Goal: Task Accomplishment & Management: Manage account settings

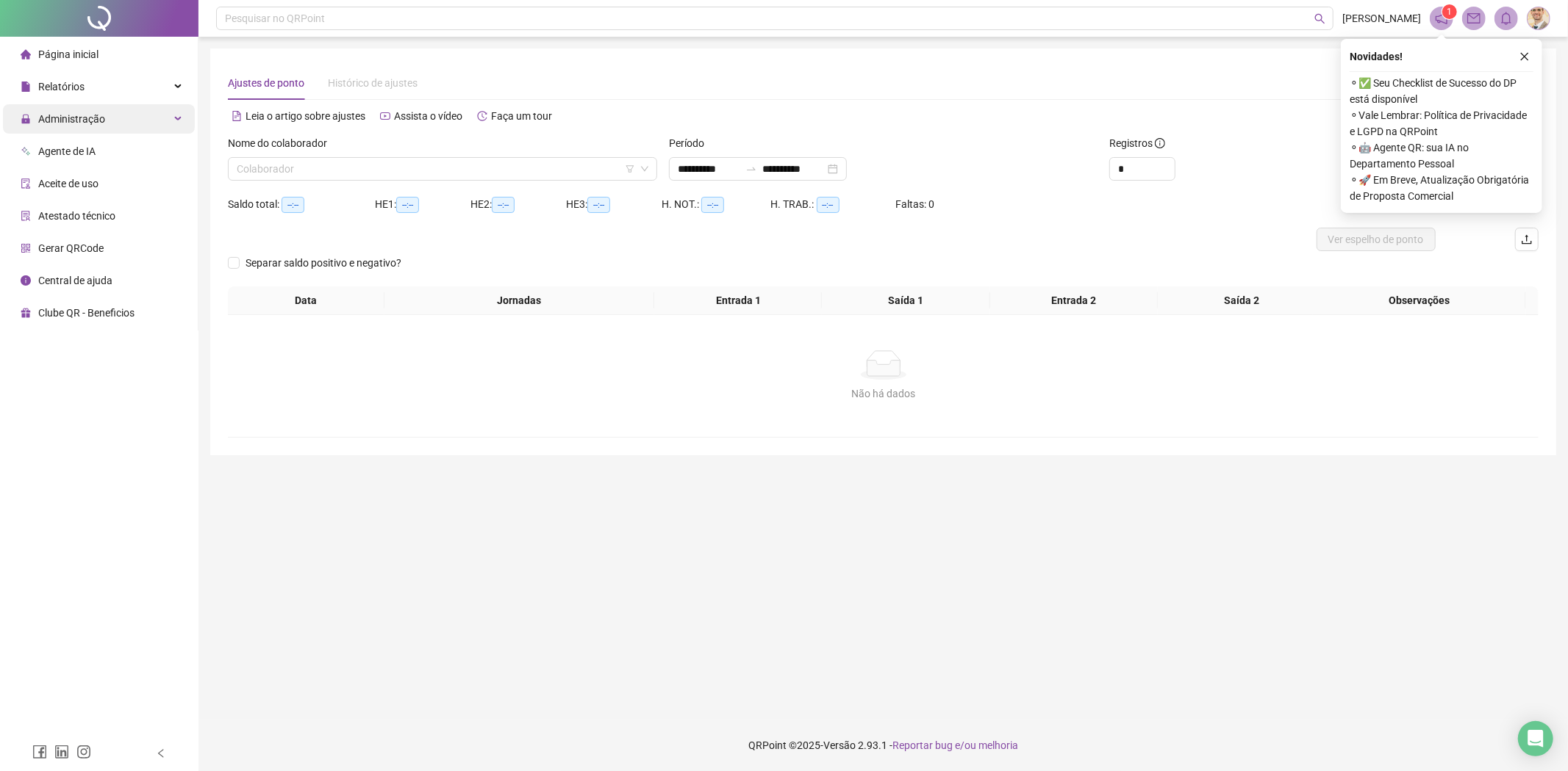
click at [118, 120] on div "Administração" at bounding box center [98, 119] width 192 height 29
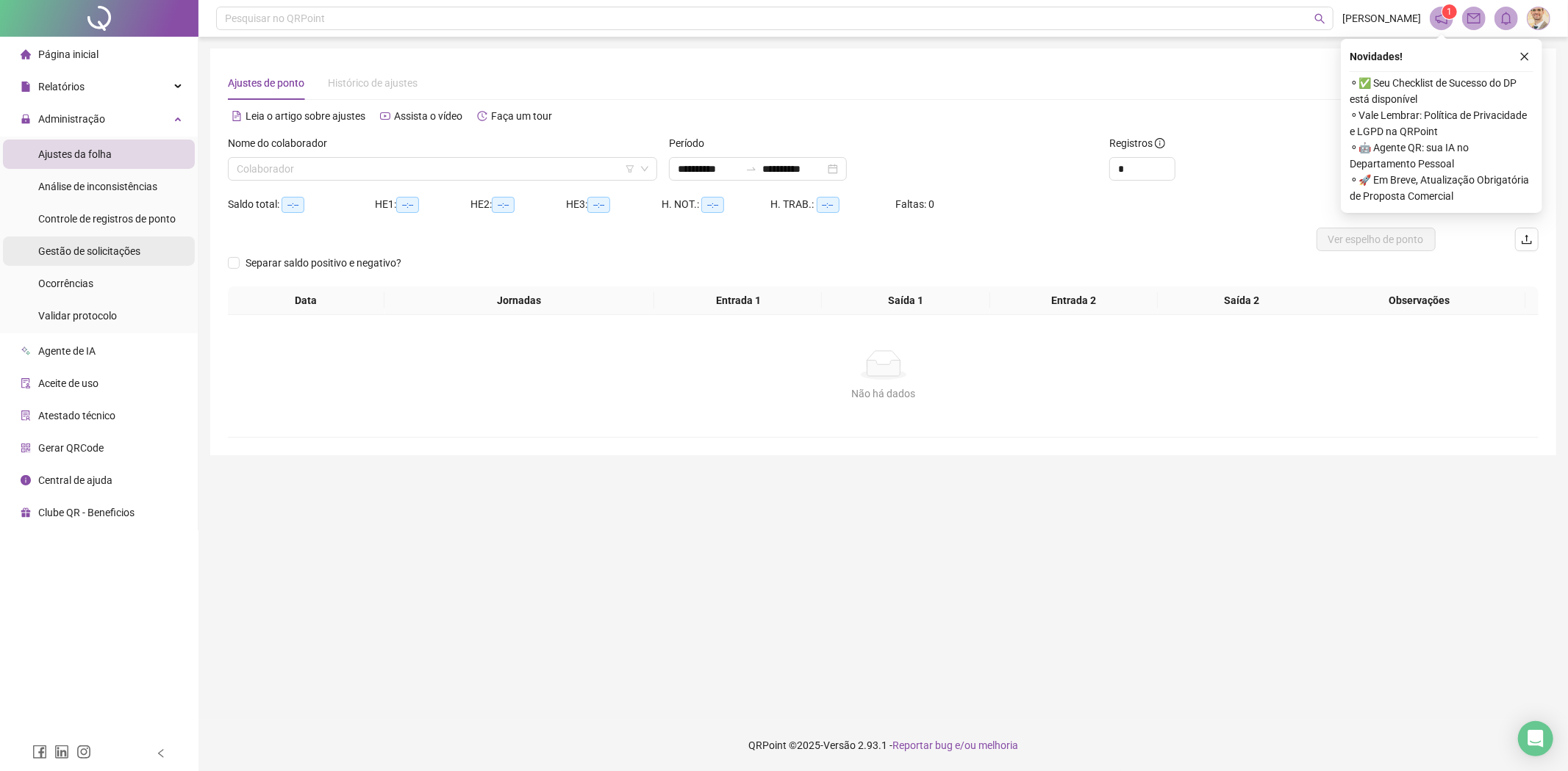
click at [92, 251] on span "Gestão de solicitações" at bounding box center [89, 251] width 102 height 12
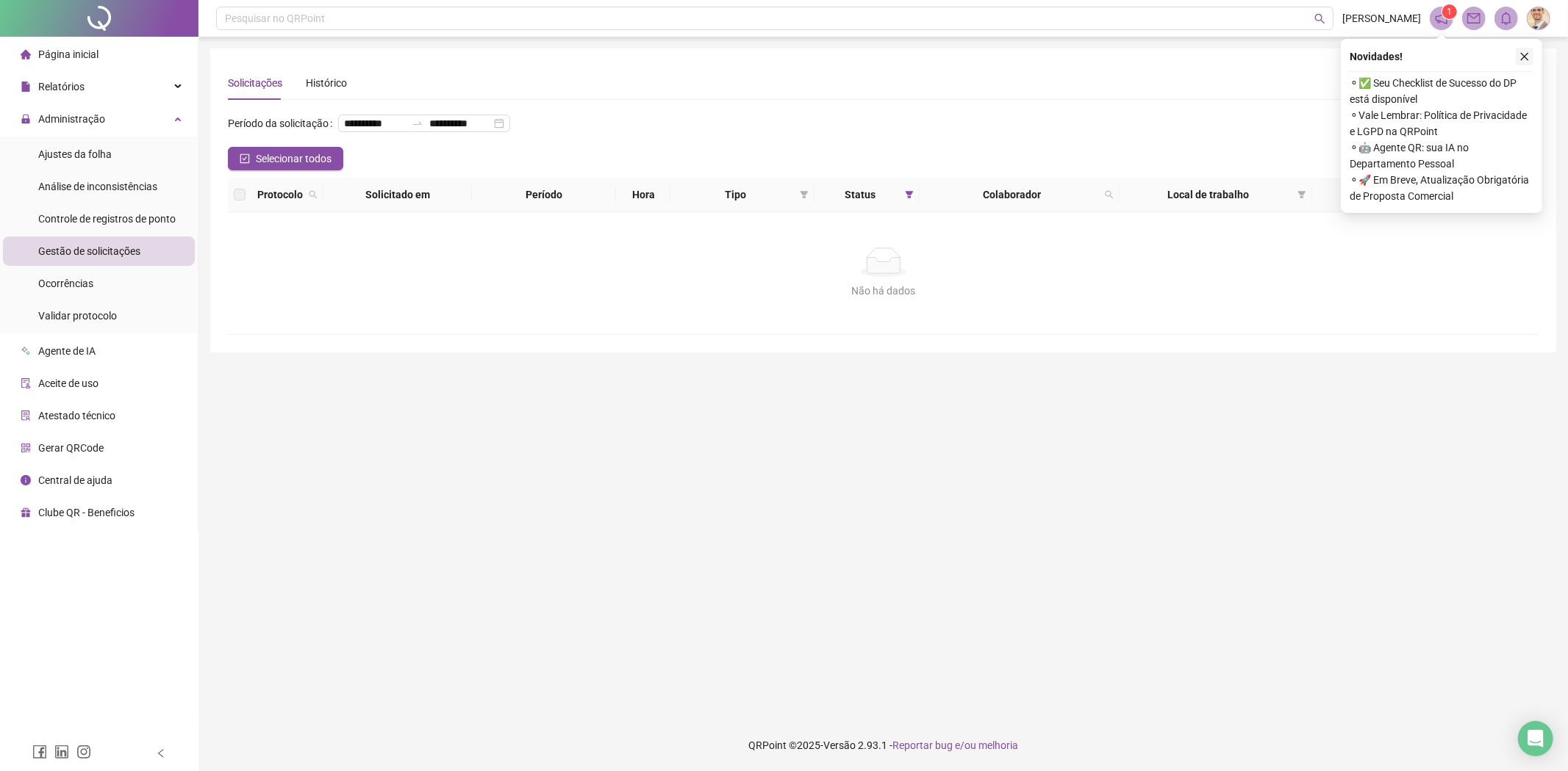
click at [1526, 53] on icon "close" at bounding box center [1525, 57] width 11 height 11
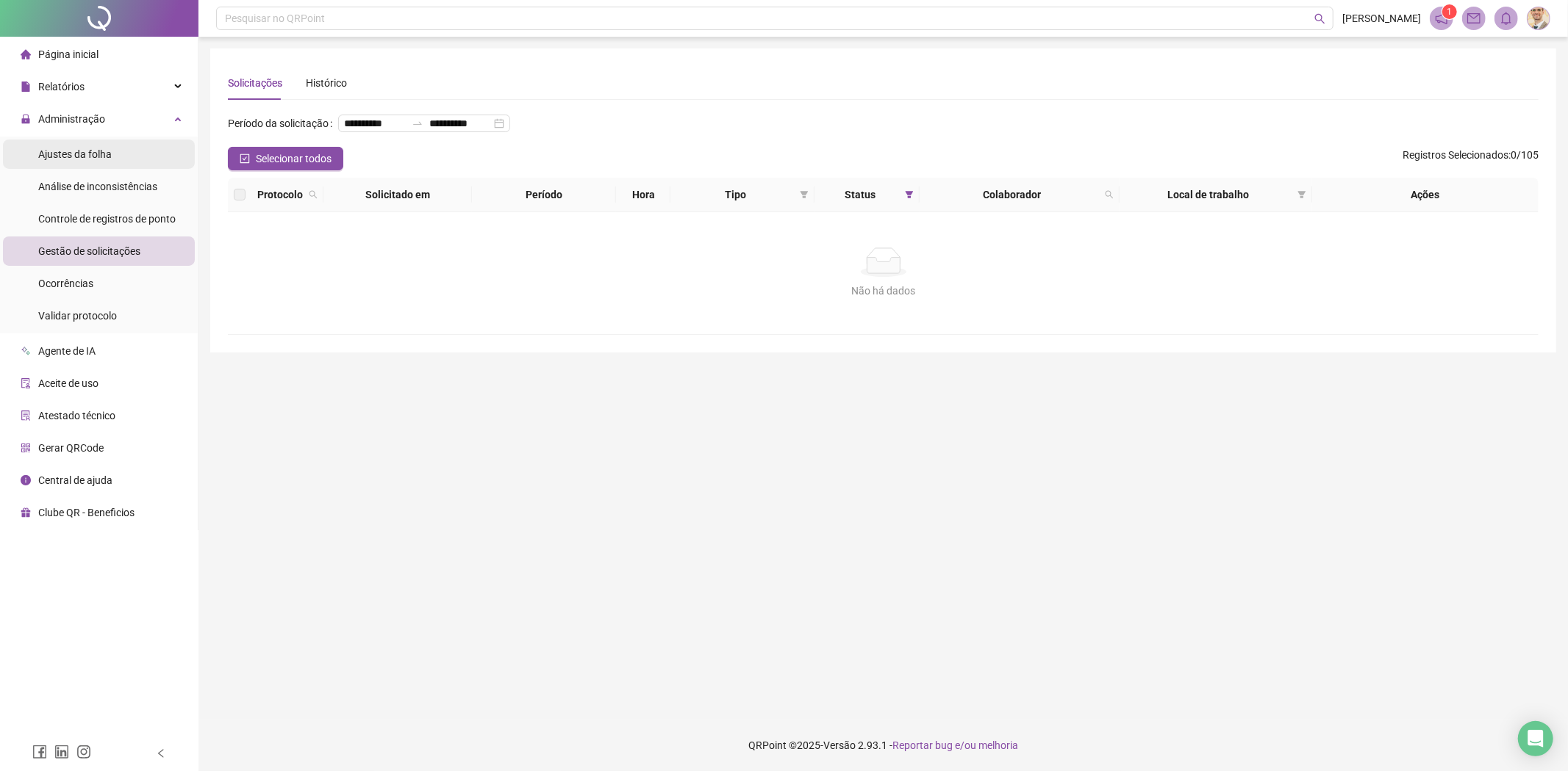
click at [107, 156] on span "Ajustes da folha" at bounding box center [75, 153] width 73 height 12
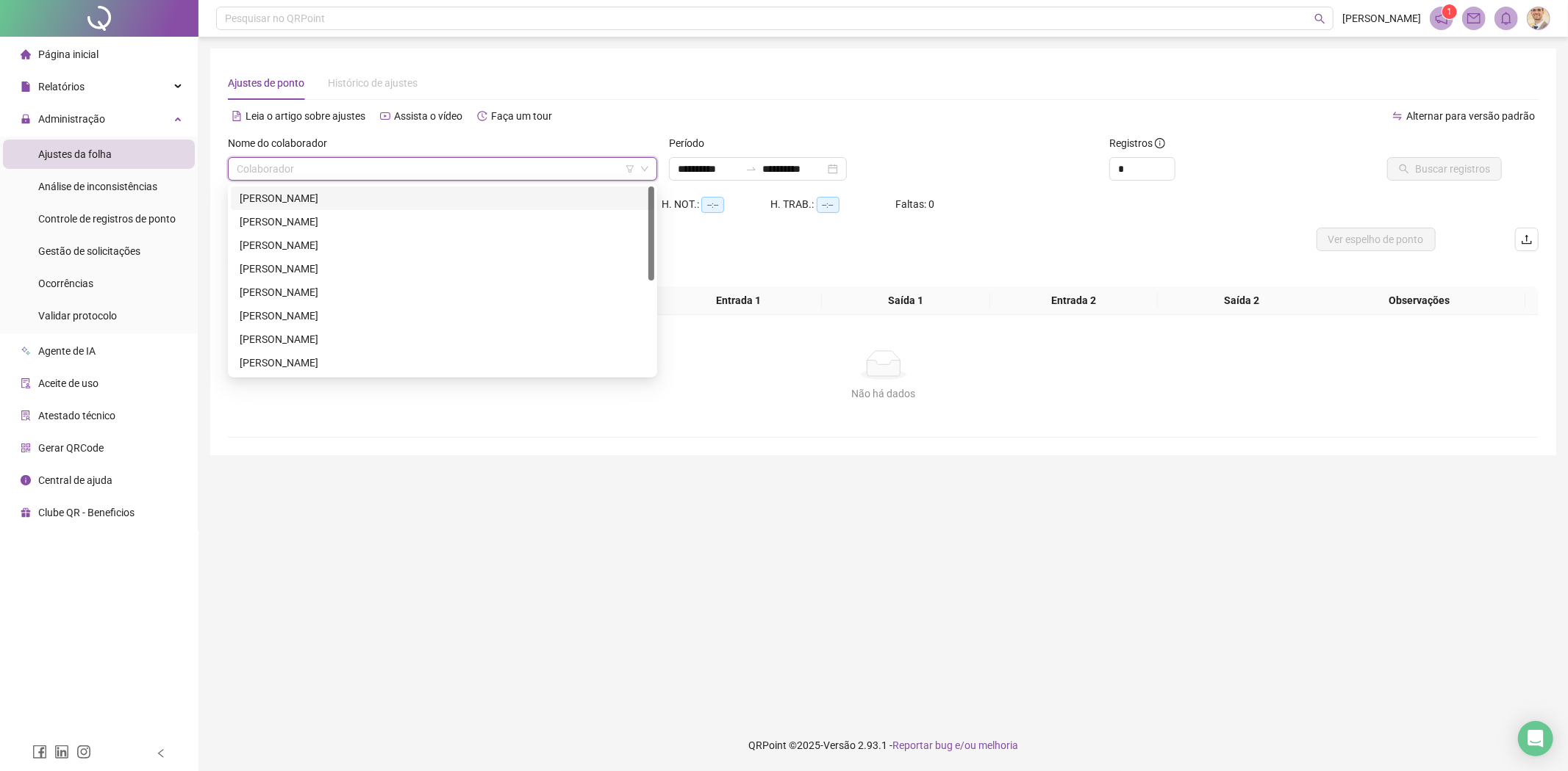
click at [500, 171] on input "search" at bounding box center [436, 169] width 398 height 22
click at [337, 200] on div "[PERSON_NAME]" at bounding box center [442, 198] width 405 height 16
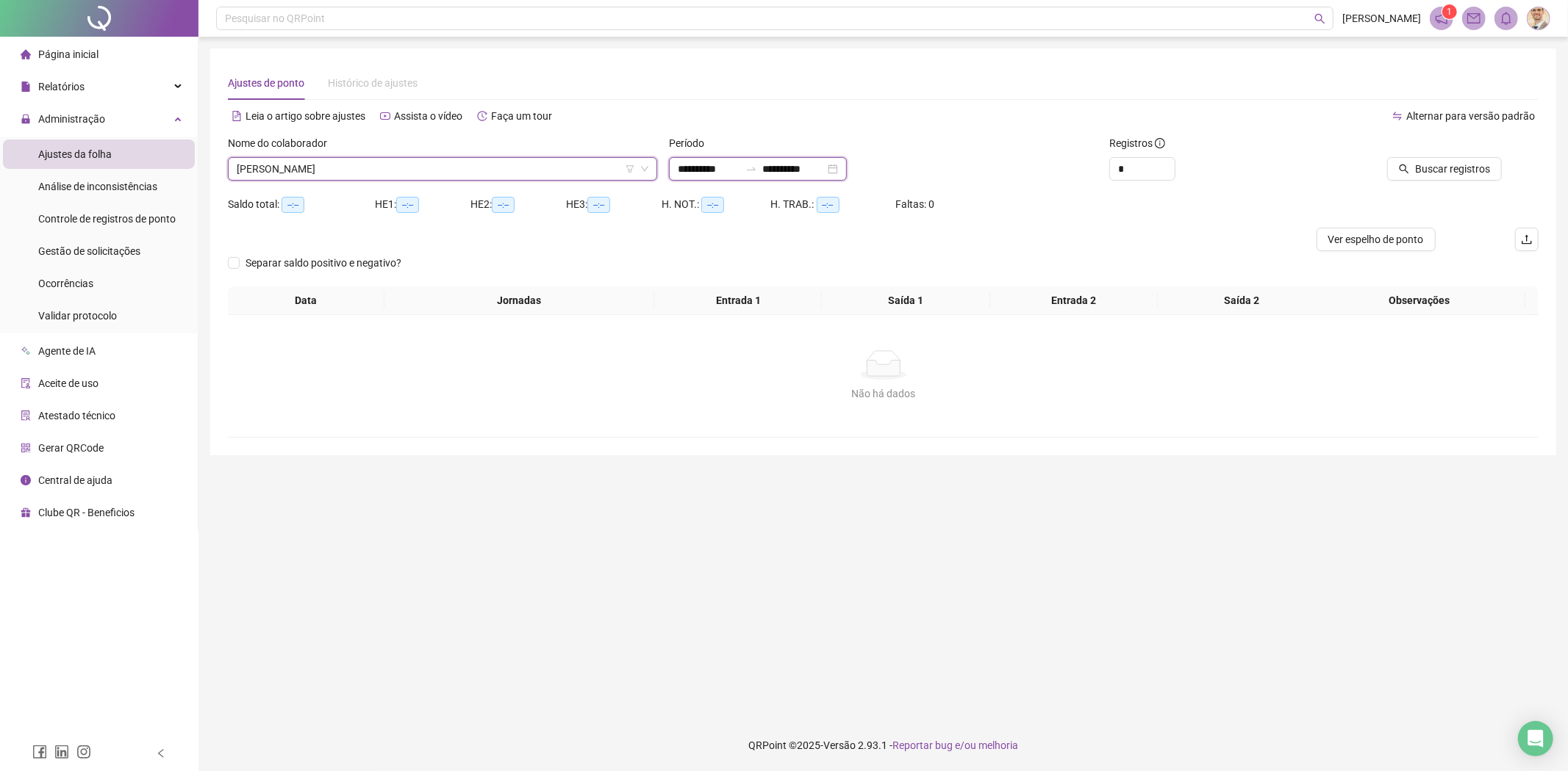
click at [707, 172] on input "**********" at bounding box center [708, 169] width 62 height 16
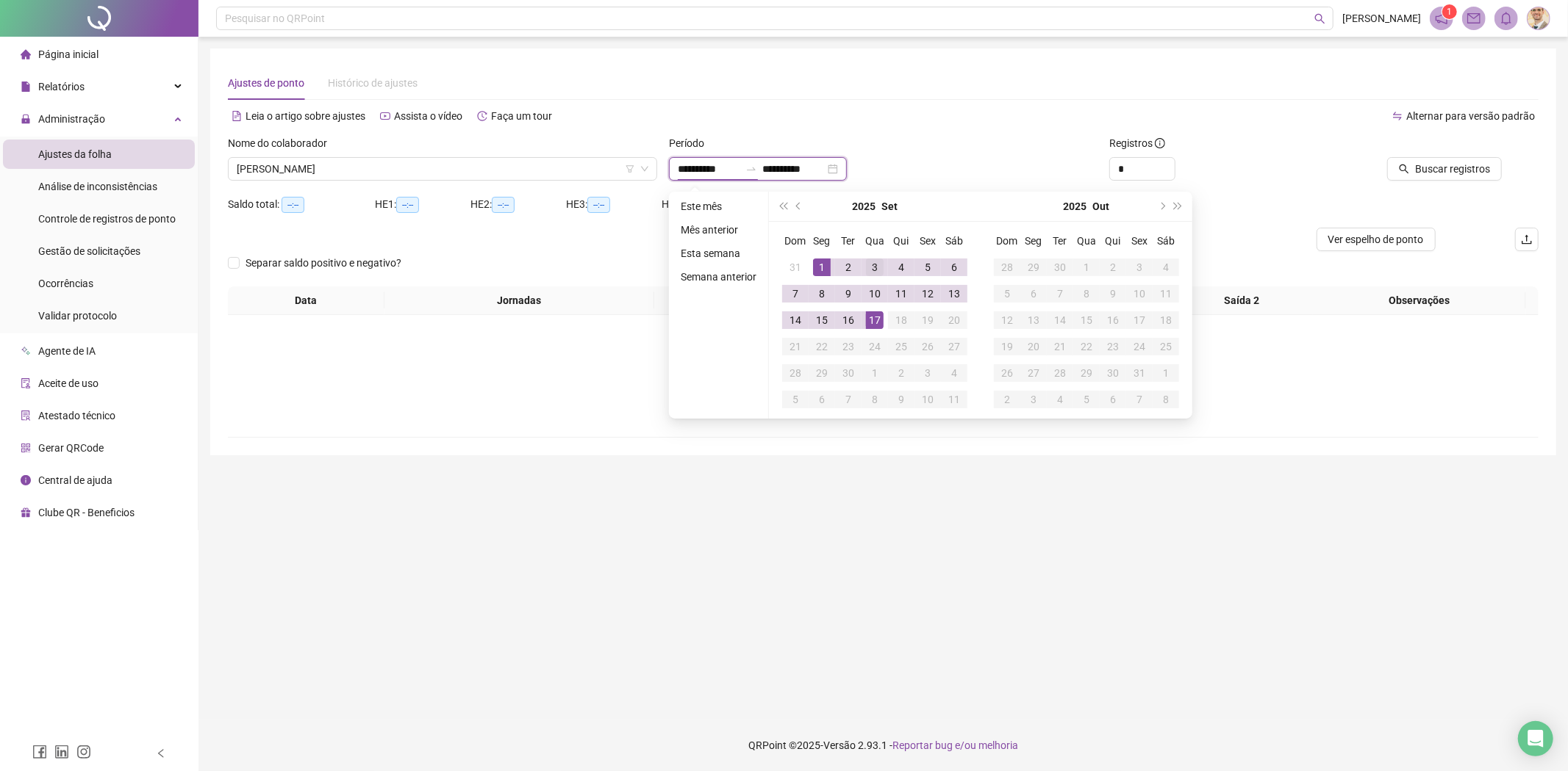
type input "**********"
click at [797, 206] on span "prev-year" at bounding box center [800, 206] width 7 height 7
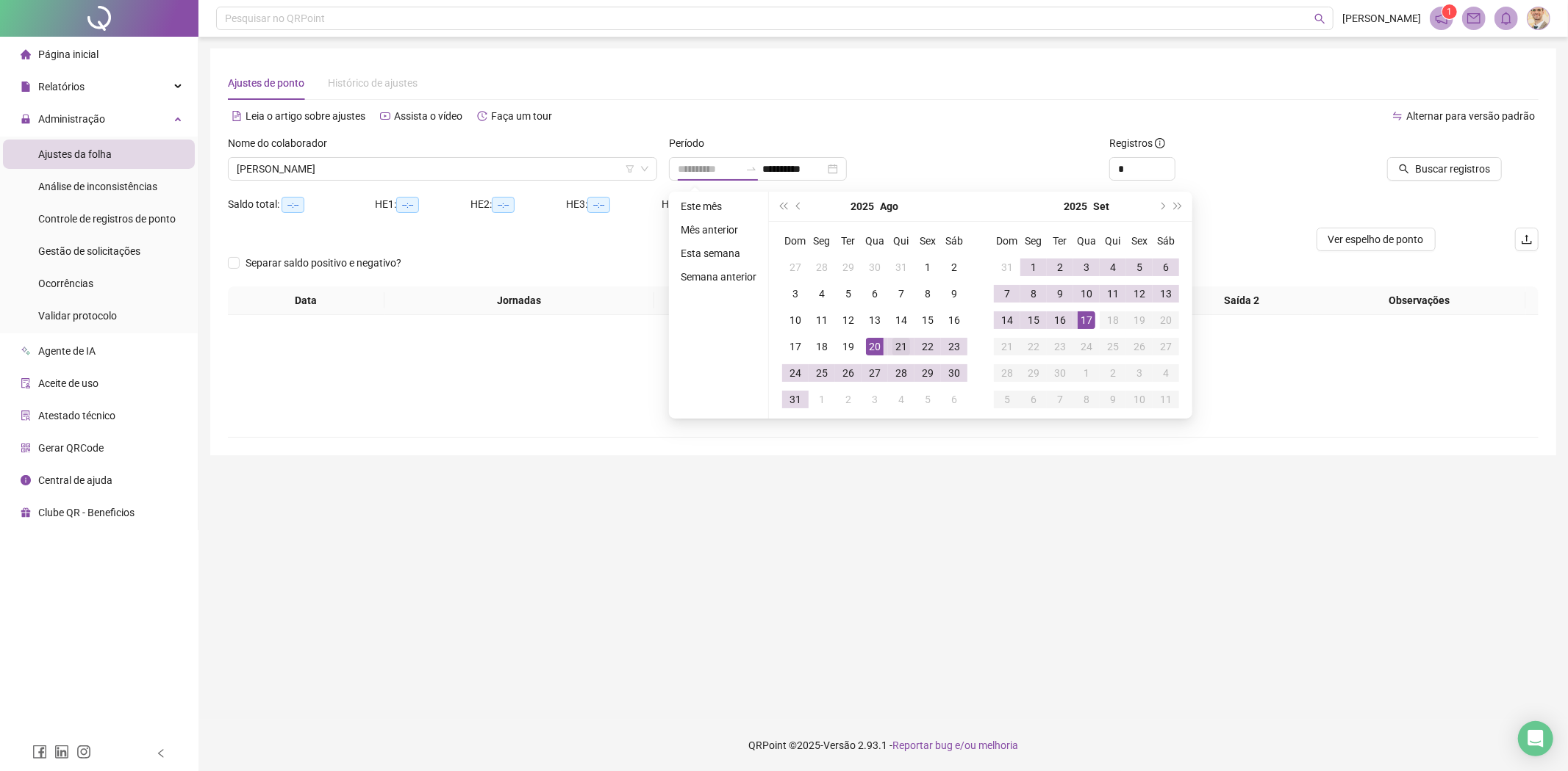
type input "**********"
click at [902, 343] on div "21" at bounding box center [901, 347] width 18 height 18
type input "**********"
click at [1088, 322] on div "17" at bounding box center [1087, 320] width 18 height 18
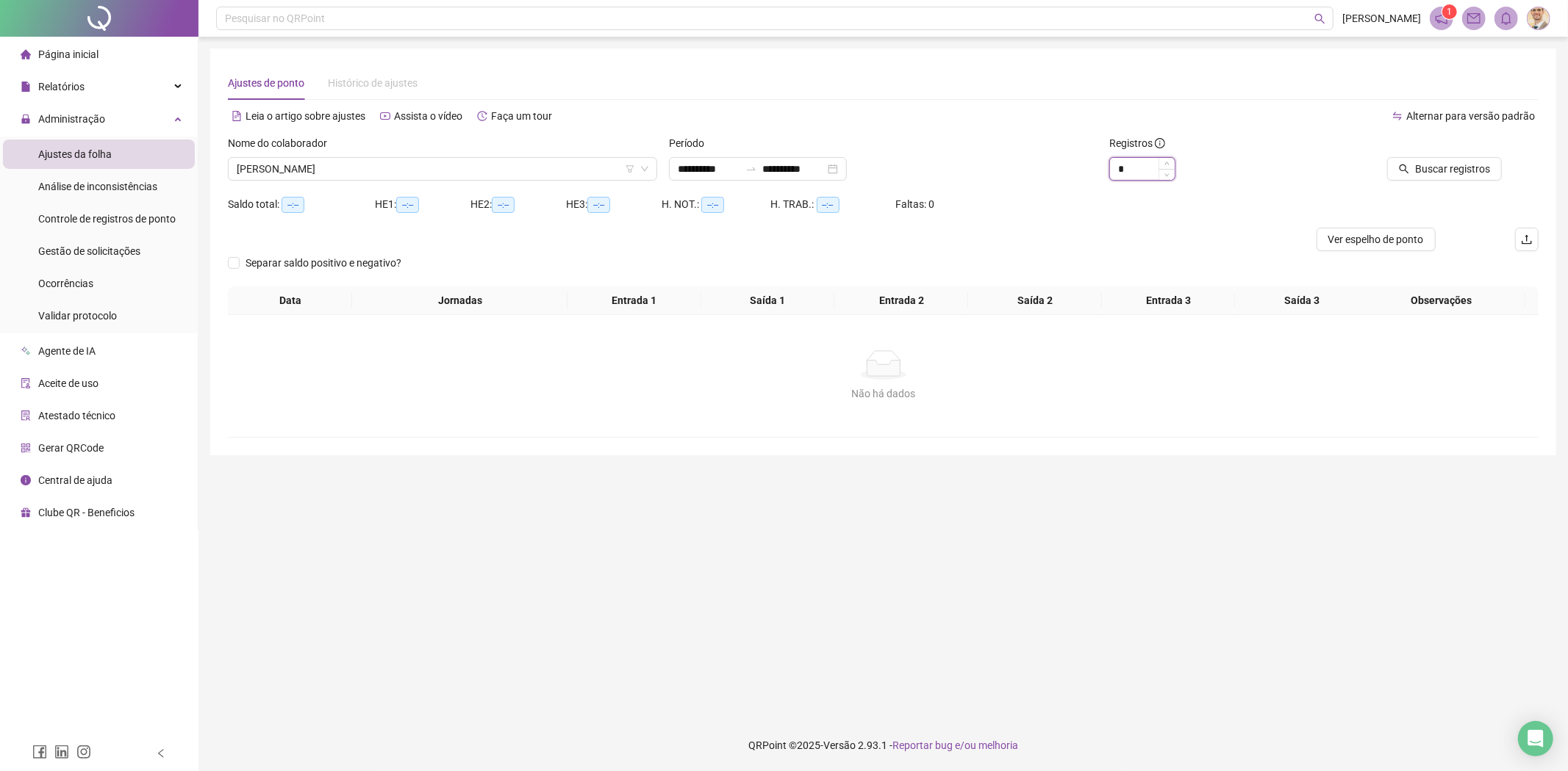
click at [1169, 162] on icon "up" at bounding box center [1167, 163] width 5 height 5
type input "*"
click at [1169, 162] on icon "up" at bounding box center [1167, 163] width 5 height 5
click at [1394, 170] on button "Buscar registros" at bounding box center [1444, 169] width 114 height 23
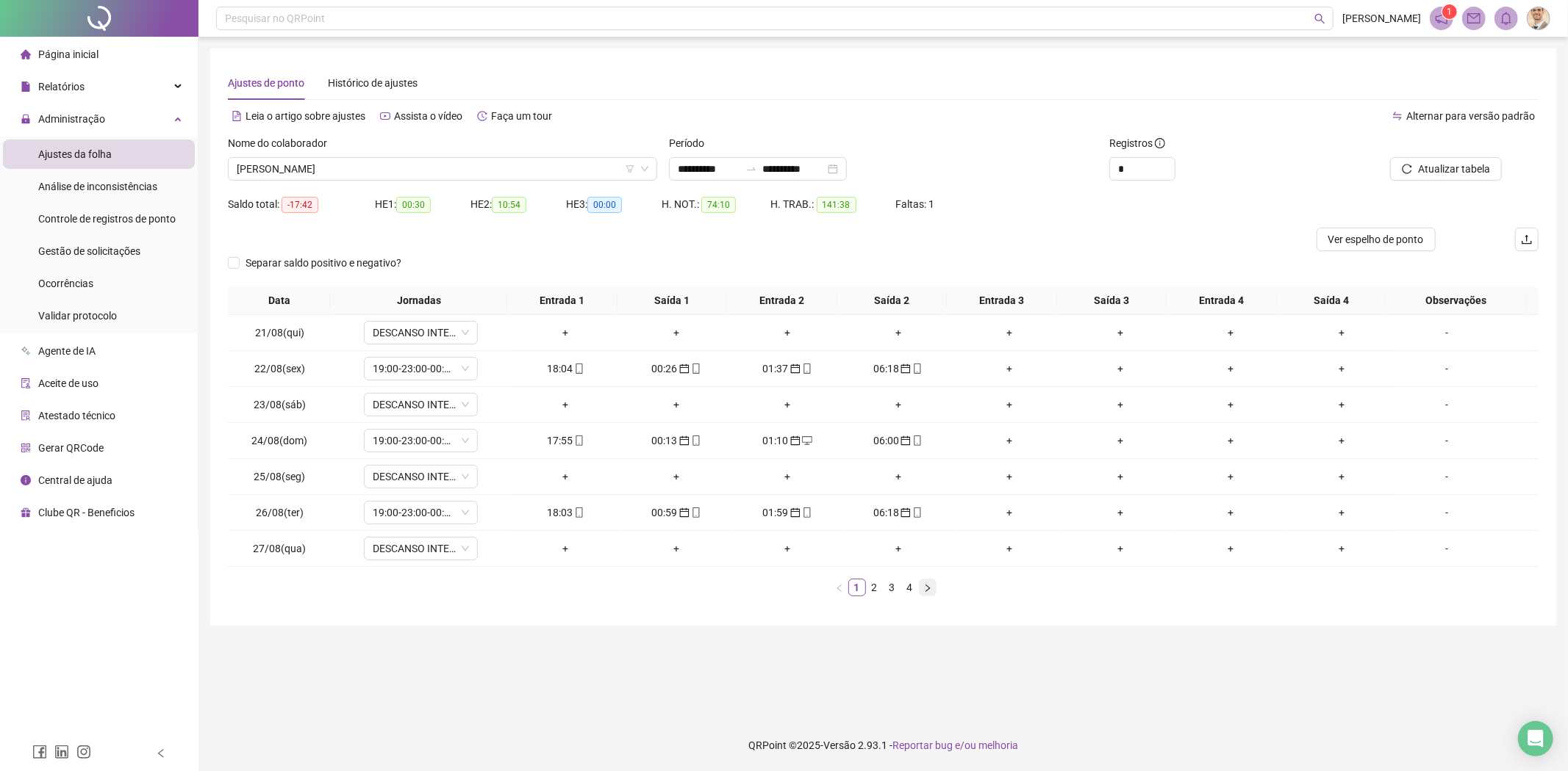
click at [930, 588] on icon "right" at bounding box center [928, 588] width 9 height 9
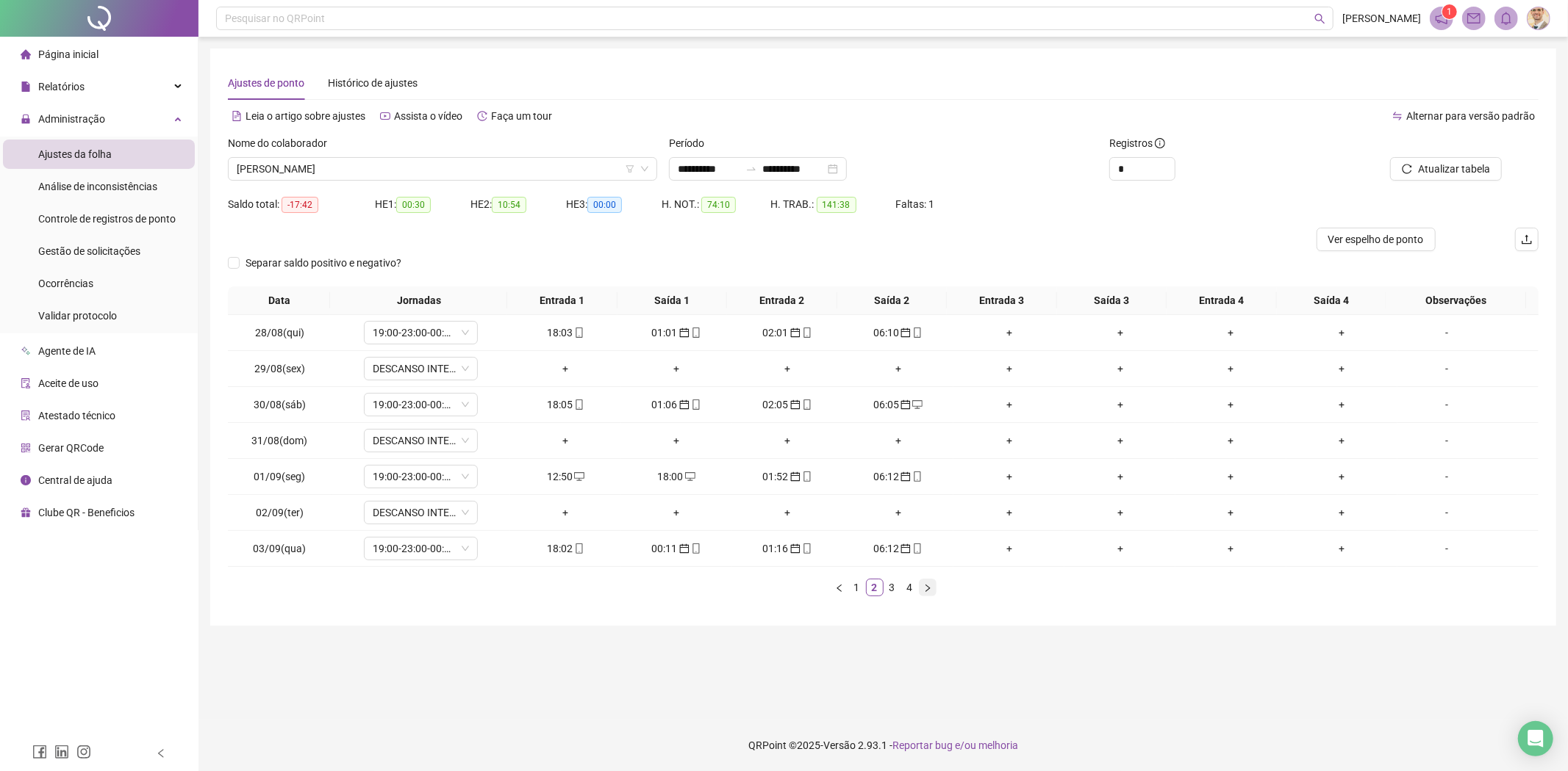
click at [930, 588] on icon "right" at bounding box center [928, 588] width 9 height 9
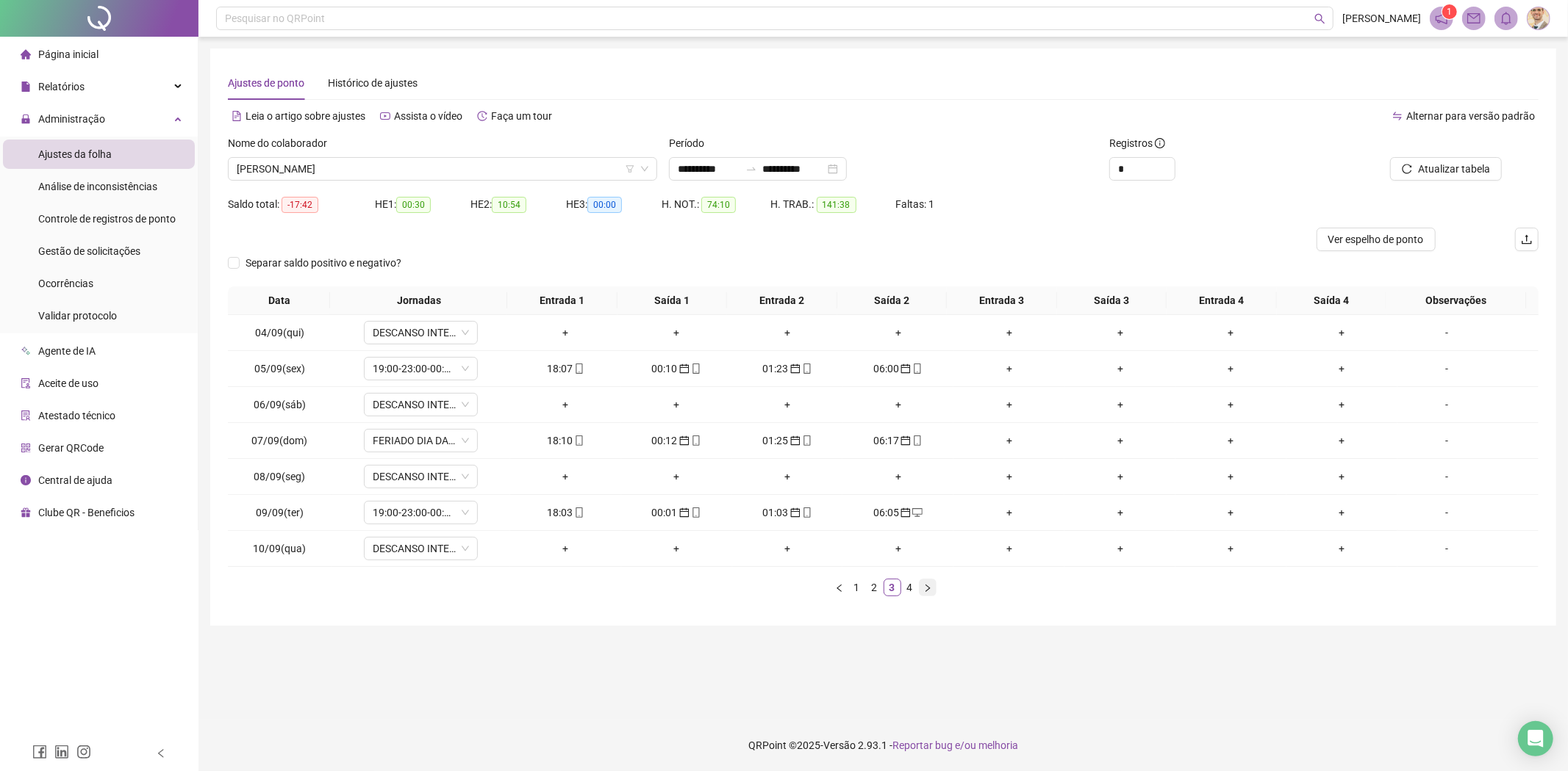
click at [930, 588] on icon "right" at bounding box center [928, 588] width 9 height 9
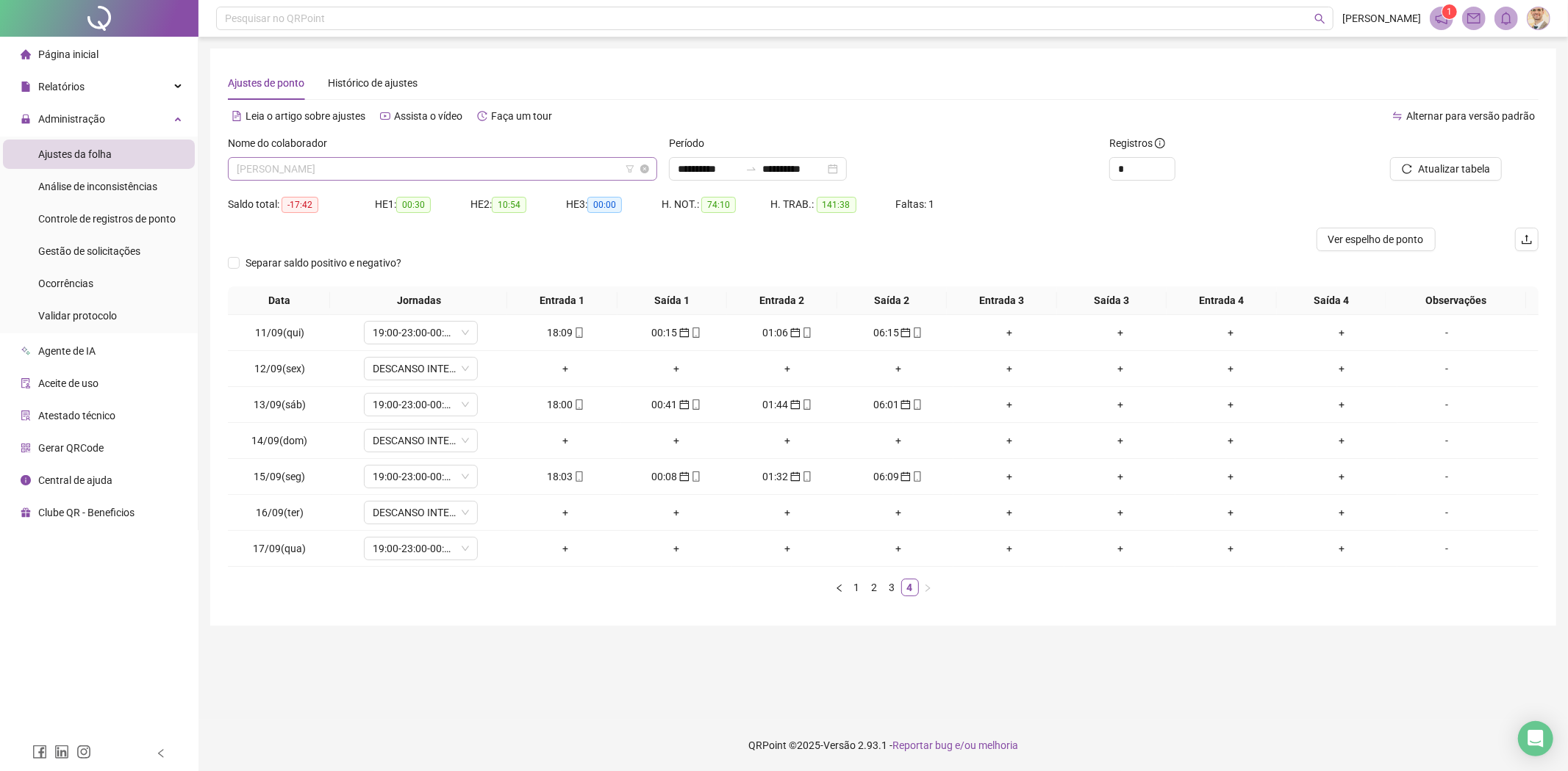
click at [468, 166] on span "[PERSON_NAME]" at bounding box center [442, 169] width 412 height 22
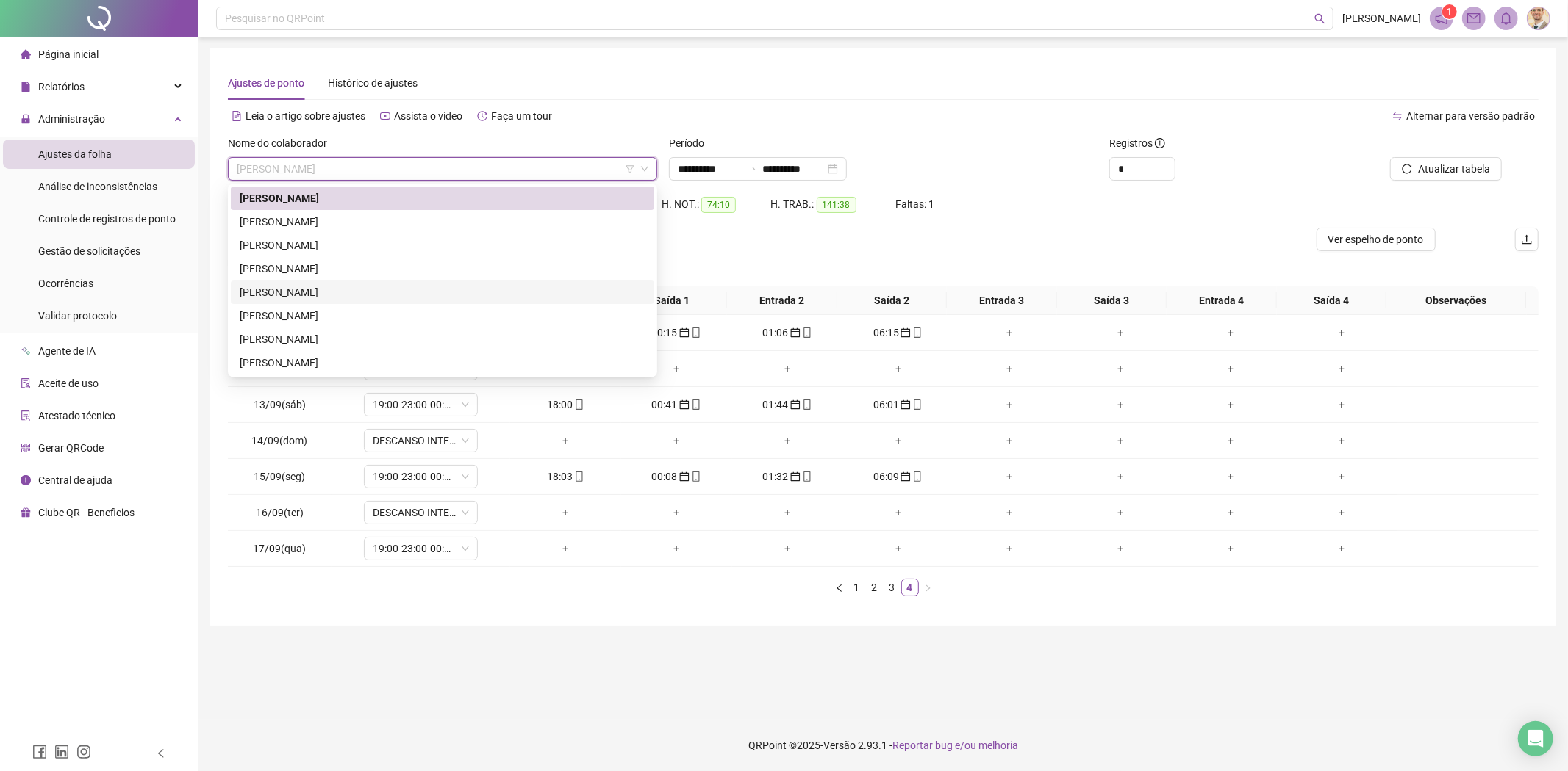
click at [320, 288] on div "[PERSON_NAME]" at bounding box center [442, 293] width 405 height 16
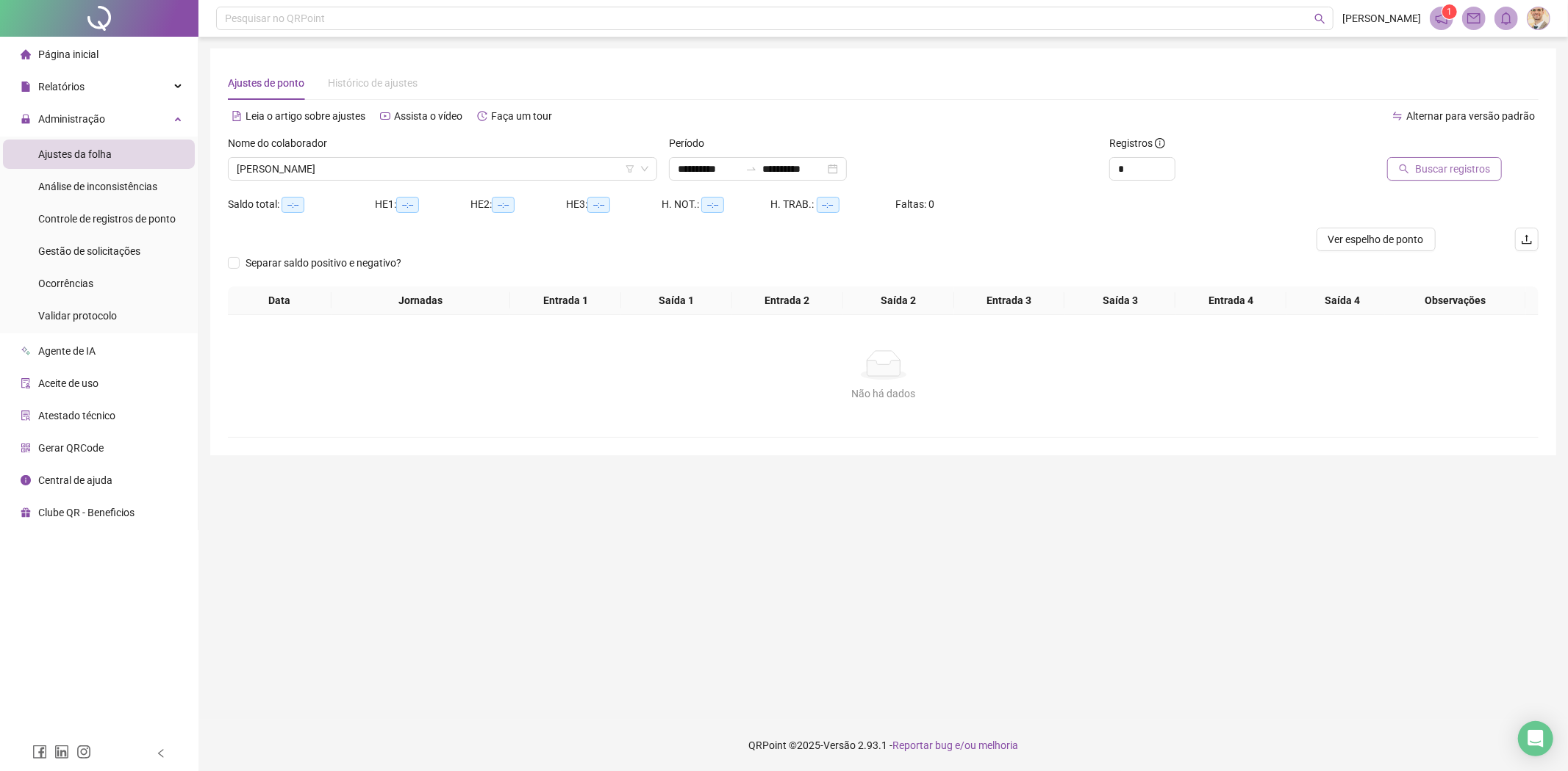
click at [1420, 168] on span "Buscar registros" at bounding box center [1453, 169] width 75 height 16
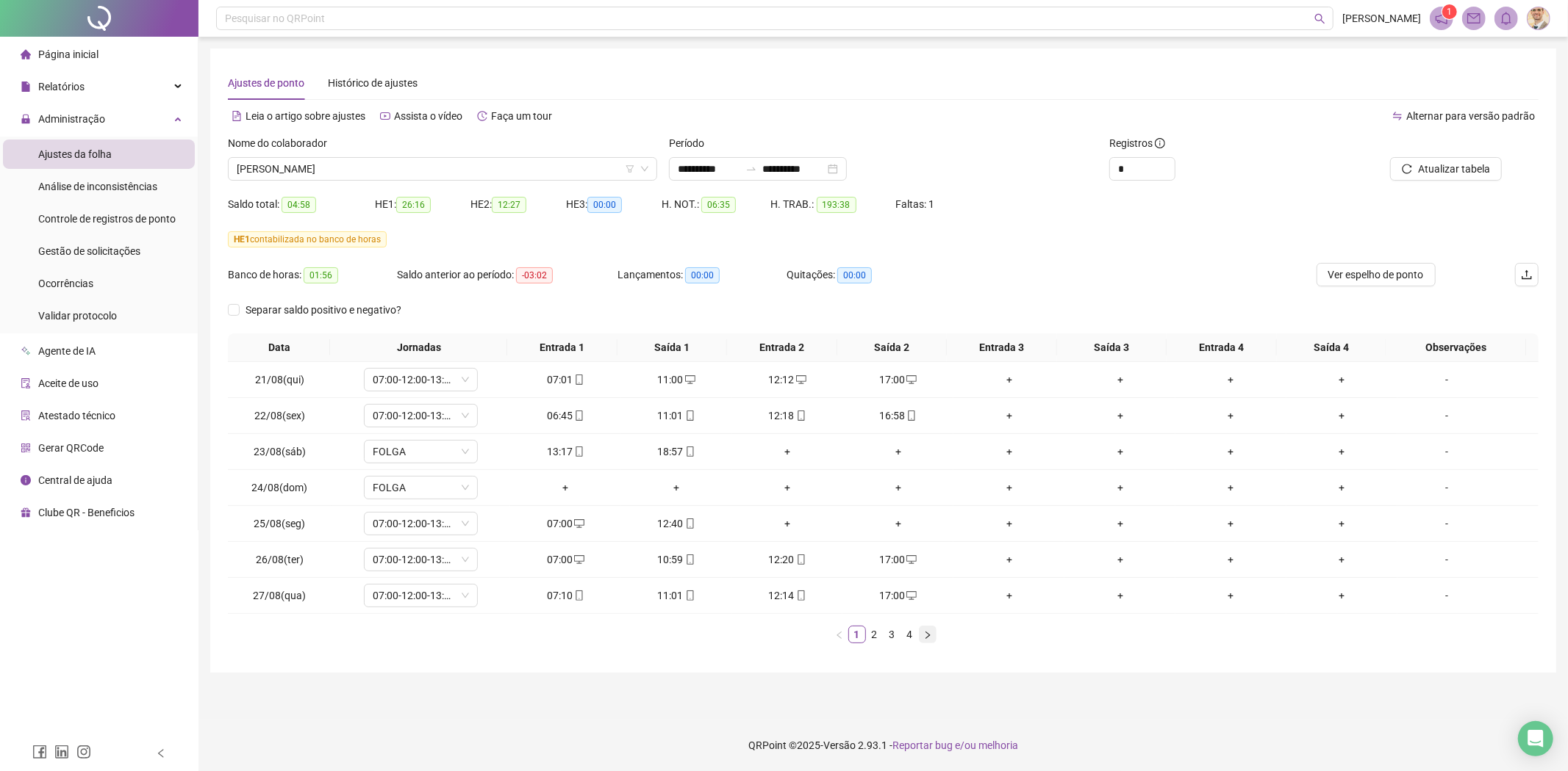
click at [930, 639] on icon "right" at bounding box center [928, 635] width 9 height 9
drag, startPoint x: 312, startPoint y: 563, endPoint x: 254, endPoint y: 563, distance: 58.0
click at [254, 563] on td "02/09(ter)" at bounding box center [279, 560] width 104 height 36
copy span "02/09(ter)"
click at [780, 564] on div "11:00" at bounding box center [788, 560] width 99 height 16
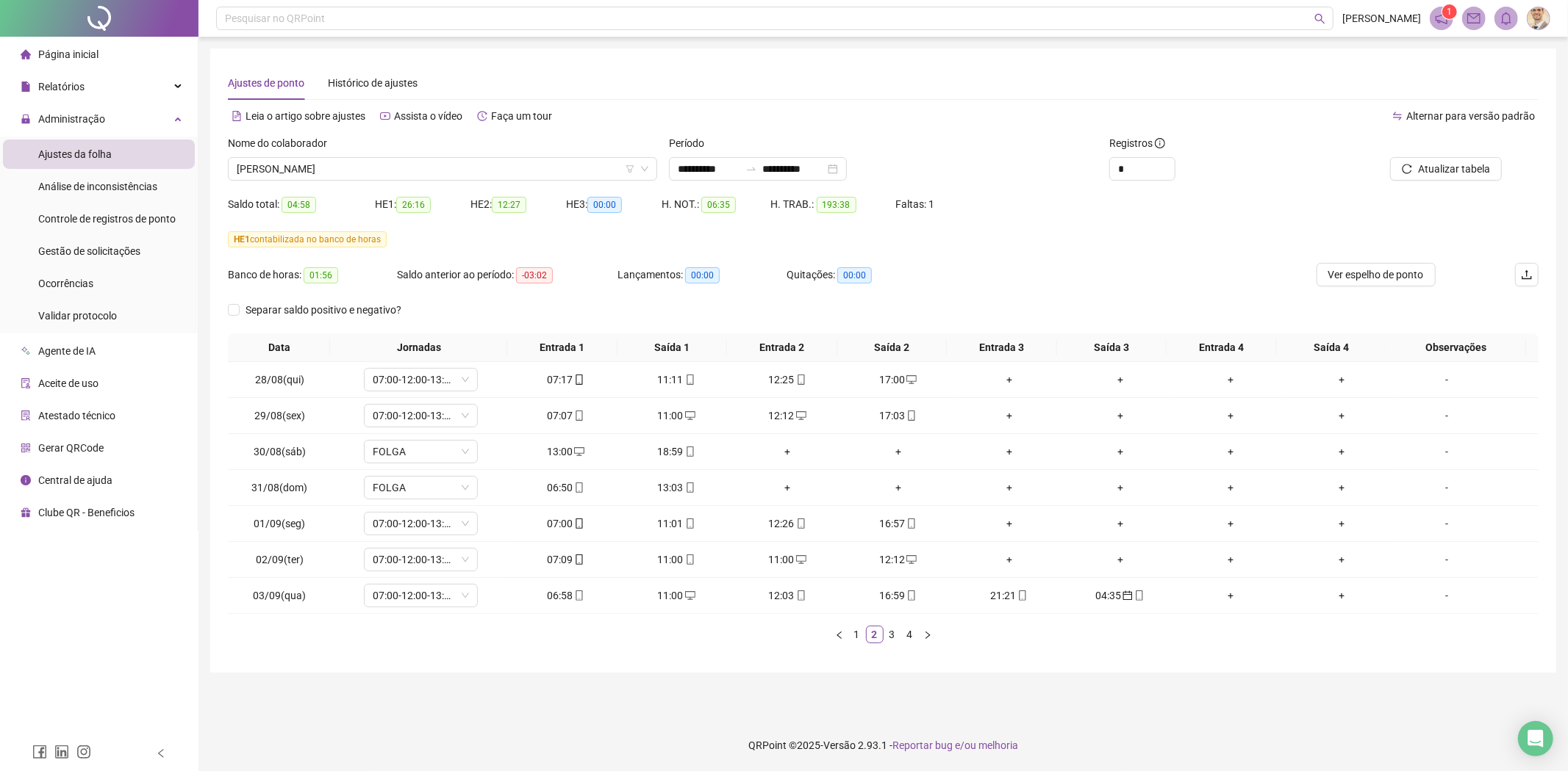
type input "**********"
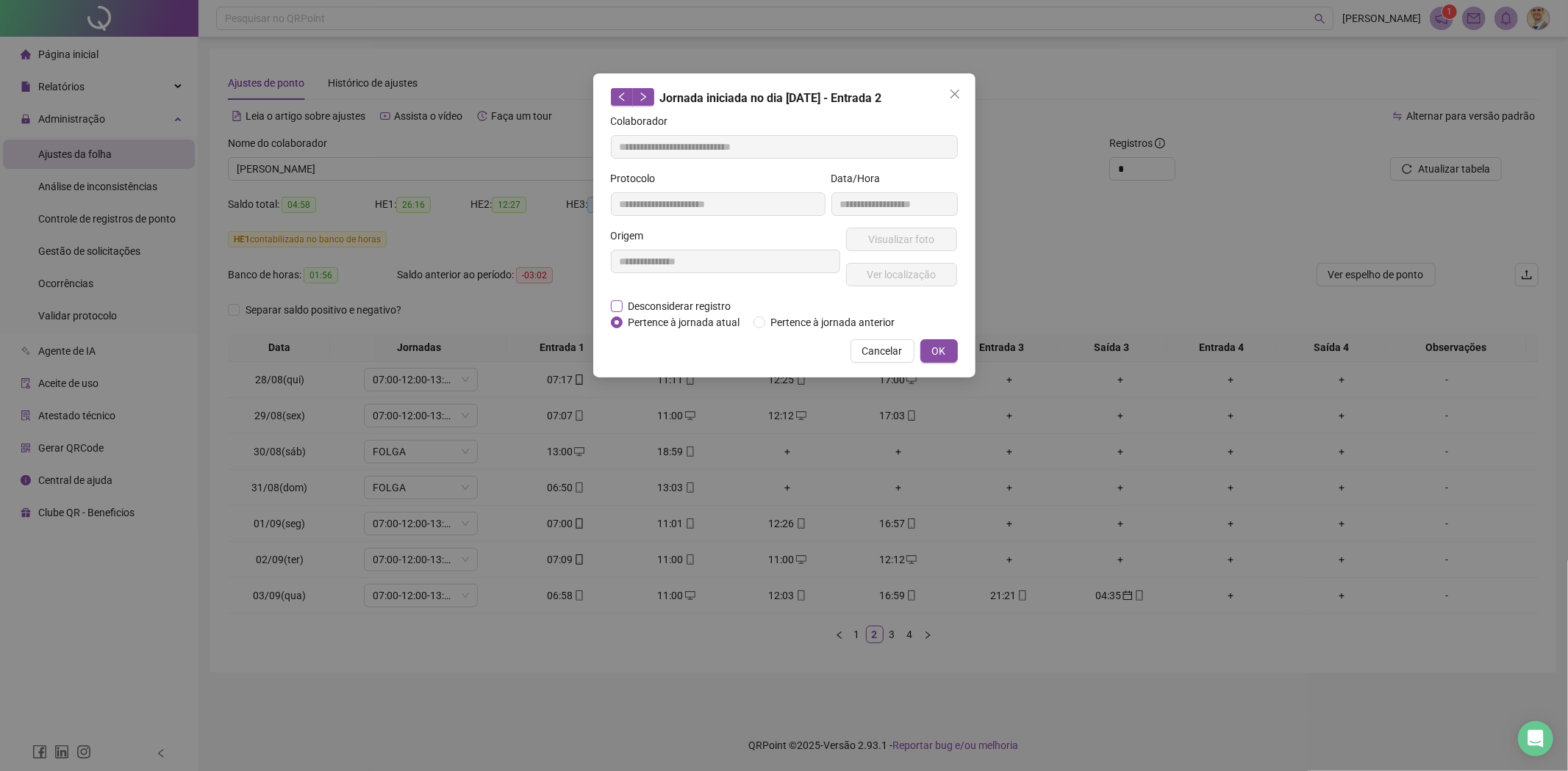
click at [705, 303] on span "Desconsiderar registro" at bounding box center [680, 306] width 114 height 16
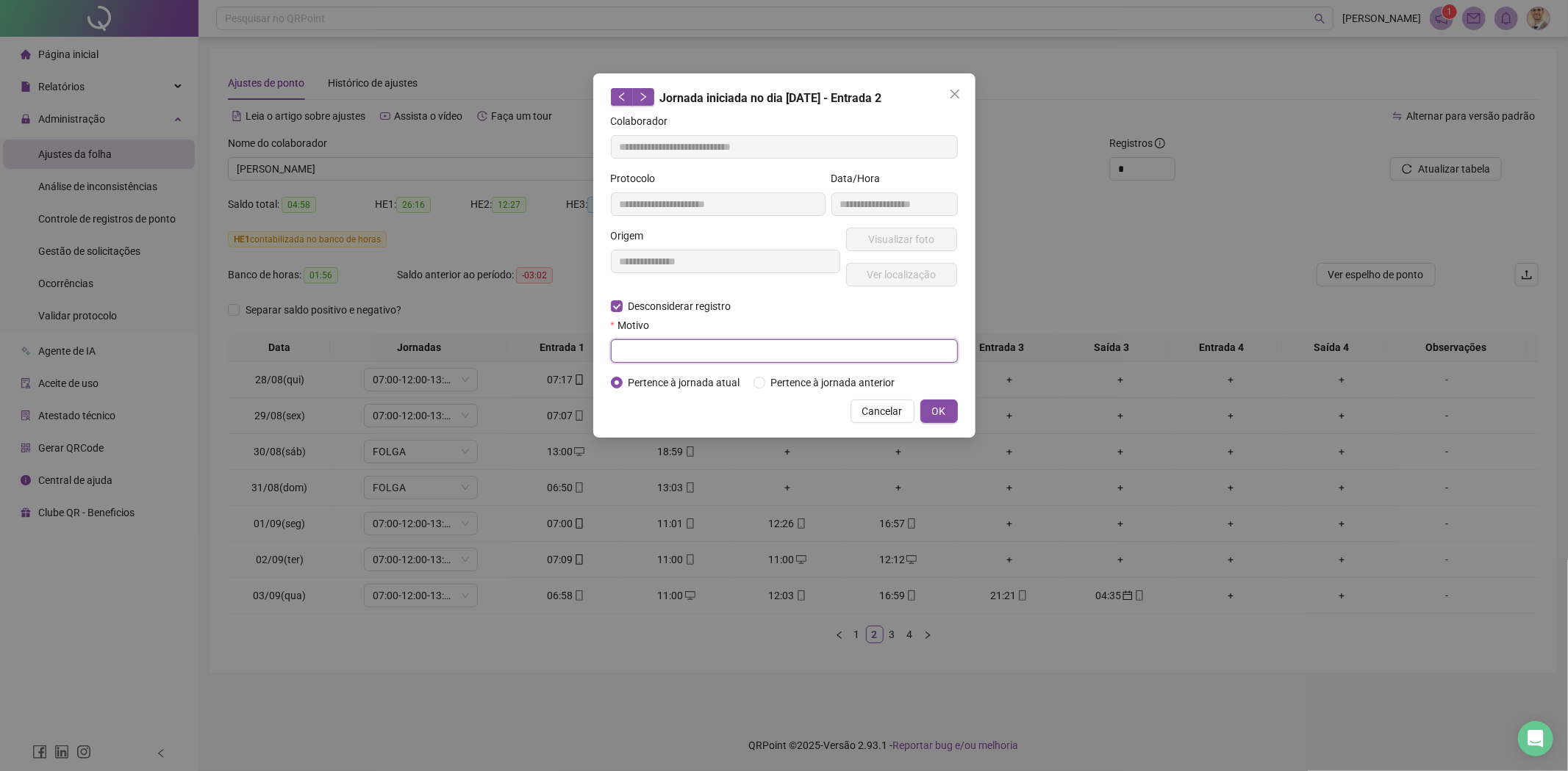
click at [689, 360] on input "text" at bounding box center [784, 351] width 347 height 23
type input "**********"
click at [938, 418] on span "OK" at bounding box center [939, 411] width 14 height 16
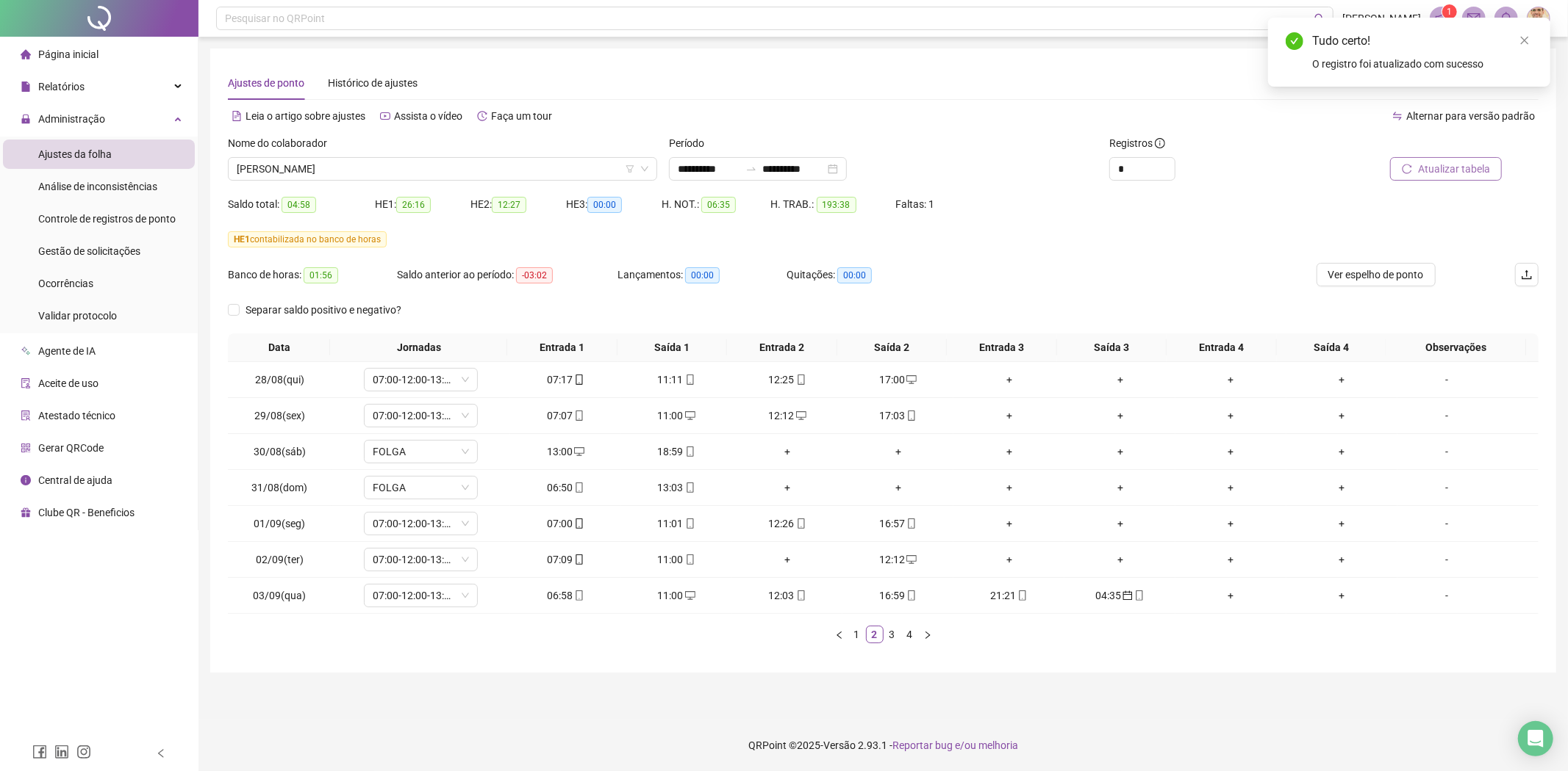
click at [1437, 165] on span "Atualizar tabela" at bounding box center [1454, 169] width 72 height 16
click at [1456, 167] on span "Atualizar tabela" at bounding box center [1454, 169] width 72 height 16
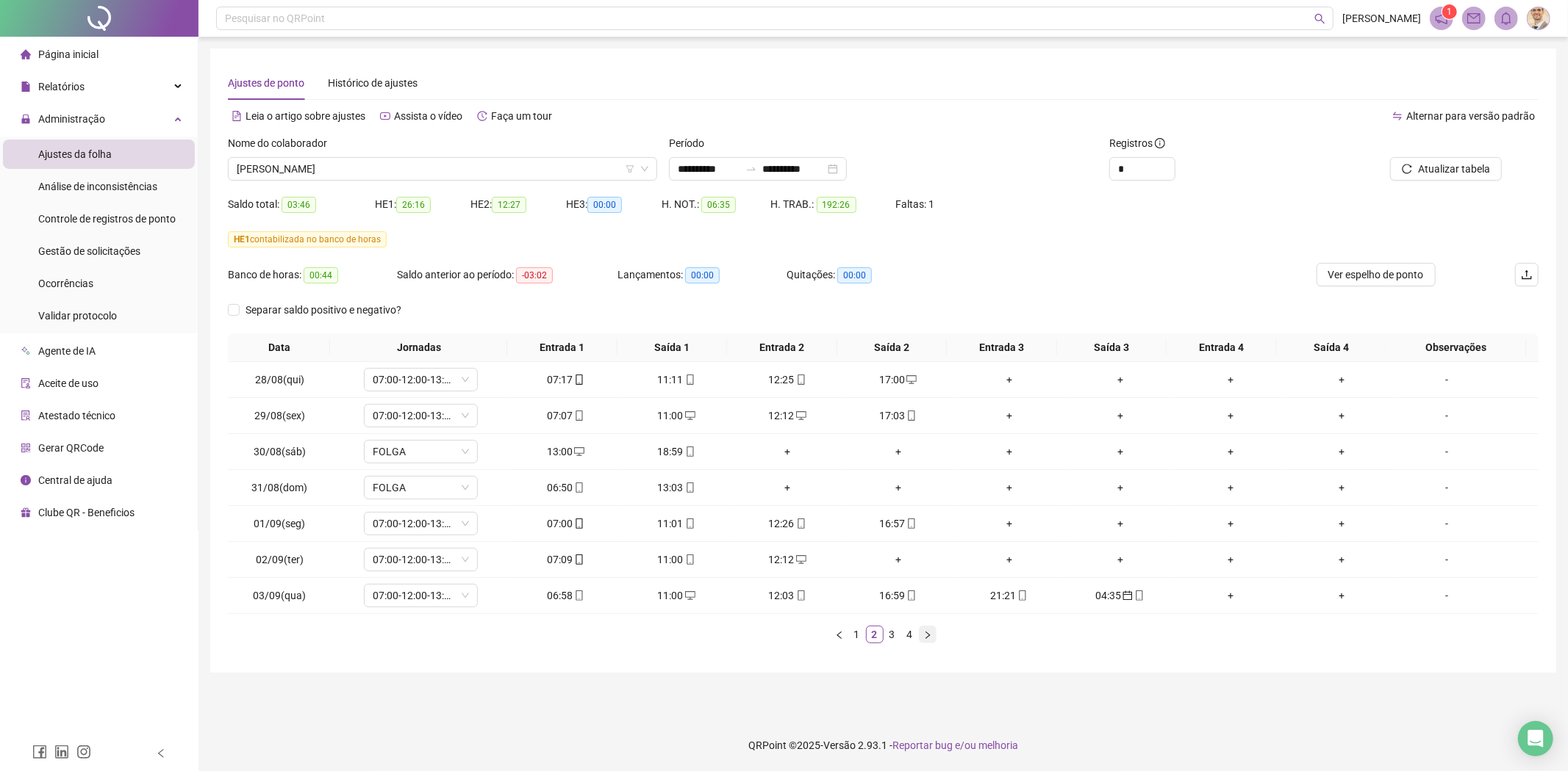
click at [925, 634] on icon "right" at bounding box center [928, 635] width 9 height 9
click at [472, 164] on span "[PERSON_NAME]" at bounding box center [442, 169] width 412 height 22
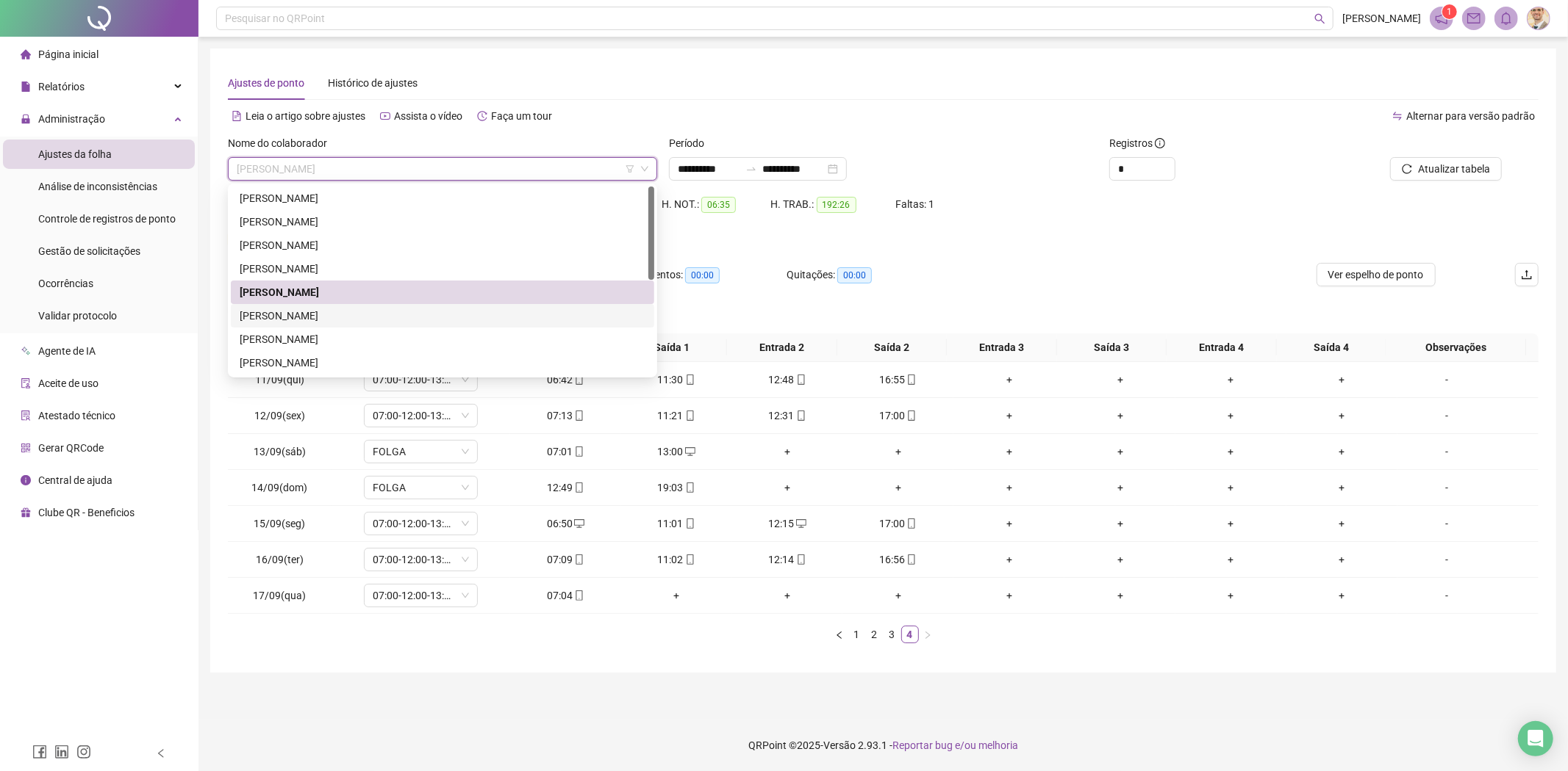
click at [314, 305] on div "[PERSON_NAME]" at bounding box center [442, 316] width 423 height 23
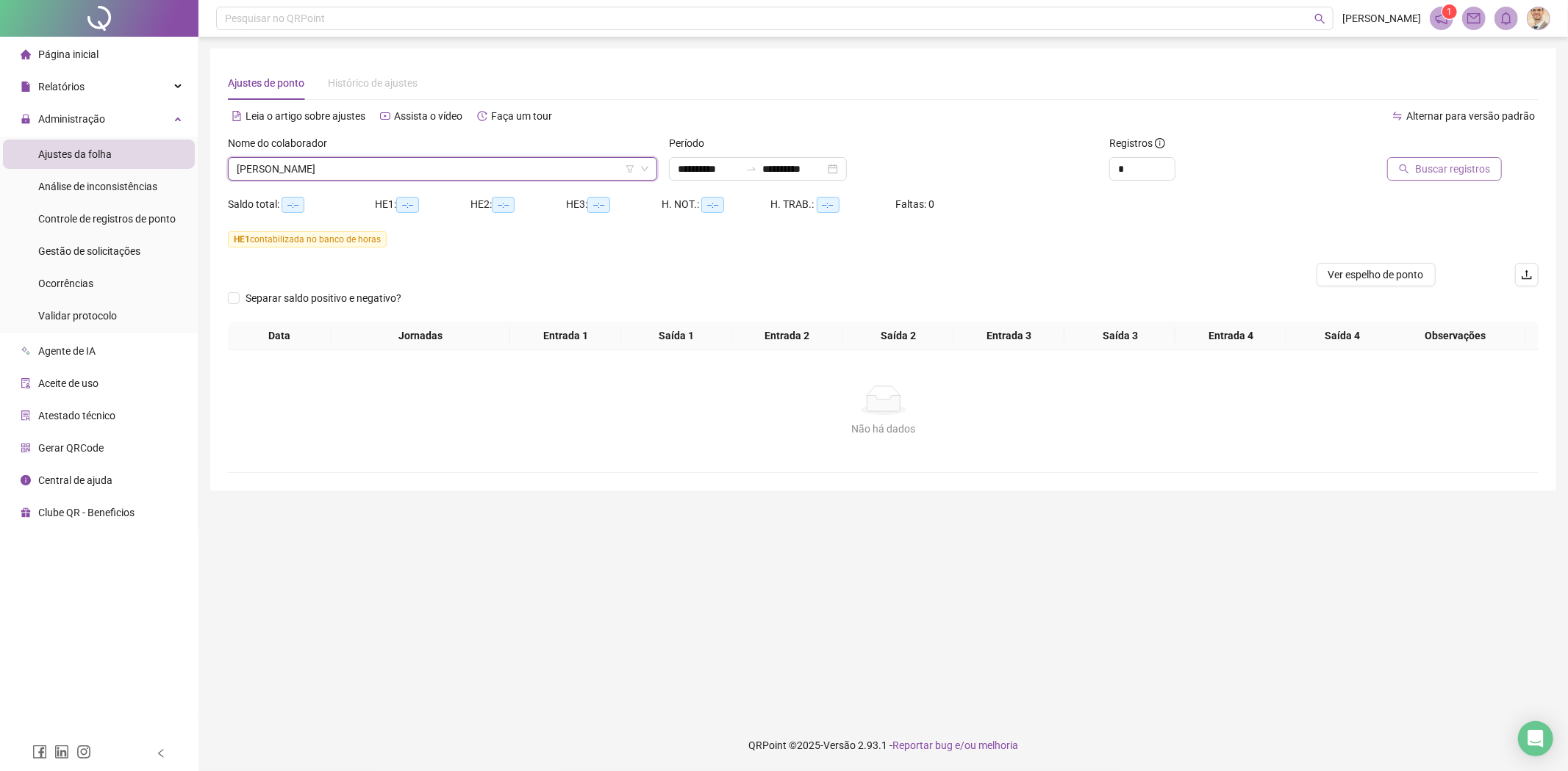
click at [1458, 169] on span "Buscar registros" at bounding box center [1453, 169] width 75 height 16
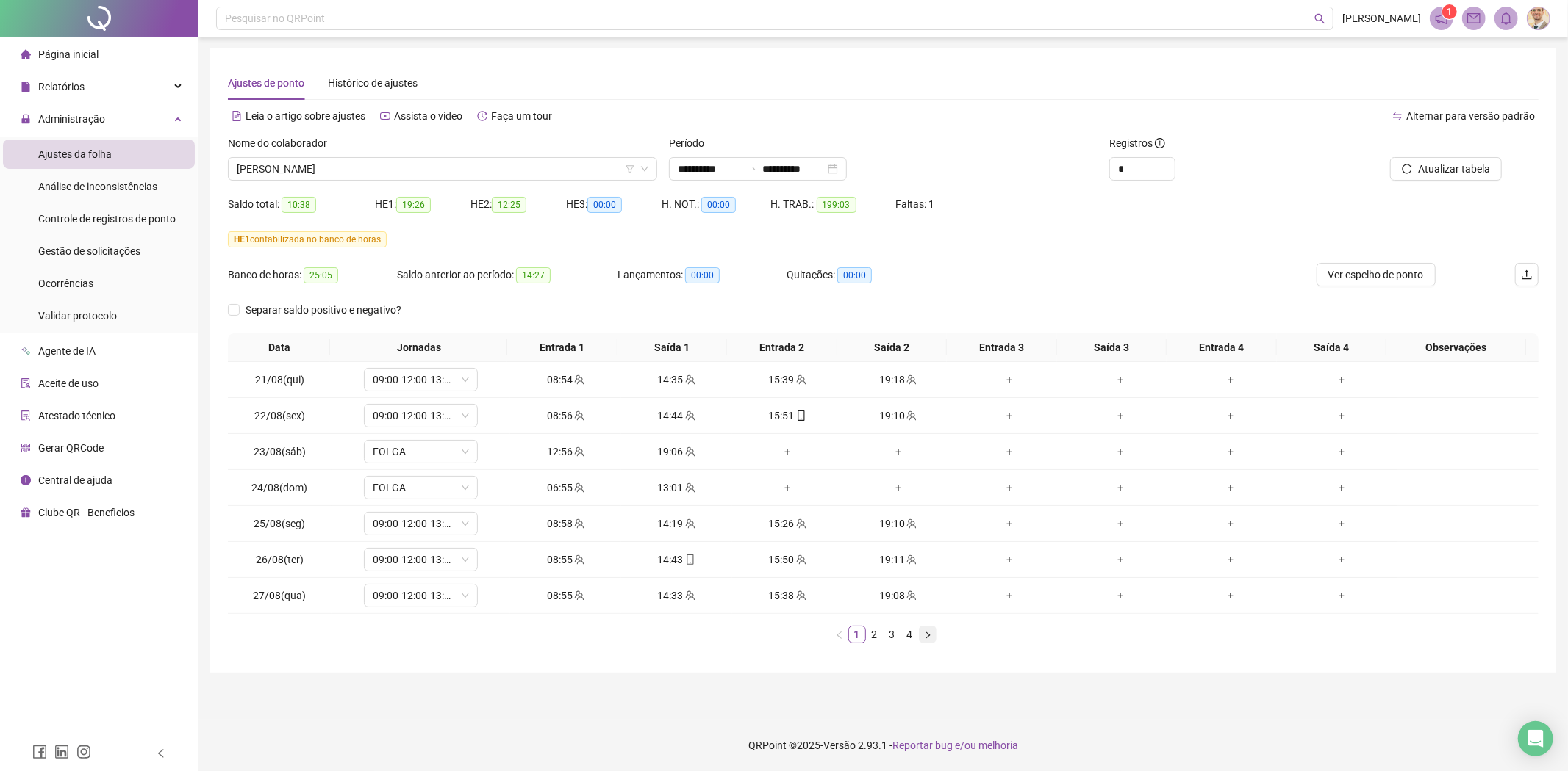
click at [927, 635] on icon "right" at bounding box center [928, 635] width 9 height 9
click at [909, 635] on link "4" at bounding box center [910, 634] width 16 height 16
click at [894, 638] on link "3" at bounding box center [892, 634] width 16 height 16
click at [872, 636] on link "2" at bounding box center [875, 634] width 16 height 16
click at [854, 634] on link "1" at bounding box center [857, 634] width 16 height 16
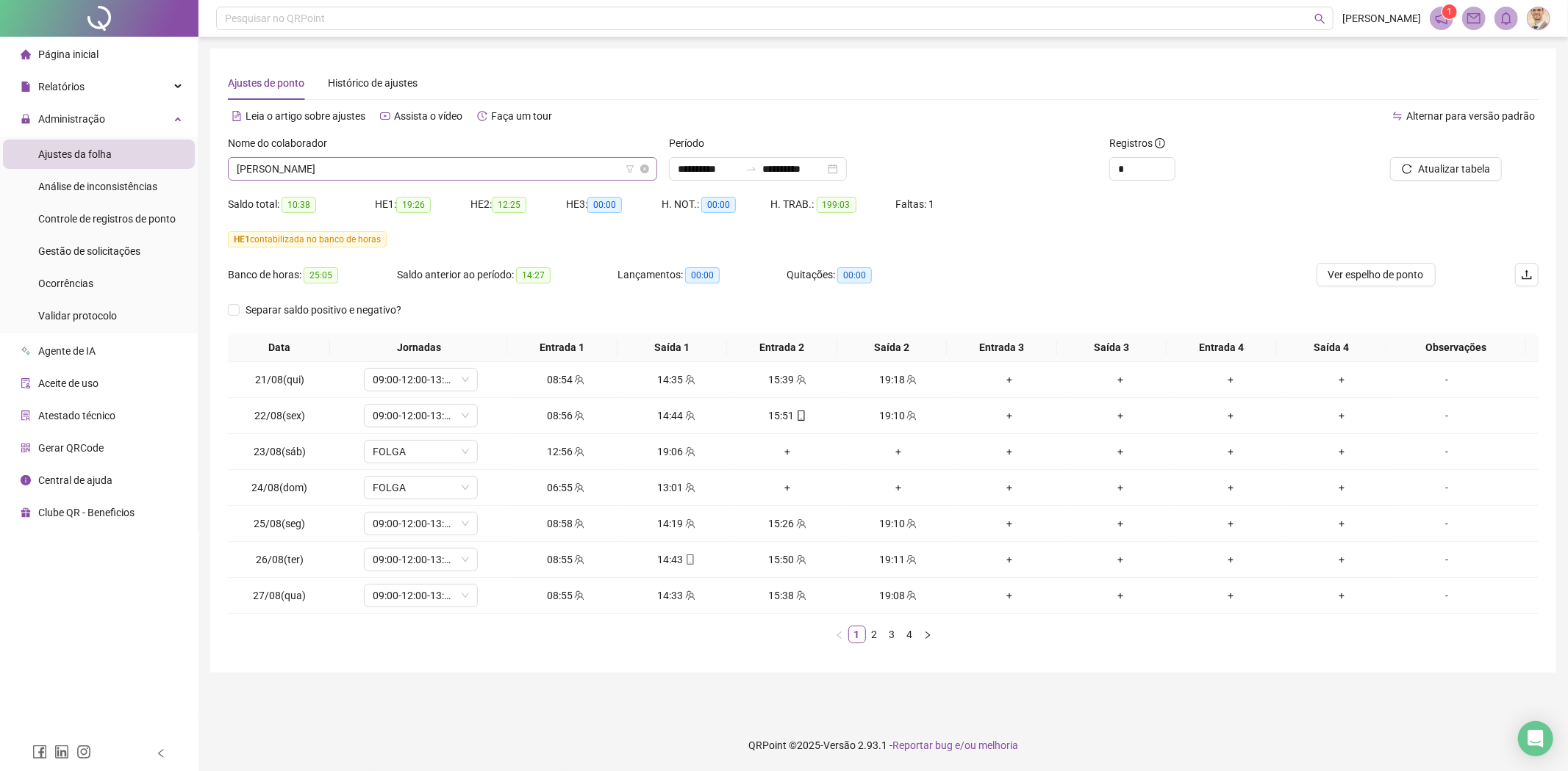
click at [405, 180] on div "[PERSON_NAME]" at bounding box center [442, 169] width 430 height 23
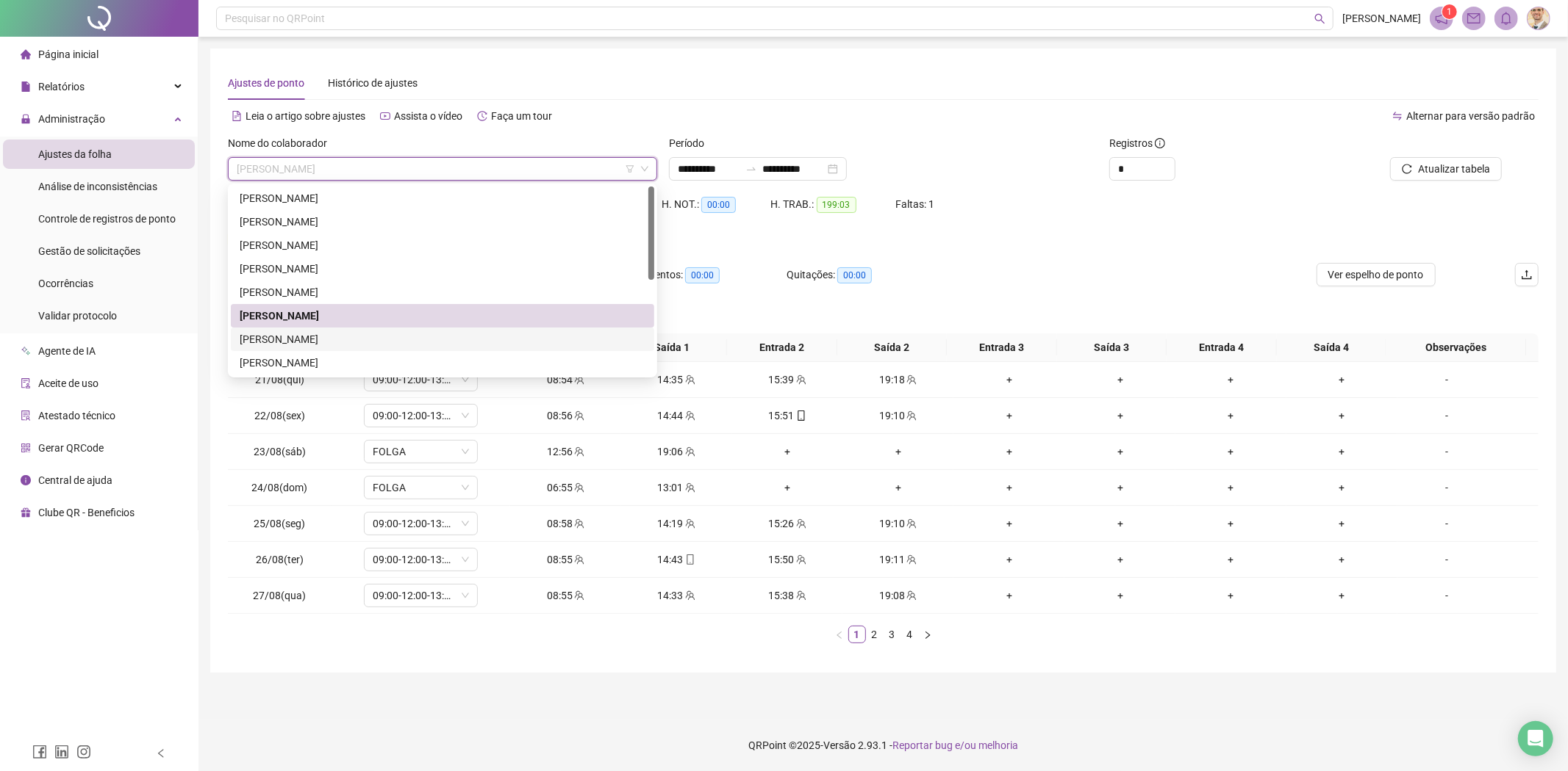
click at [341, 332] on div "[PERSON_NAME]" at bounding box center [442, 339] width 405 height 16
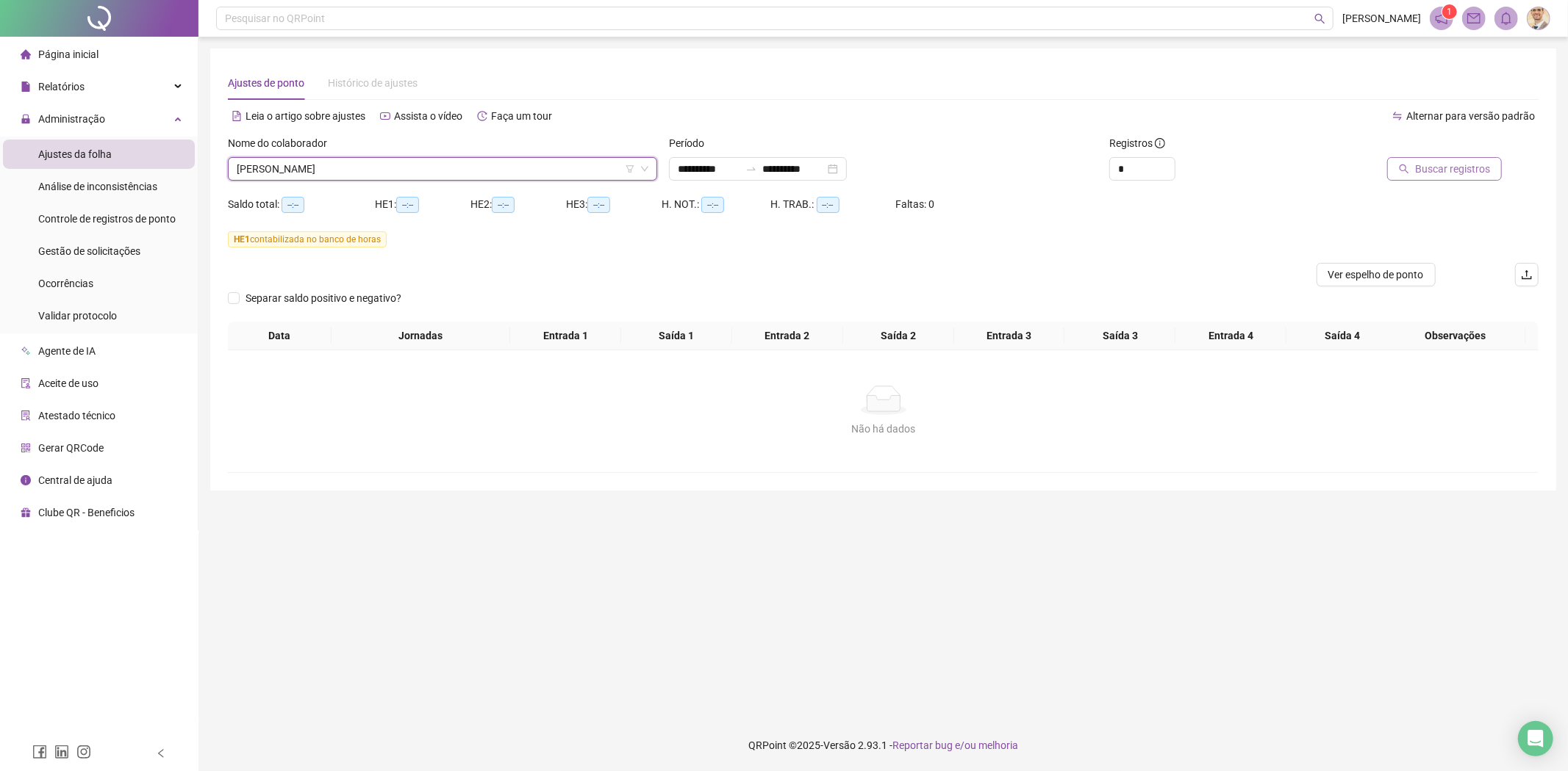
click at [1407, 169] on icon "search" at bounding box center [1405, 170] width 11 height 11
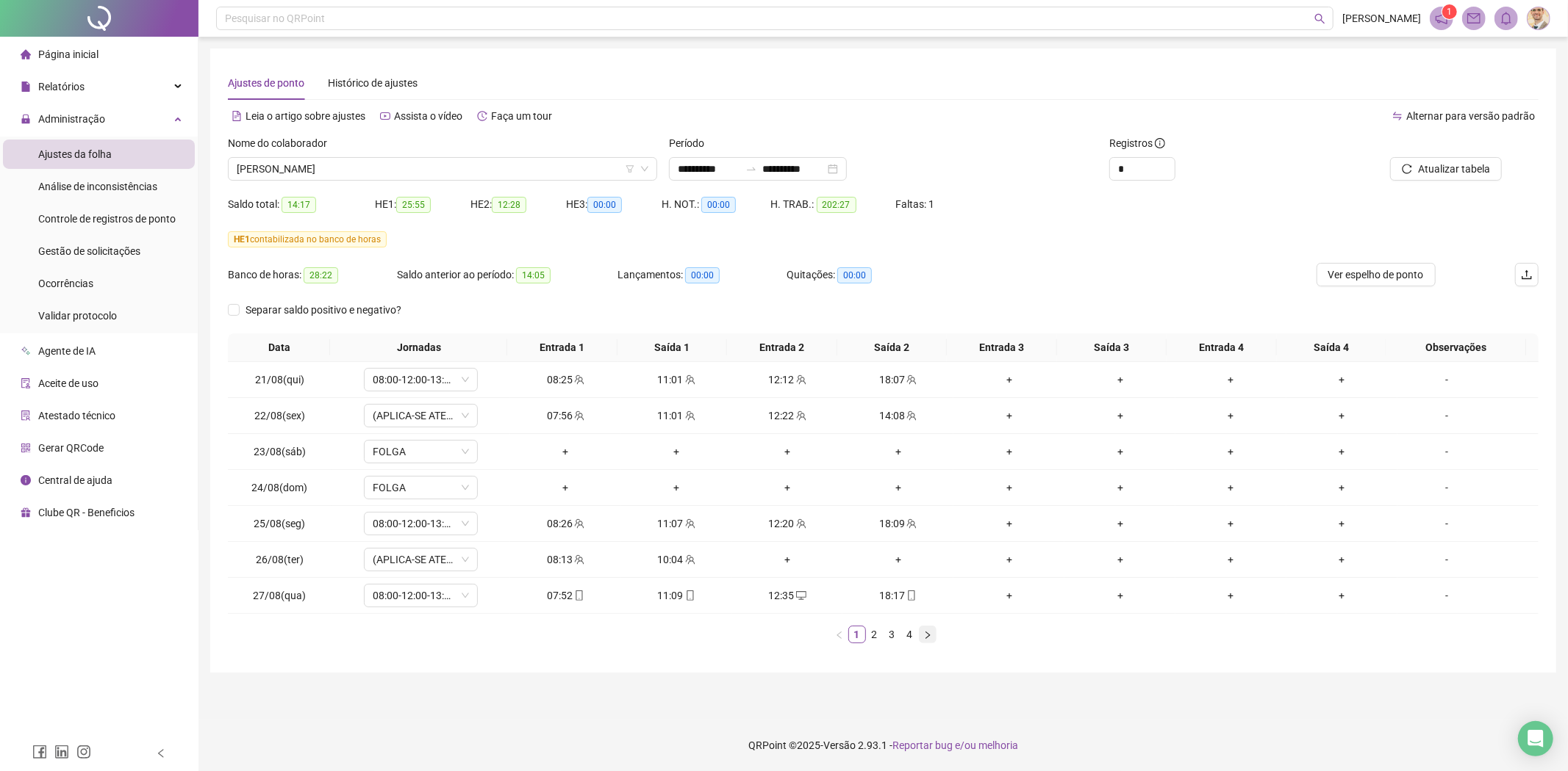
click at [925, 633] on icon "right" at bounding box center [927, 634] width 4 height 7
click at [830, 635] on button "button" at bounding box center [839, 634] width 18 height 18
click at [930, 636] on icon "right" at bounding box center [927, 634] width 4 height 7
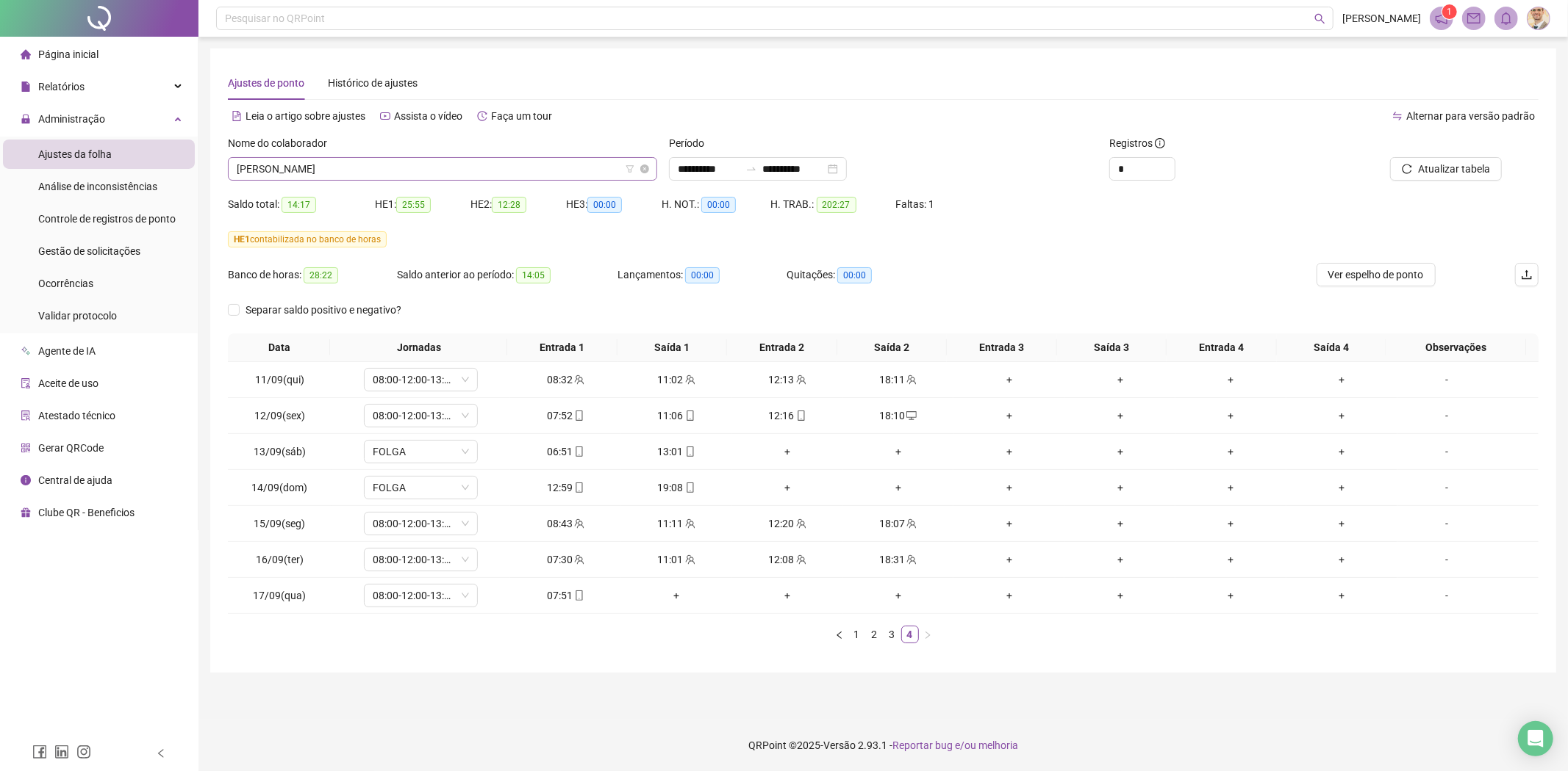
click at [410, 167] on span "[PERSON_NAME]" at bounding box center [442, 169] width 412 height 22
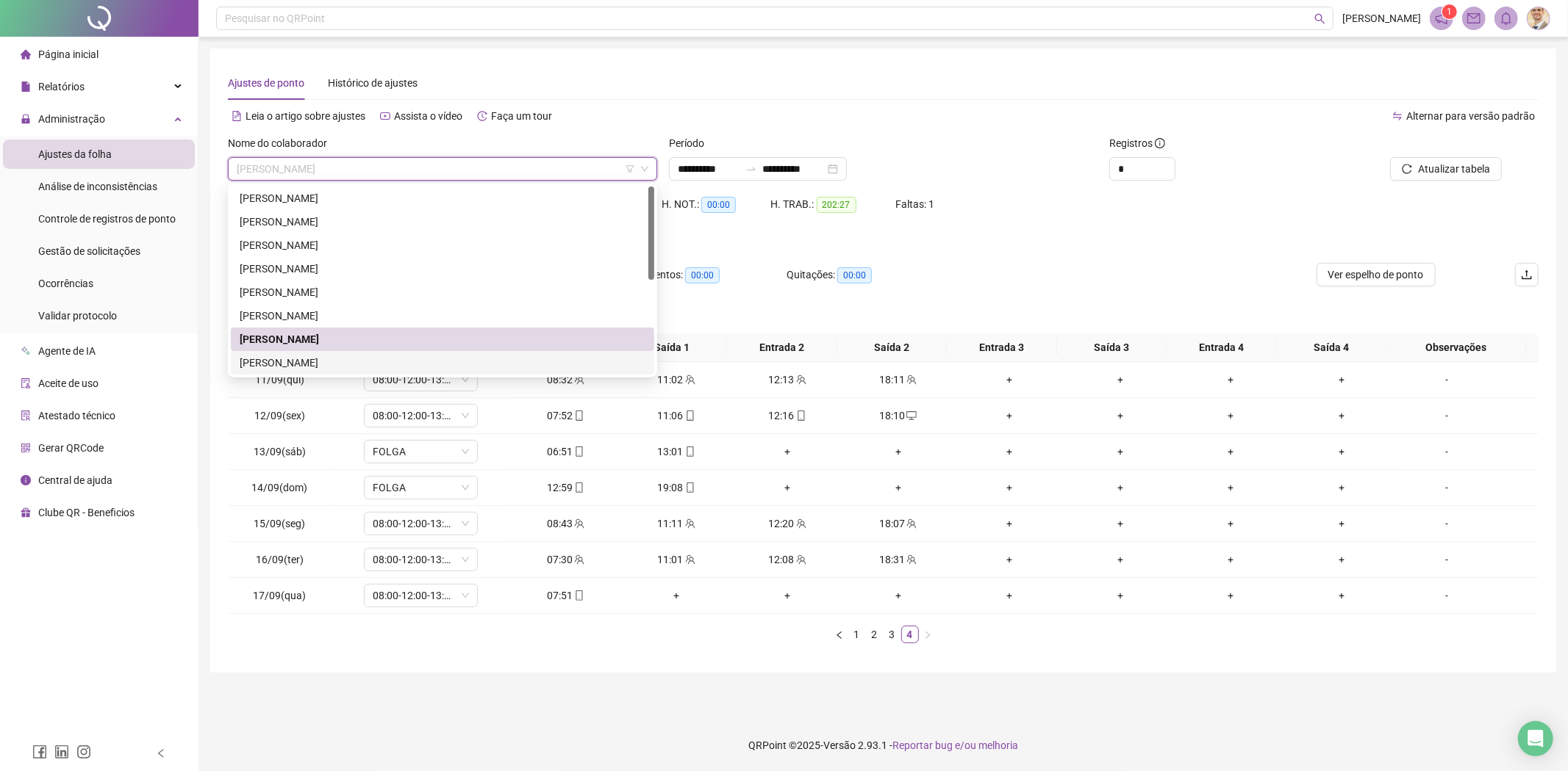
click at [348, 356] on div "[PERSON_NAME]" at bounding box center [442, 363] width 405 height 16
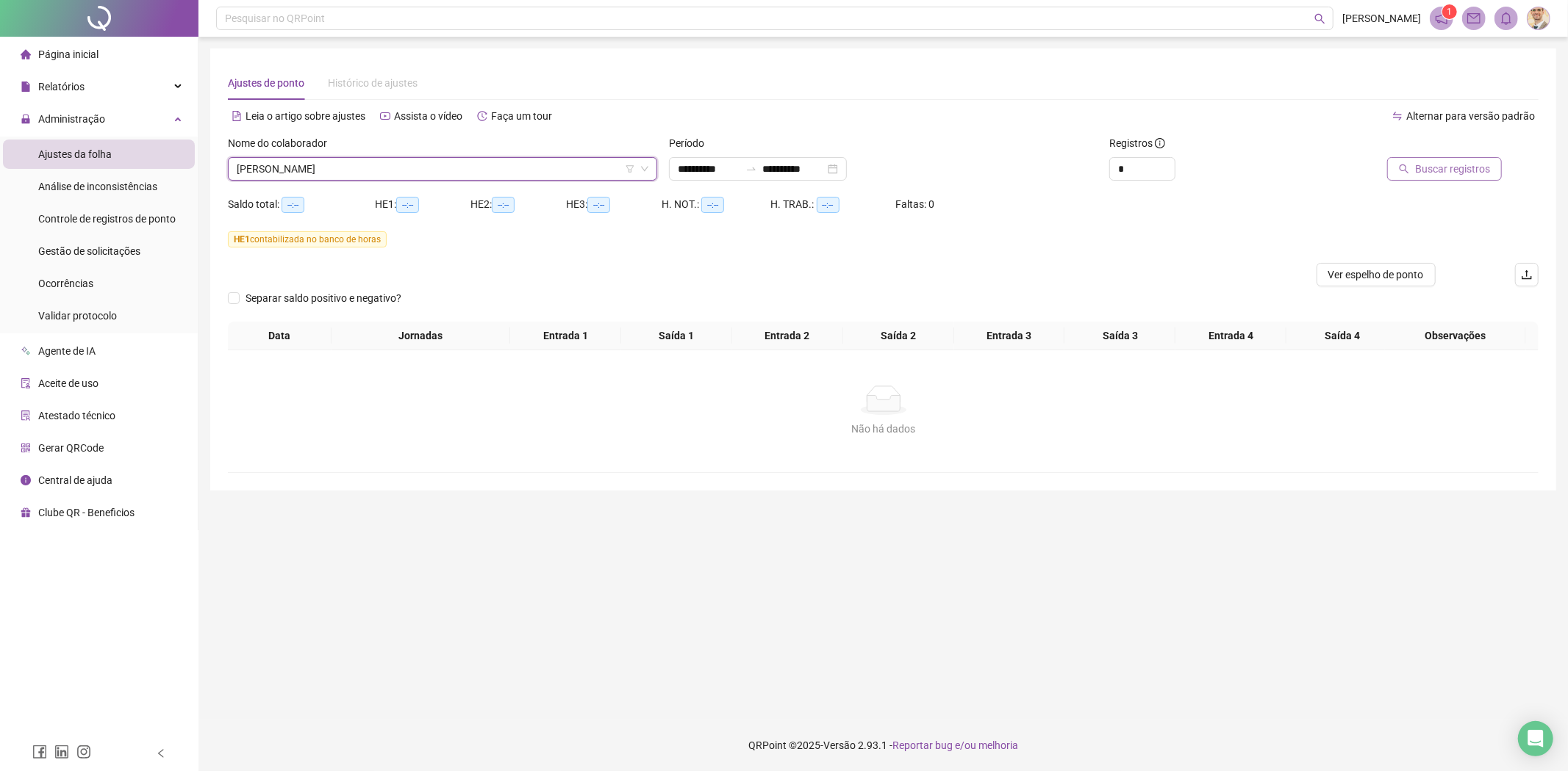
click at [1445, 164] on span "Buscar registros" at bounding box center [1453, 169] width 75 height 16
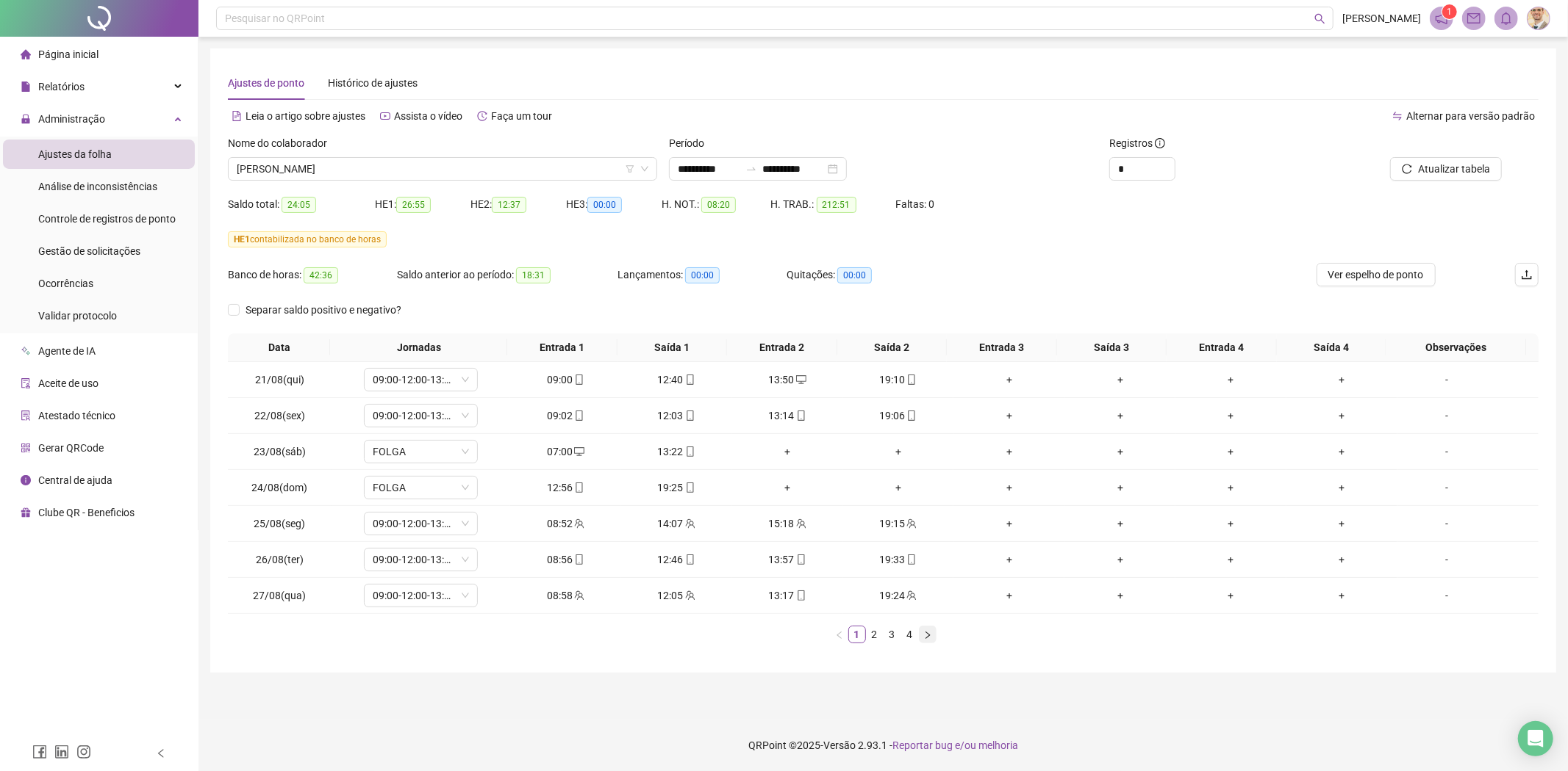
click at [928, 637] on icon "right" at bounding box center [927, 634] width 4 height 7
click at [559, 559] on div "02:26" at bounding box center [565, 560] width 99 height 16
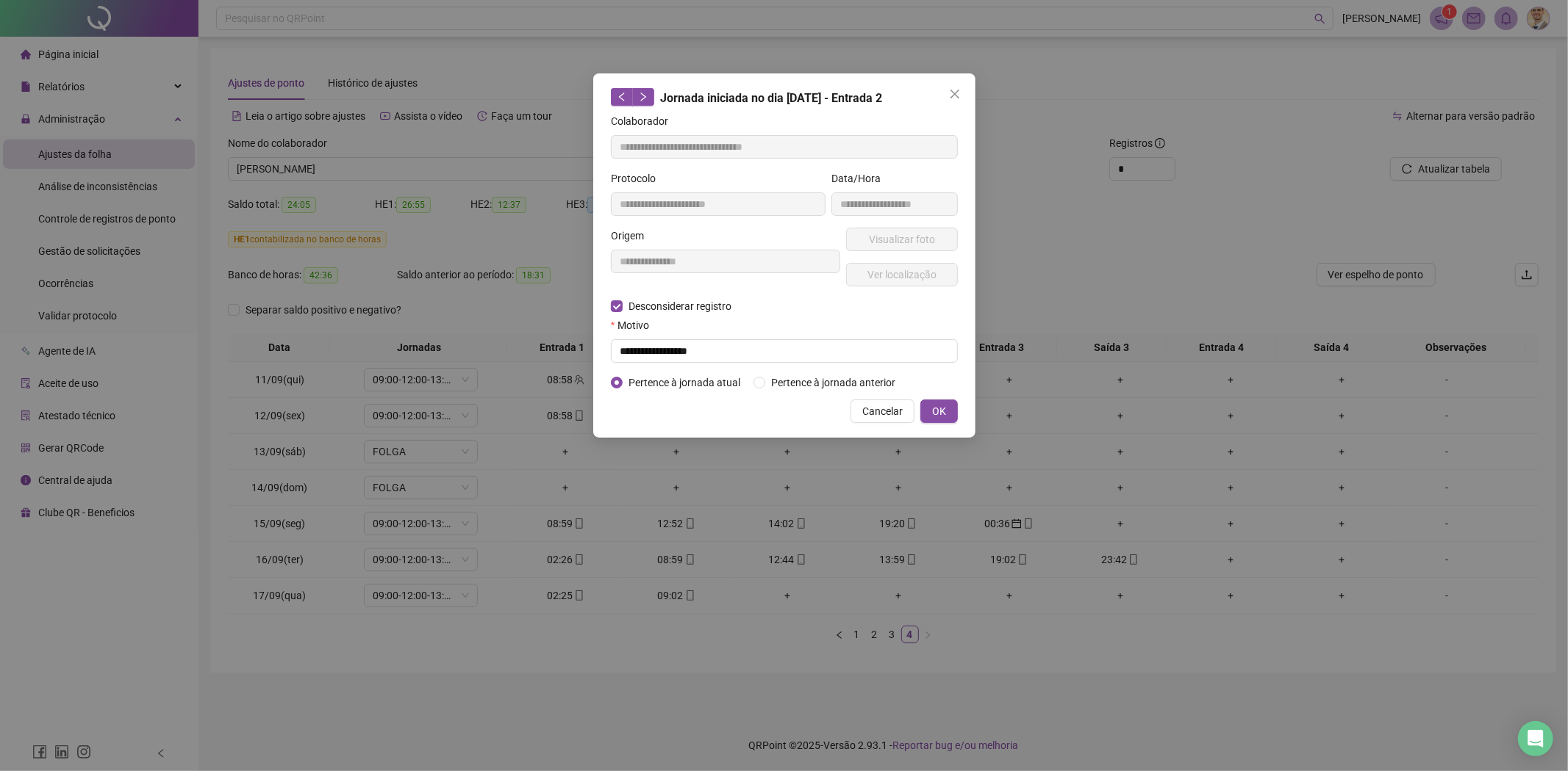
type input "**********"
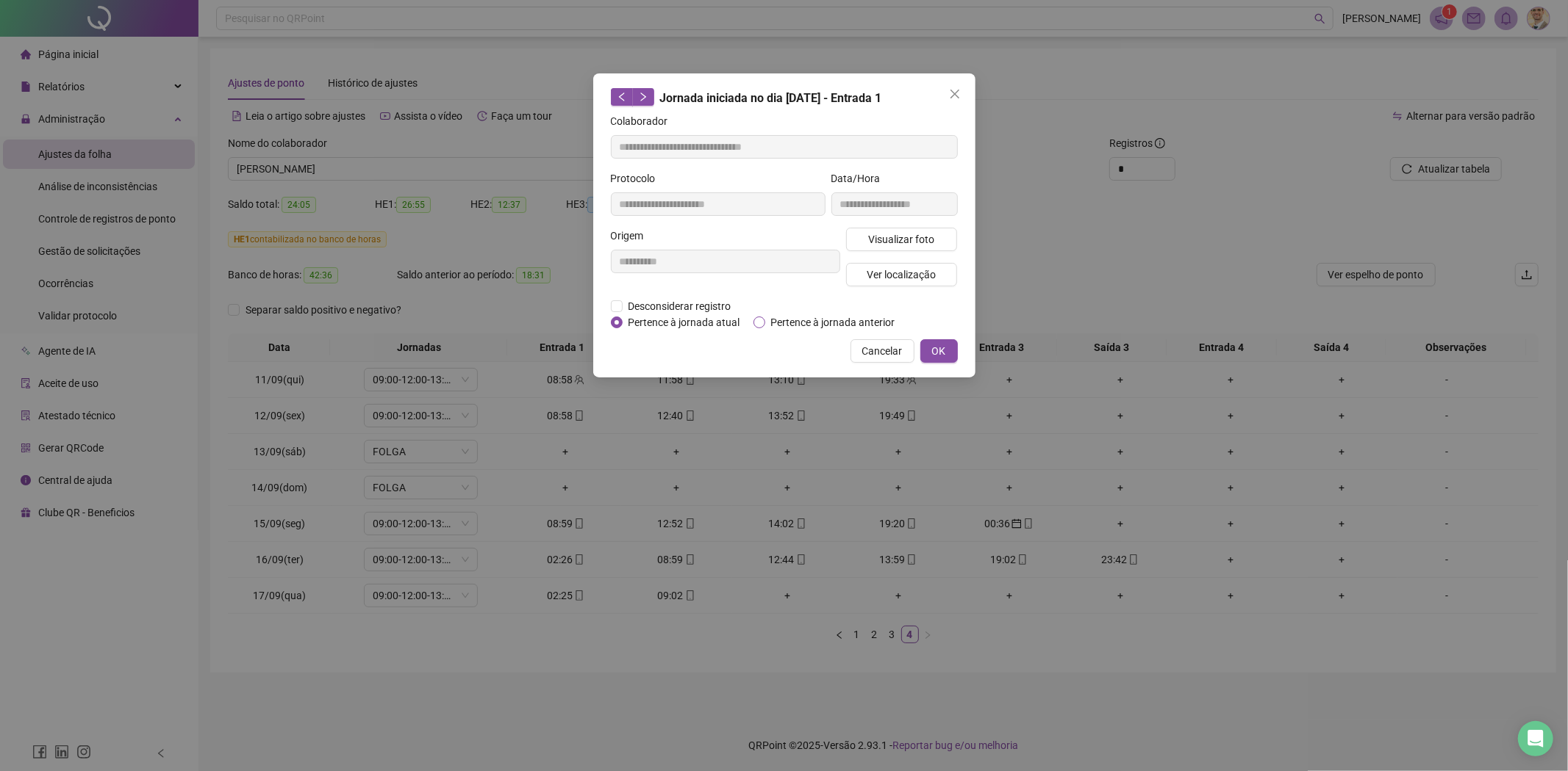
click at [788, 324] on span "Pertence à jornada anterior" at bounding box center [833, 322] width 136 height 16
click at [938, 345] on span "OK" at bounding box center [939, 351] width 14 height 16
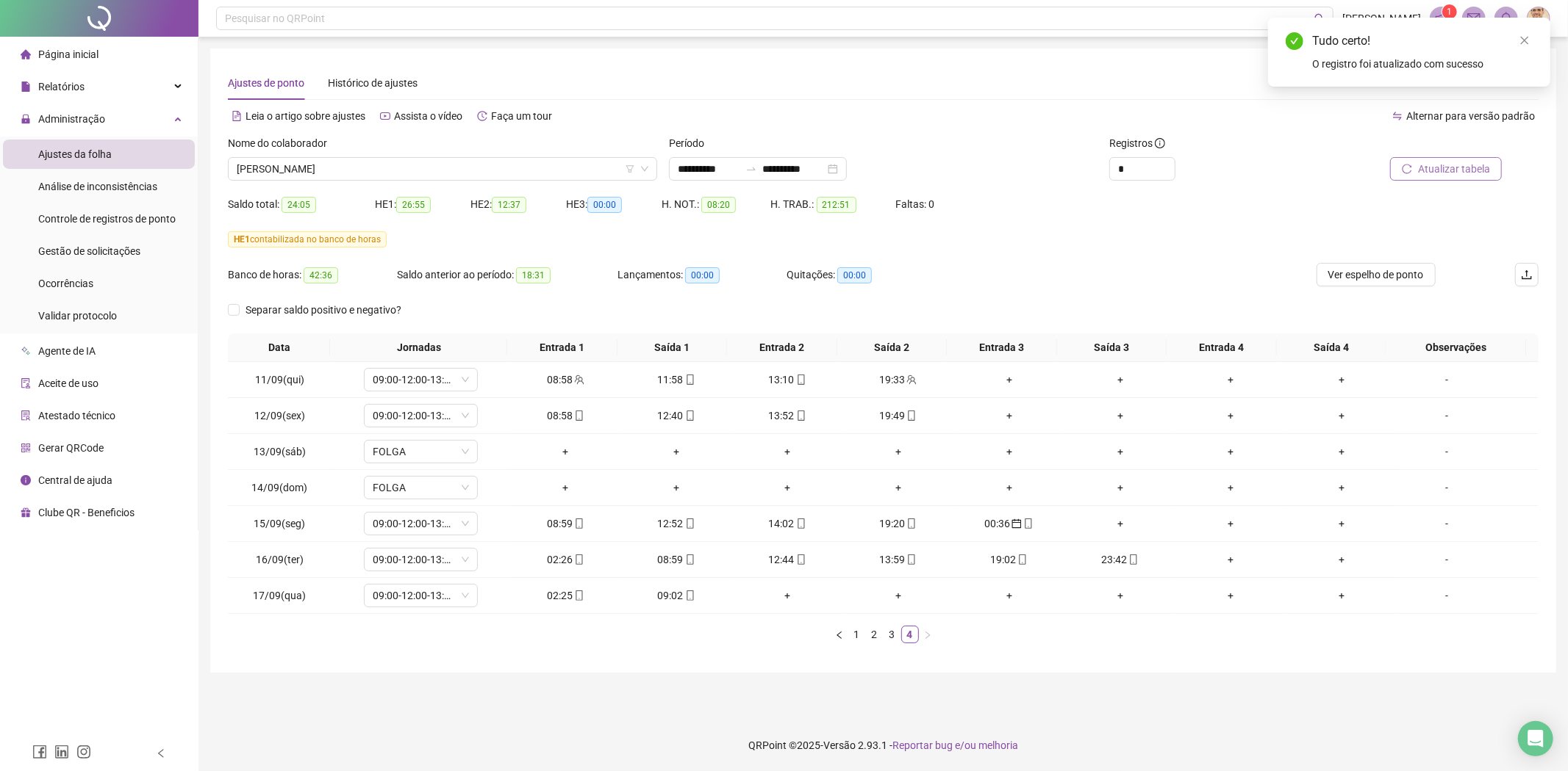
click at [1437, 170] on span "Atualizar tabela" at bounding box center [1454, 169] width 72 height 16
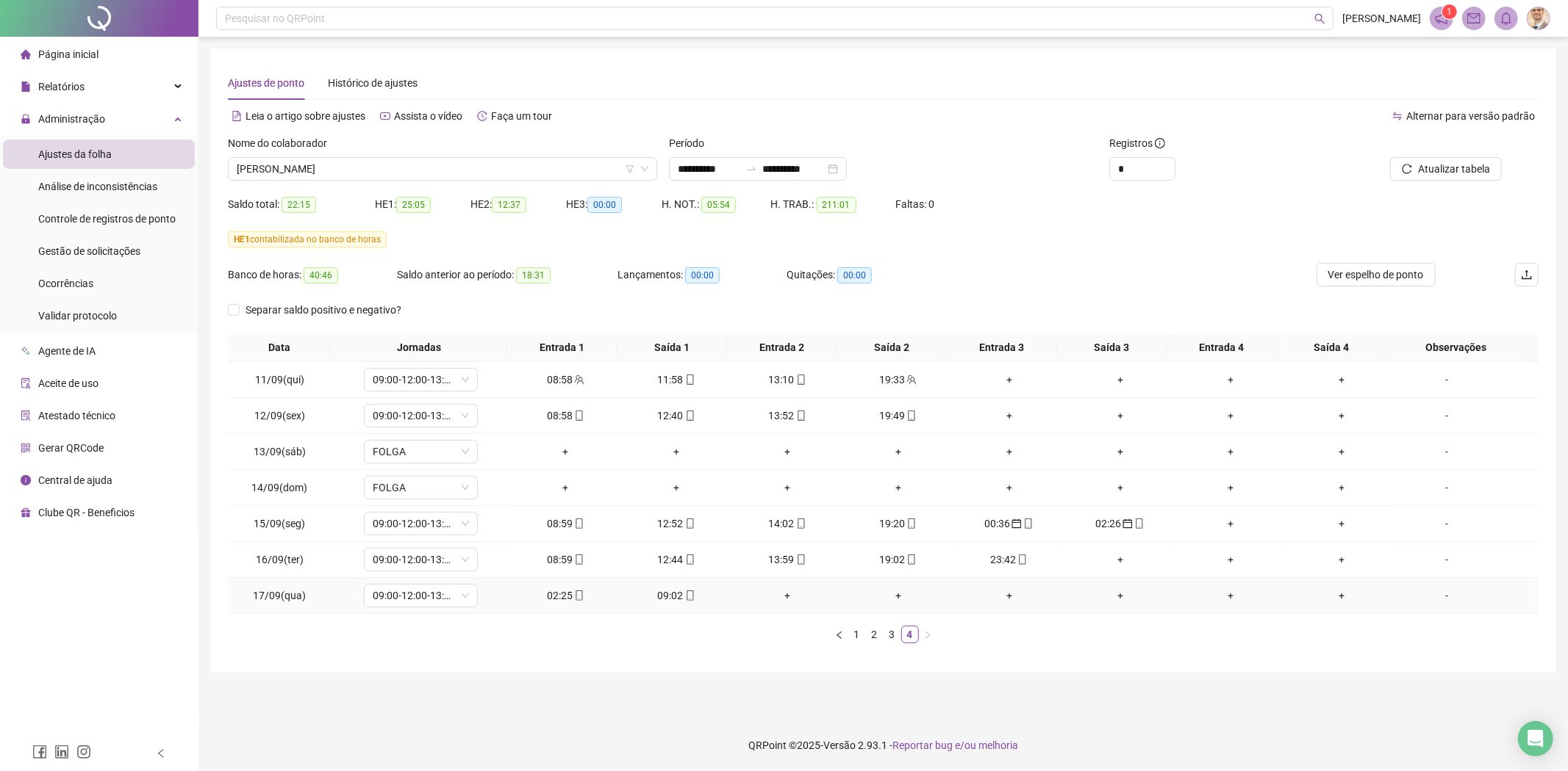
click at [556, 596] on div "02:25" at bounding box center [565, 596] width 99 height 16
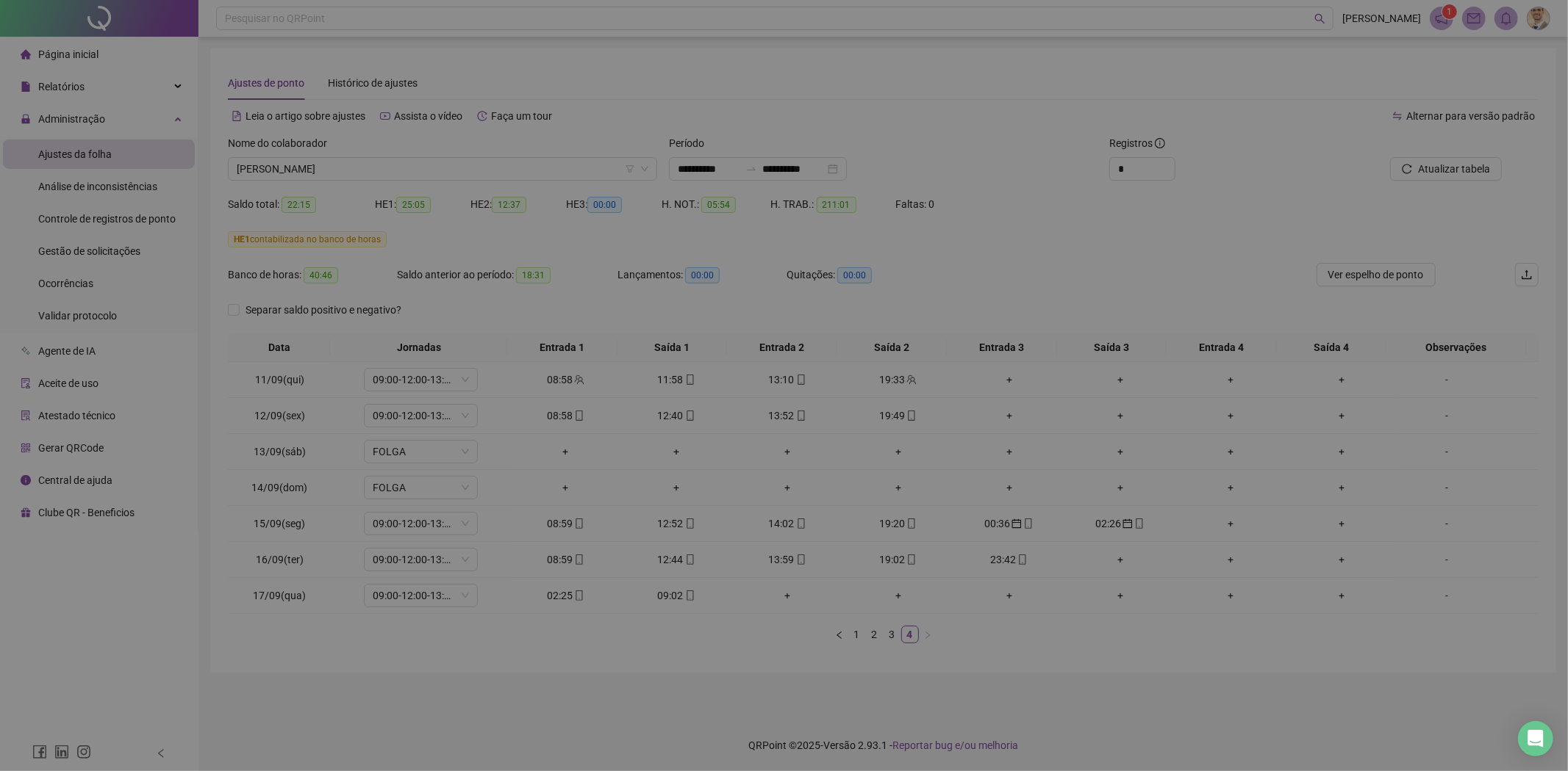
type input "**********"
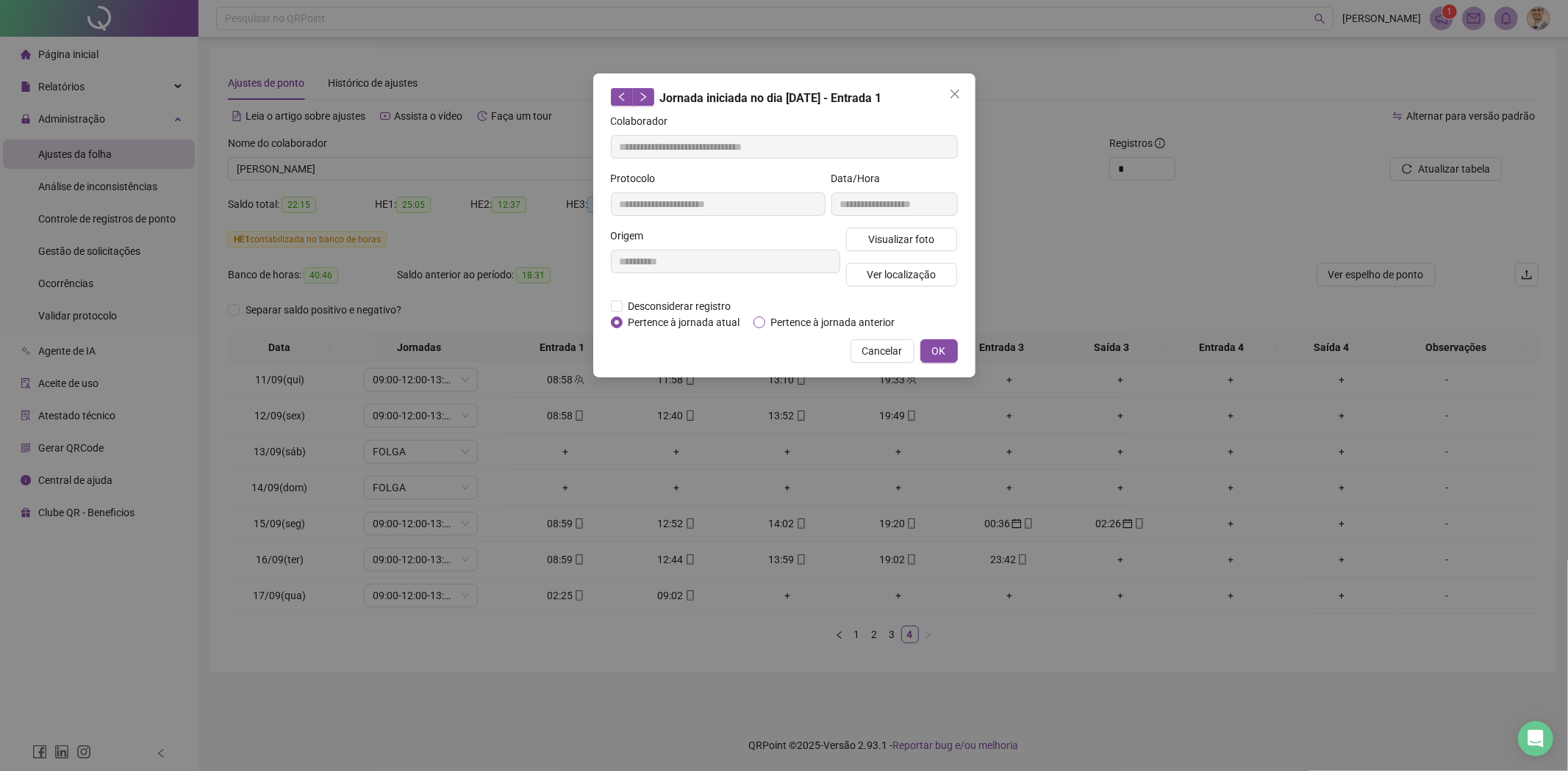
click at [830, 320] on span "Pertence à jornada anterior" at bounding box center [833, 322] width 136 height 16
click at [943, 352] on span "OK" at bounding box center [939, 351] width 14 height 16
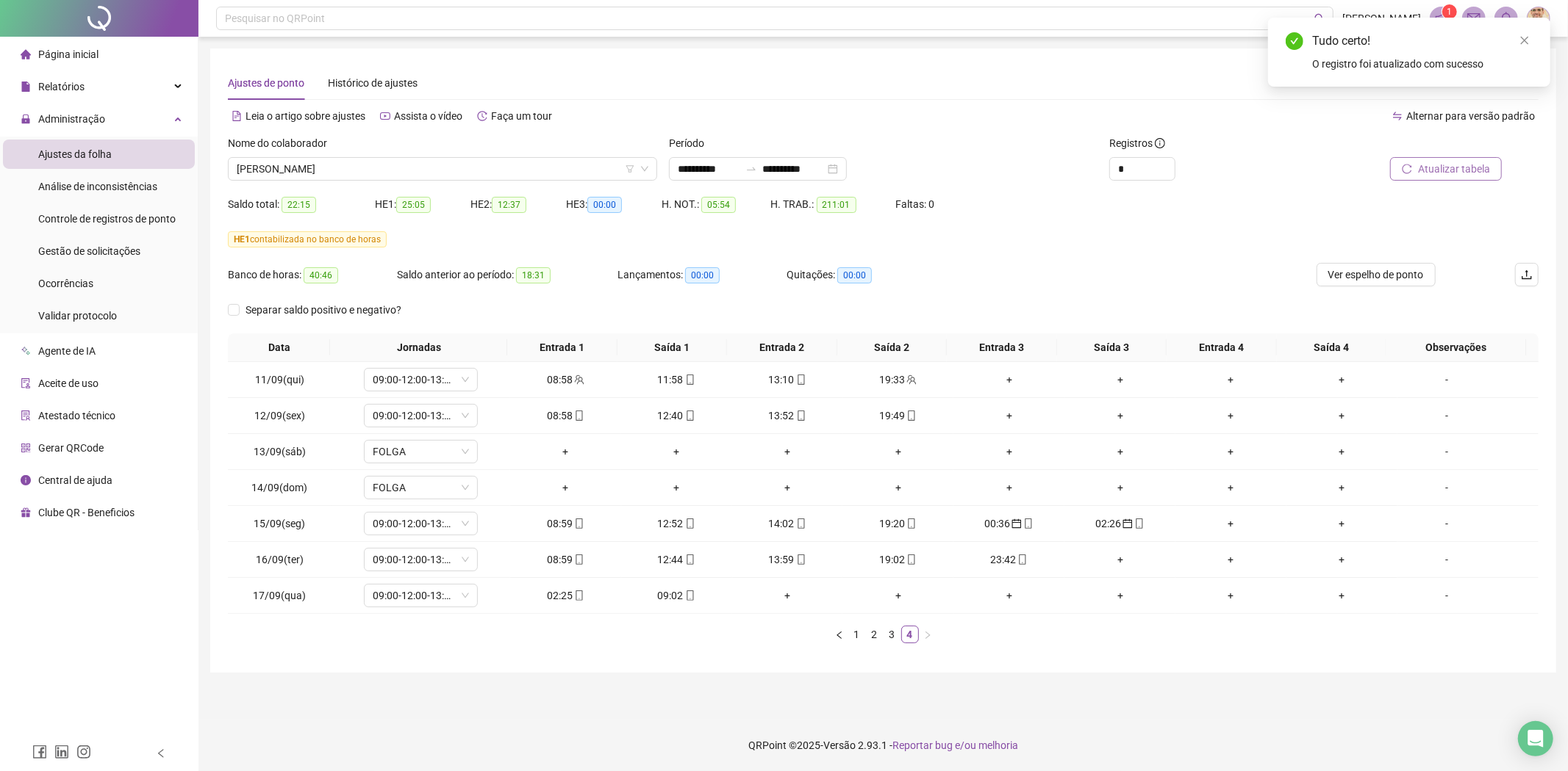
click at [1437, 170] on span "Atualizar tabela" at bounding box center [1454, 169] width 72 height 16
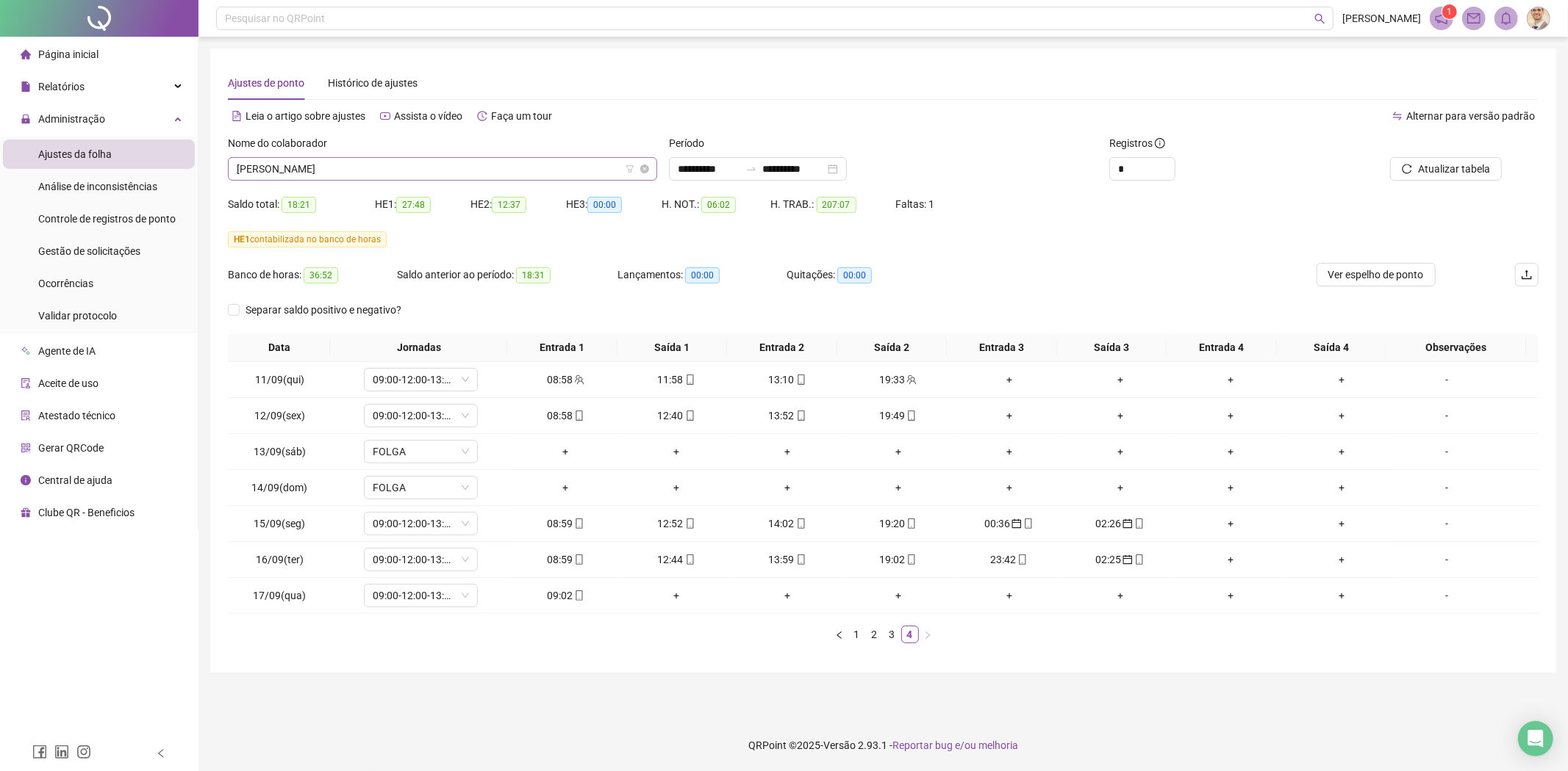
click at [471, 170] on span "[PERSON_NAME]" at bounding box center [442, 169] width 412 height 22
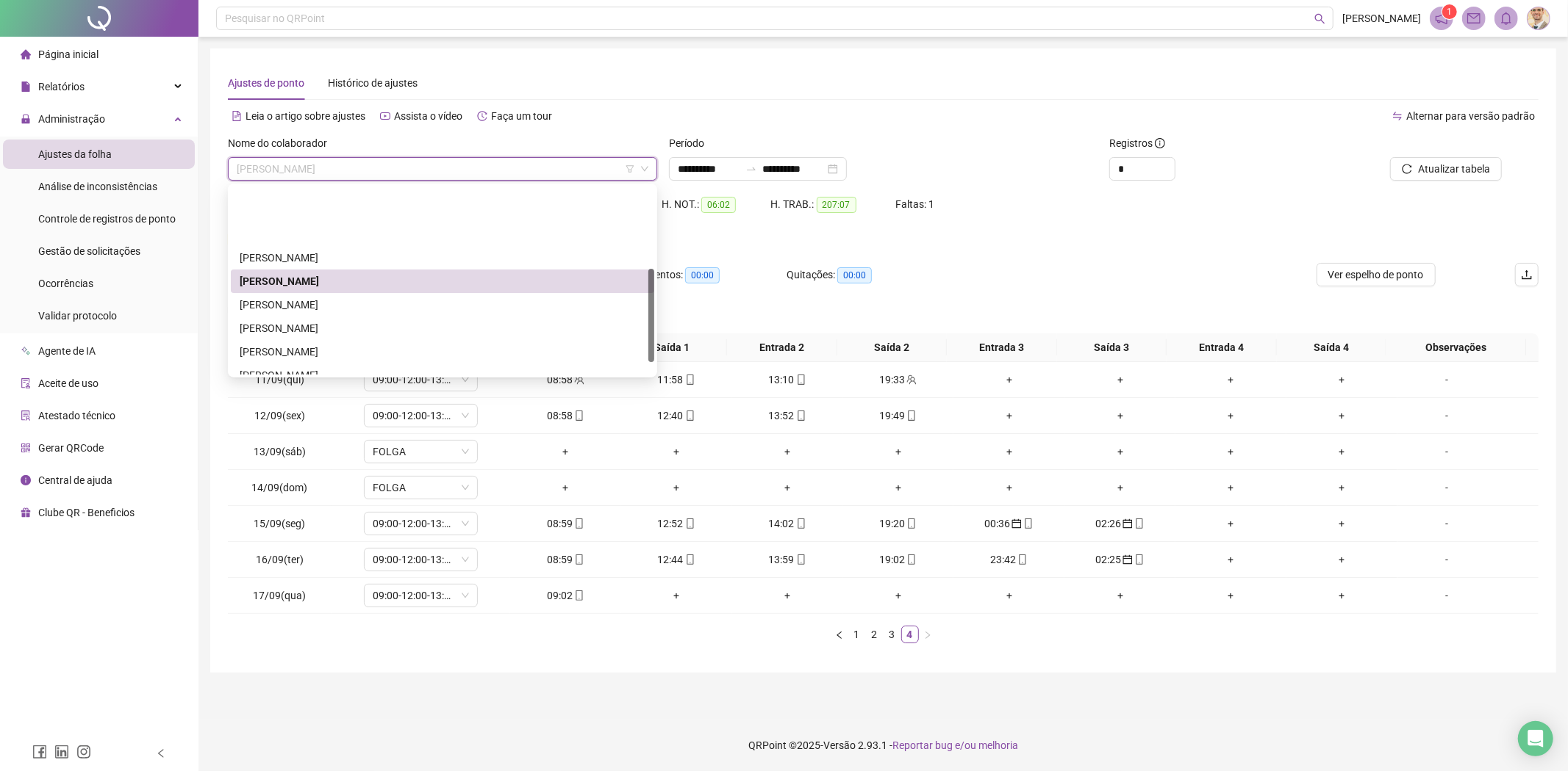
scroll to position [163, 0]
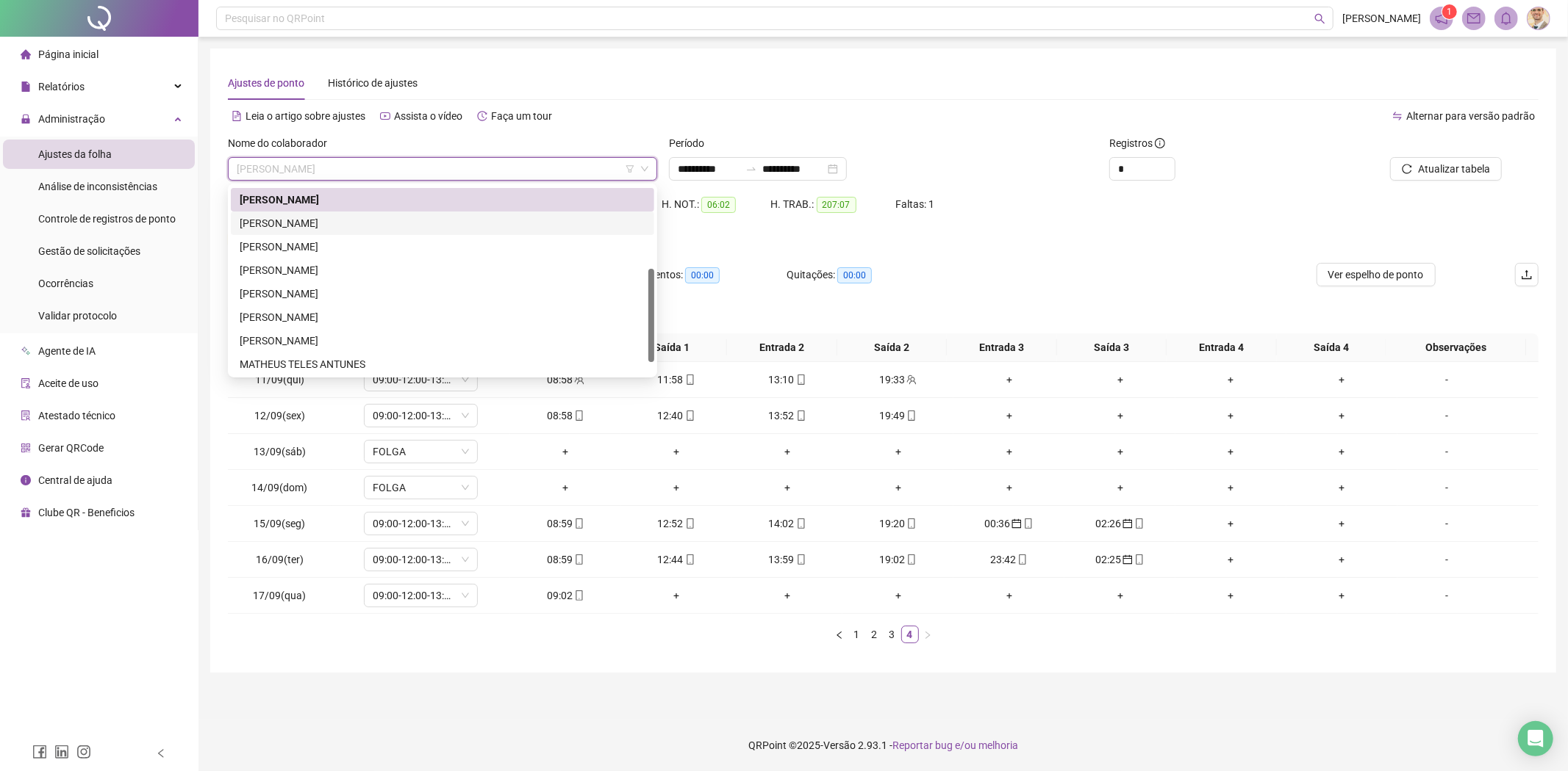
click at [366, 221] on div "[PERSON_NAME]" at bounding box center [442, 223] width 405 height 16
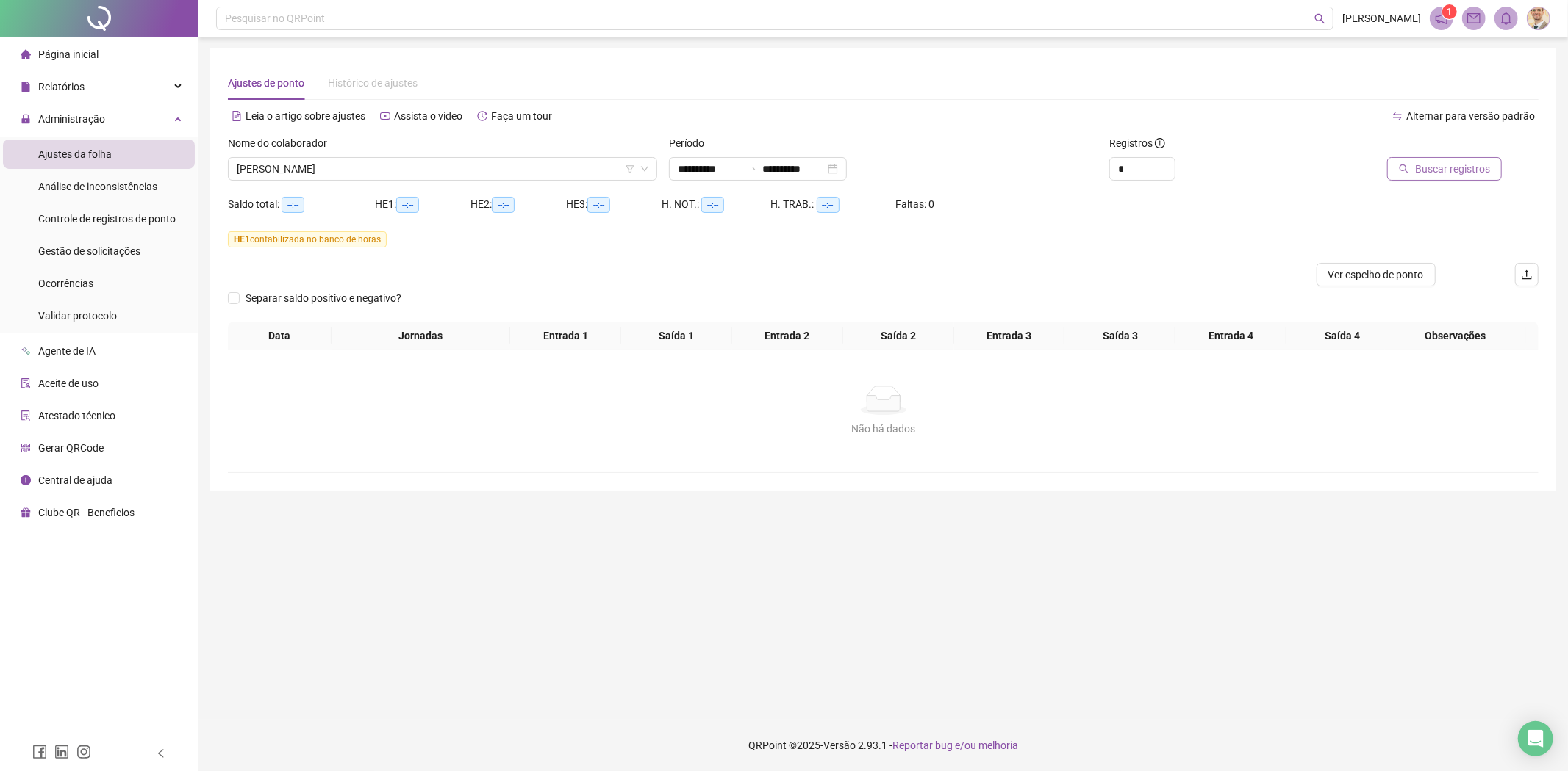
click at [1408, 170] on icon "search" at bounding box center [1404, 169] width 10 height 10
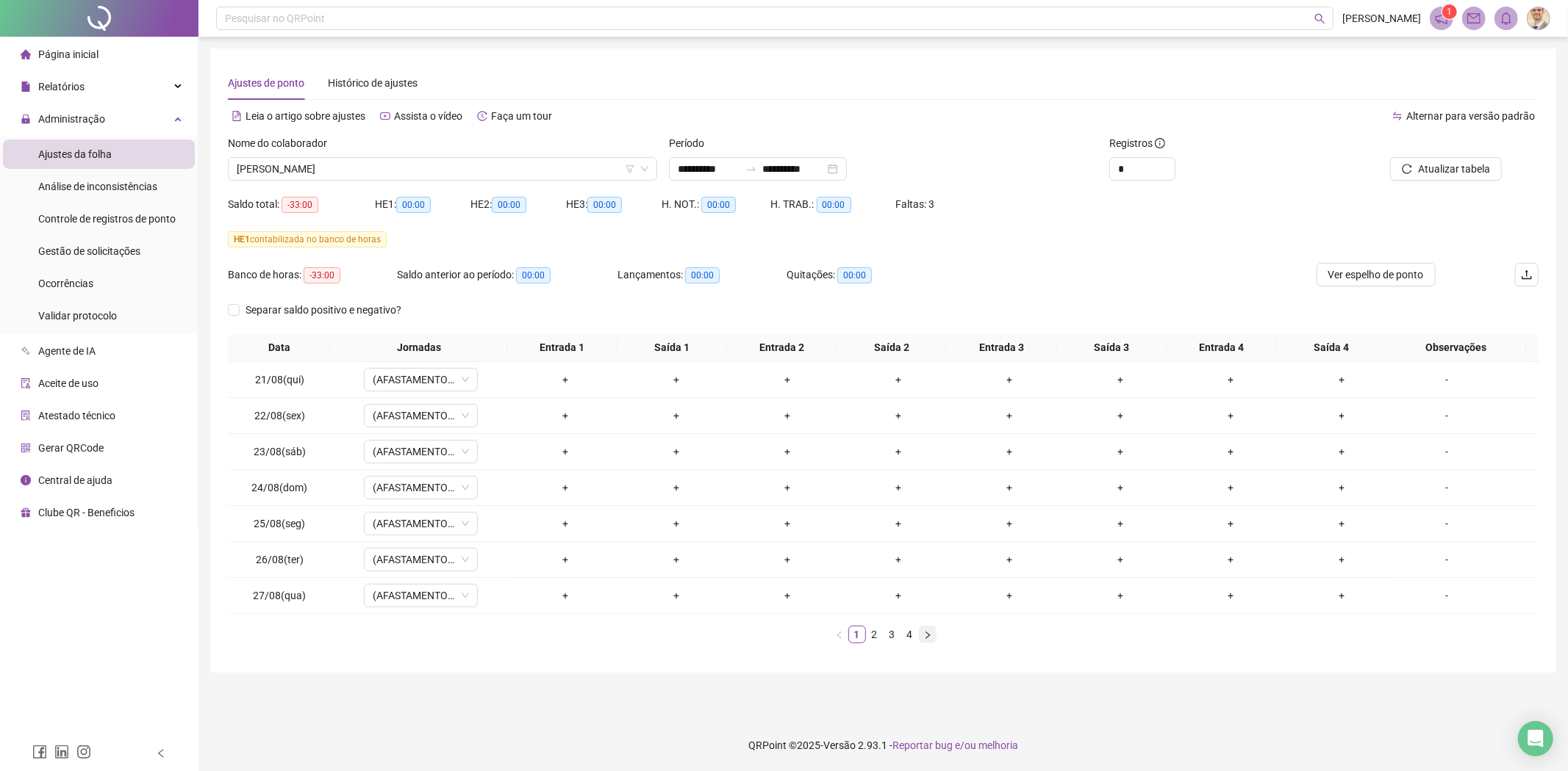
click at [930, 642] on button "button" at bounding box center [928, 634] width 18 height 18
click at [930, 639] on icon "right" at bounding box center [928, 635] width 9 height 9
click at [430, 168] on span "[PERSON_NAME]" at bounding box center [442, 169] width 412 height 22
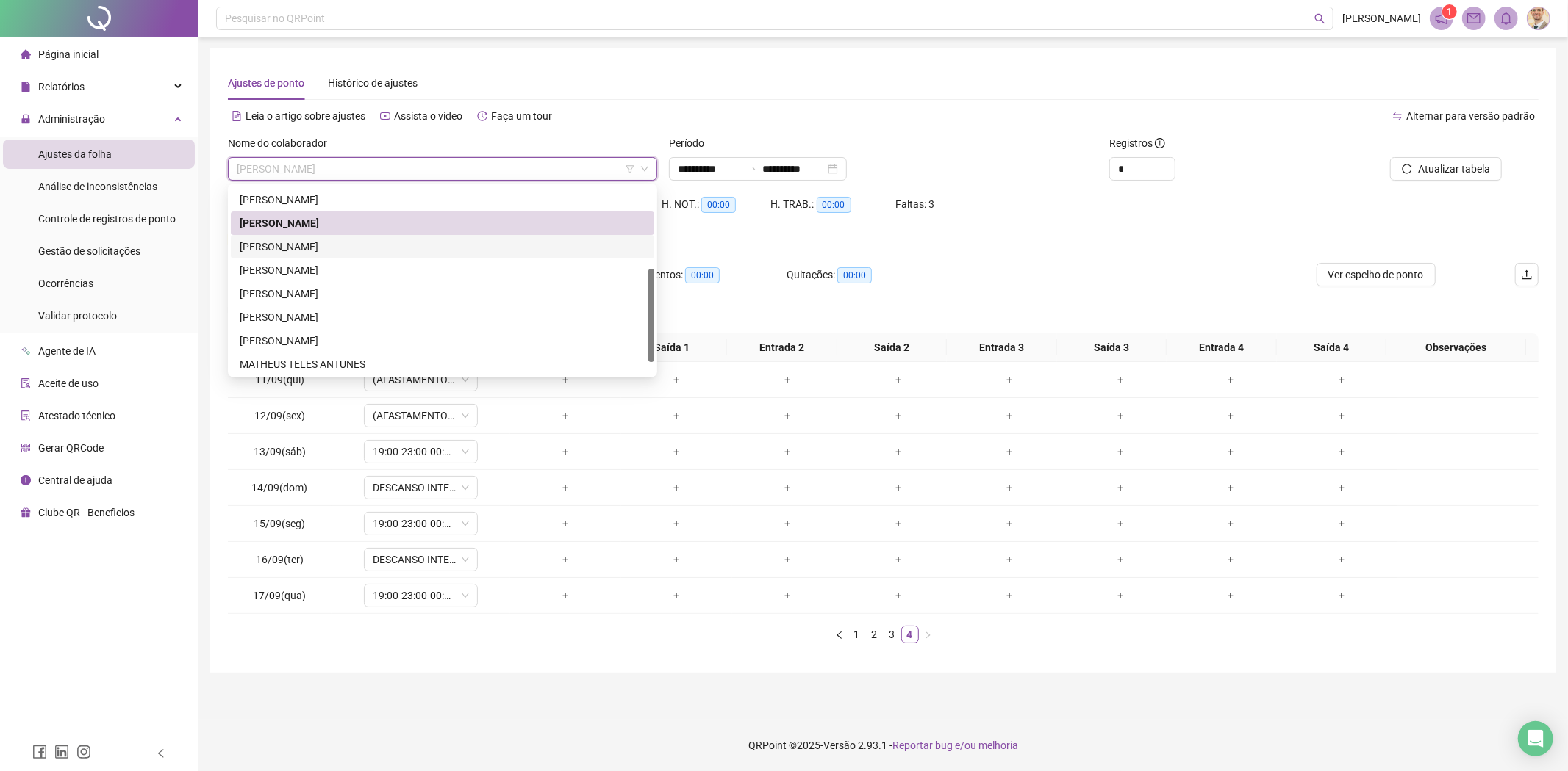
click at [303, 243] on div "[PERSON_NAME]" at bounding box center [442, 247] width 405 height 16
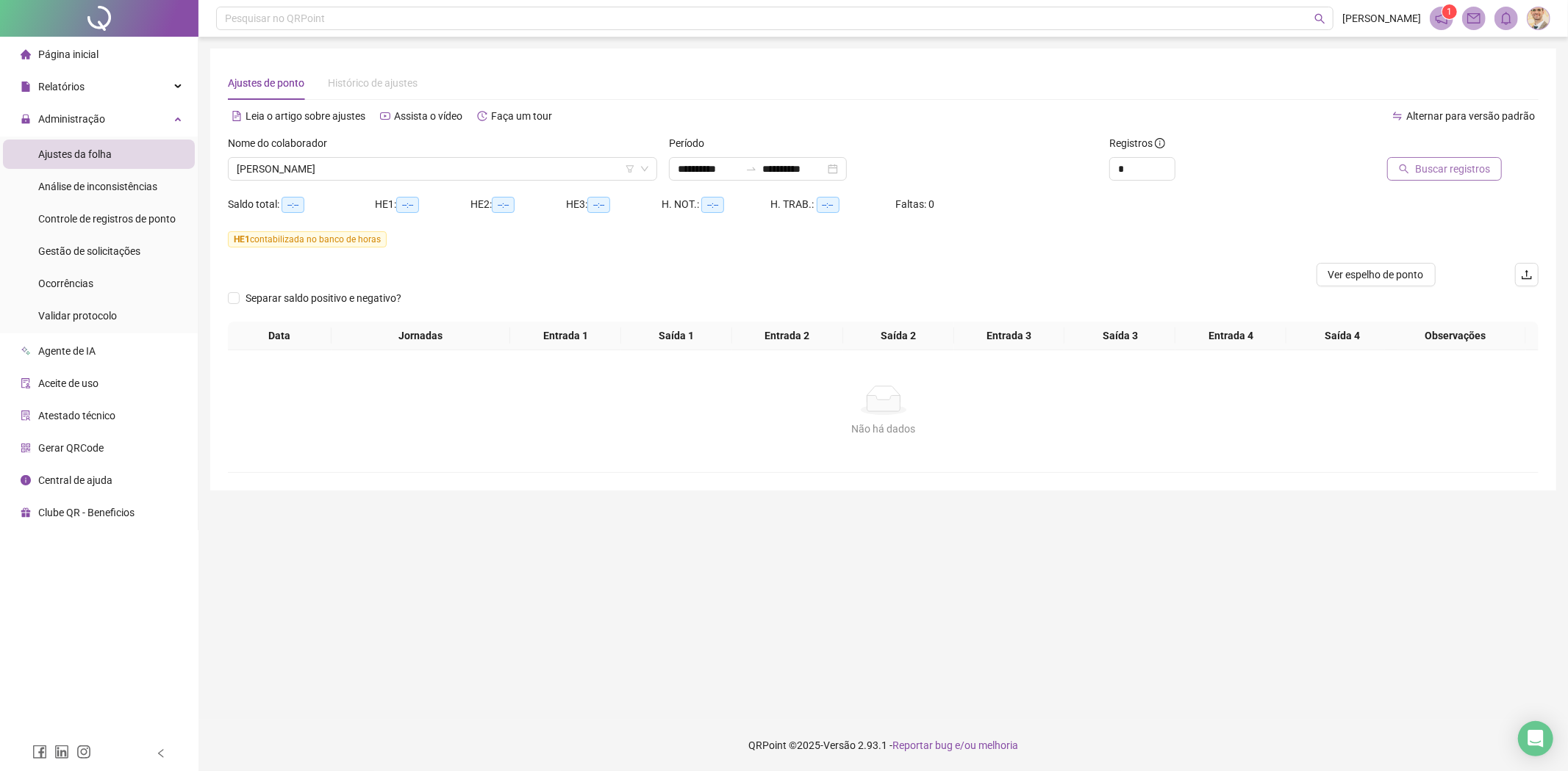
click at [1438, 172] on span "Buscar registros" at bounding box center [1453, 169] width 75 height 16
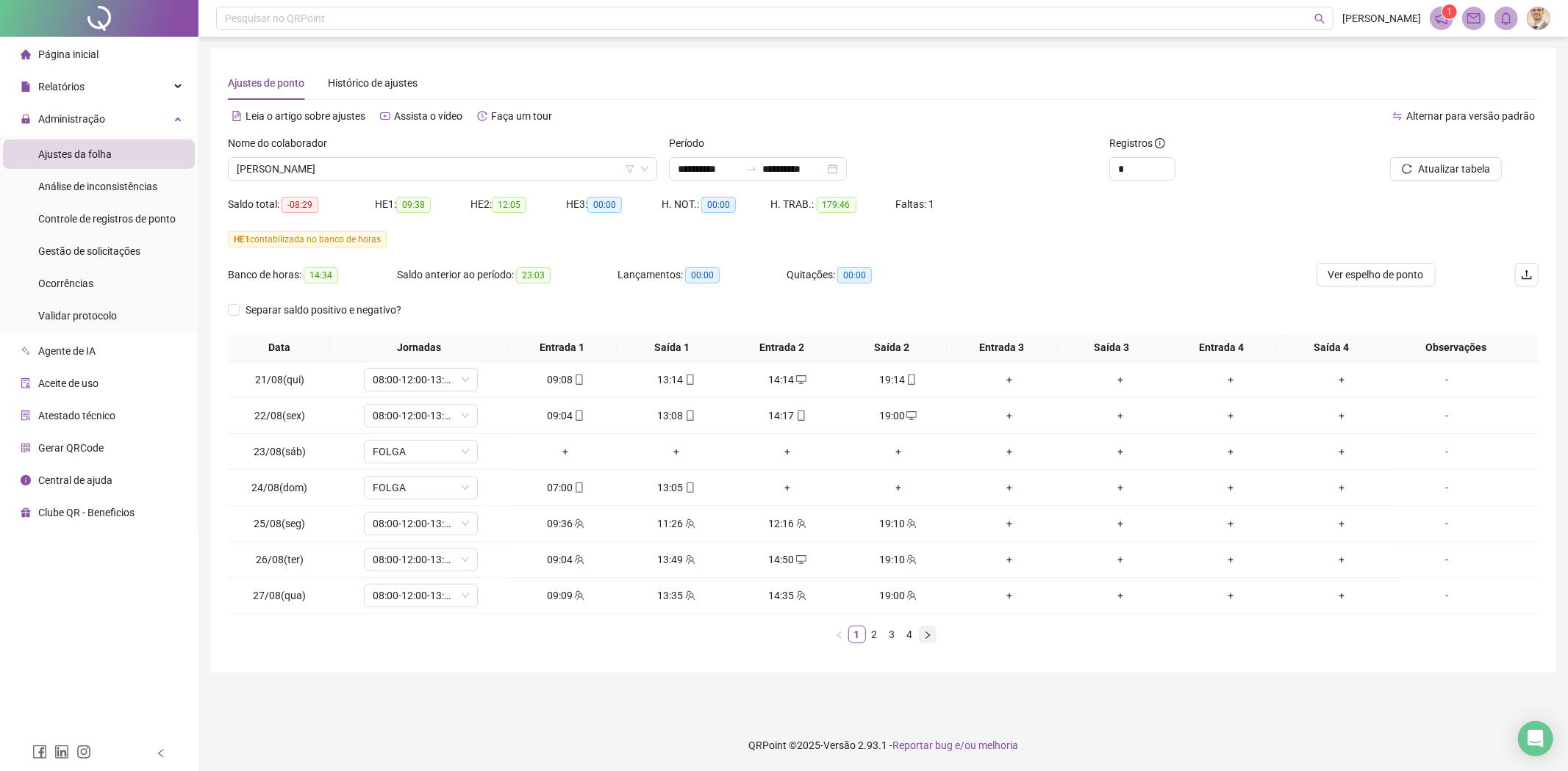
click at [930, 635] on icon "right" at bounding box center [928, 635] width 9 height 9
click at [229, 508] on td "15/09(seg)" at bounding box center [279, 524] width 104 height 36
click at [280, 520] on span "15/09(seg)" at bounding box center [279, 523] width 52 height 12
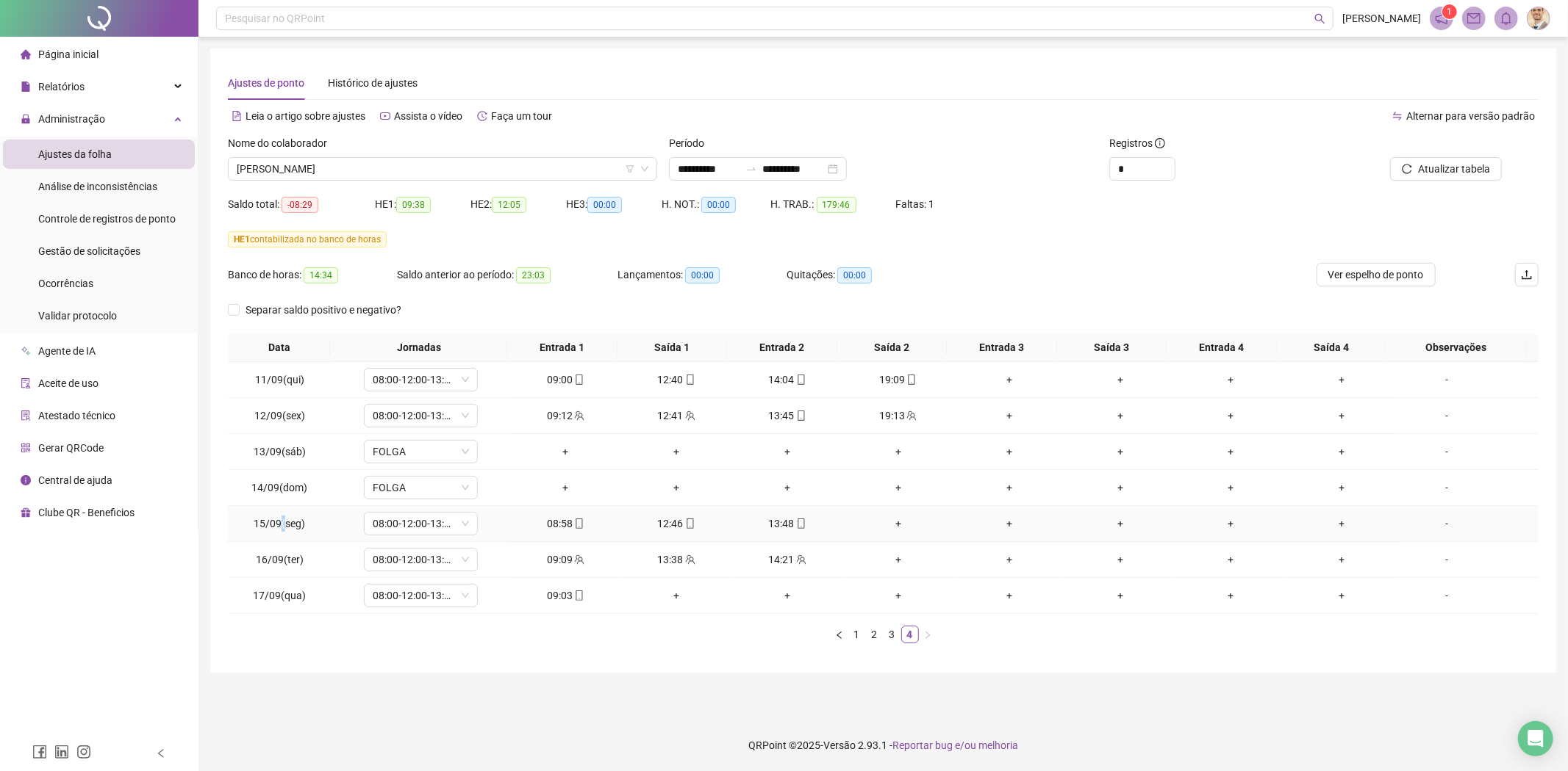
click at [280, 520] on span "15/09(seg)" at bounding box center [279, 523] width 52 height 12
copy span "("
click at [288, 518] on span "15/09(seg)" at bounding box center [279, 523] width 52 height 12
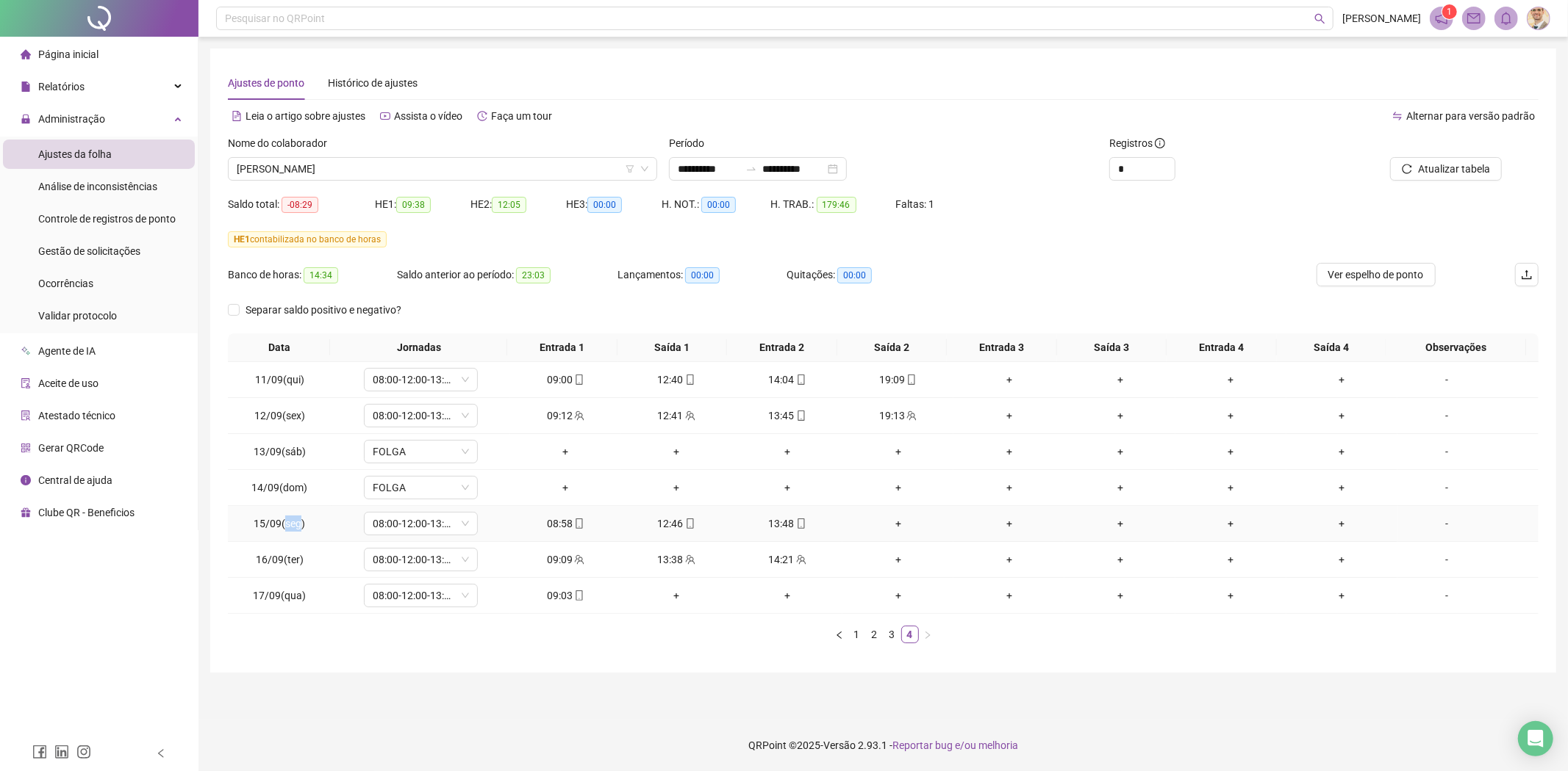
click at [288, 518] on span "15/09(seg)" at bounding box center [279, 523] width 52 height 12
drag, startPoint x: 288, startPoint y: 551, endPoint x: 282, endPoint y: 559, distance: 10.0
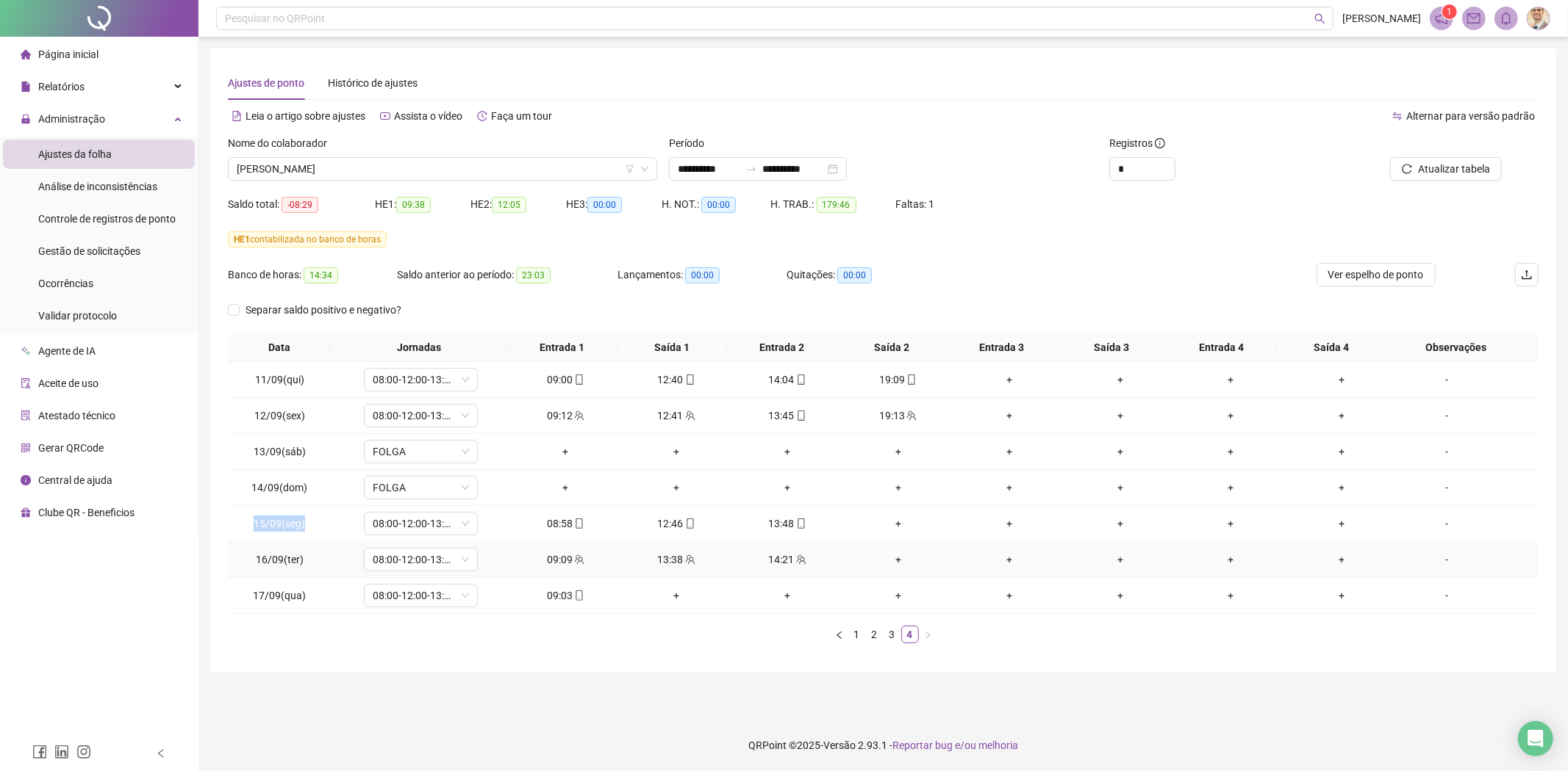
click at [288, 551] on td "16/09(ter)" at bounding box center [279, 560] width 104 height 36
click at [277, 554] on span "16/09(ter)" at bounding box center [279, 560] width 48 height 12
copy span "16/09(ter)"
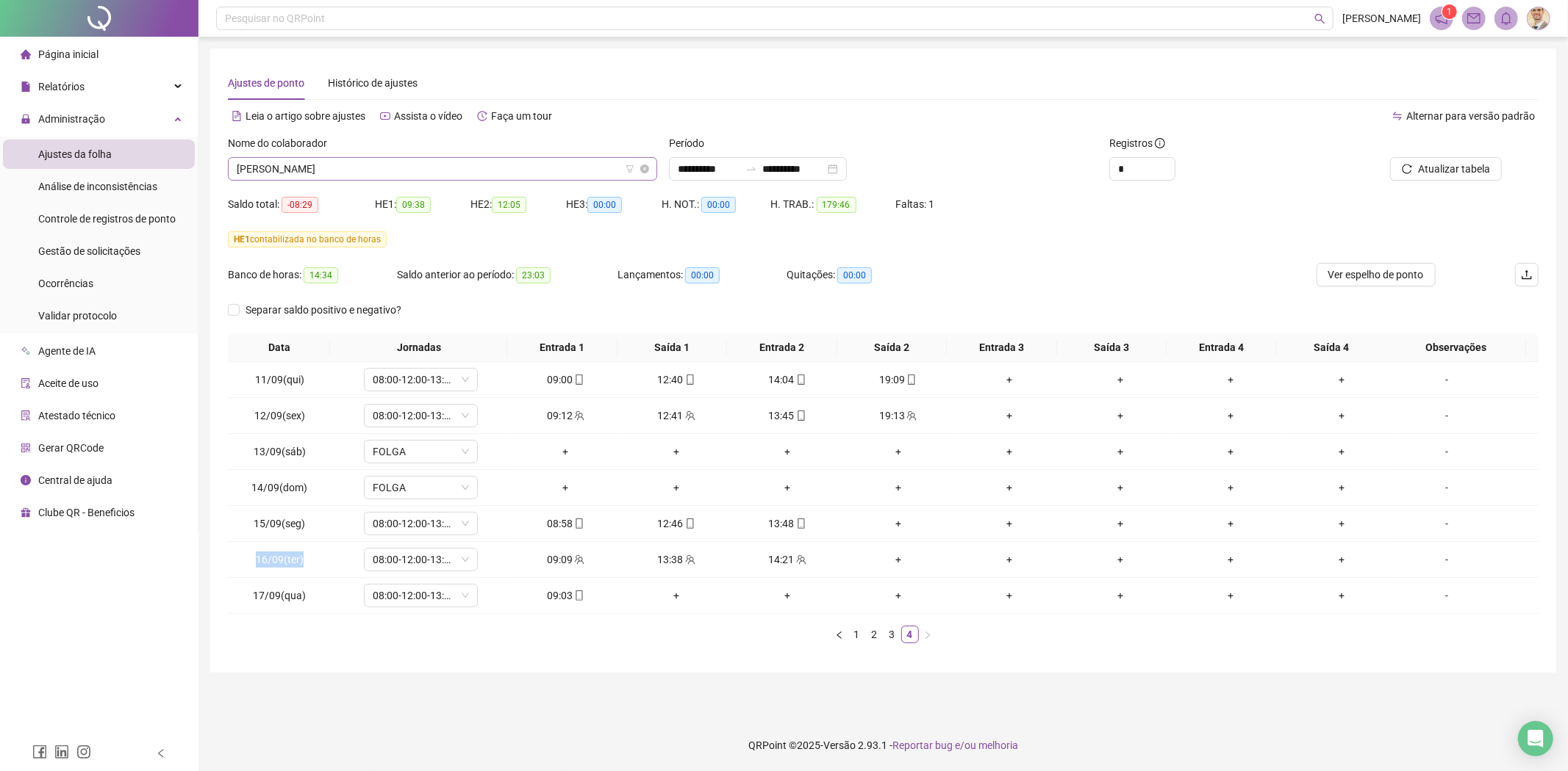
click at [401, 177] on span "[PERSON_NAME]" at bounding box center [442, 169] width 412 height 22
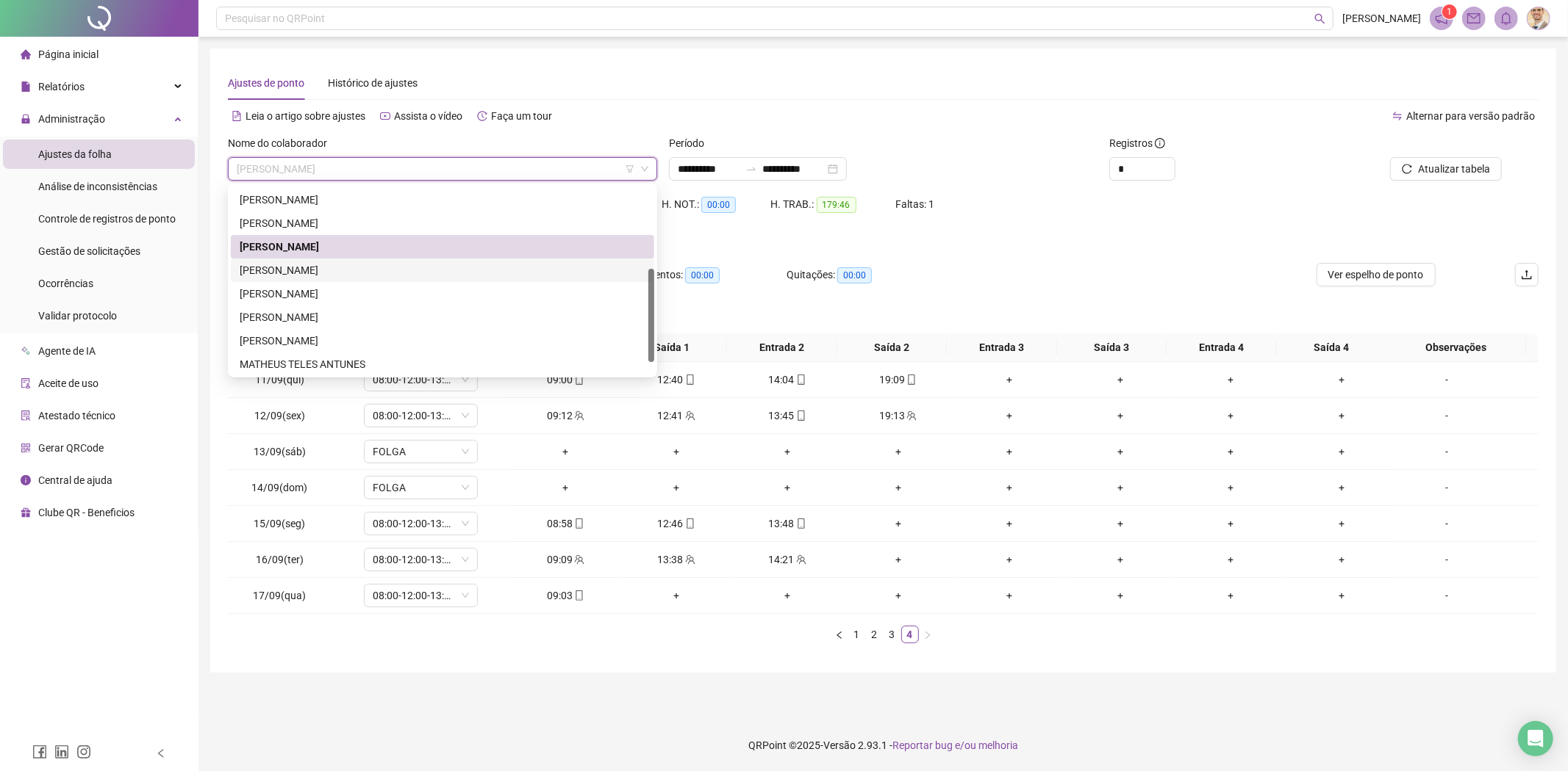
click at [363, 268] on div "JOAO VICTOR LOBO CARDOSO" at bounding box center [442, 270] width 405 height 16
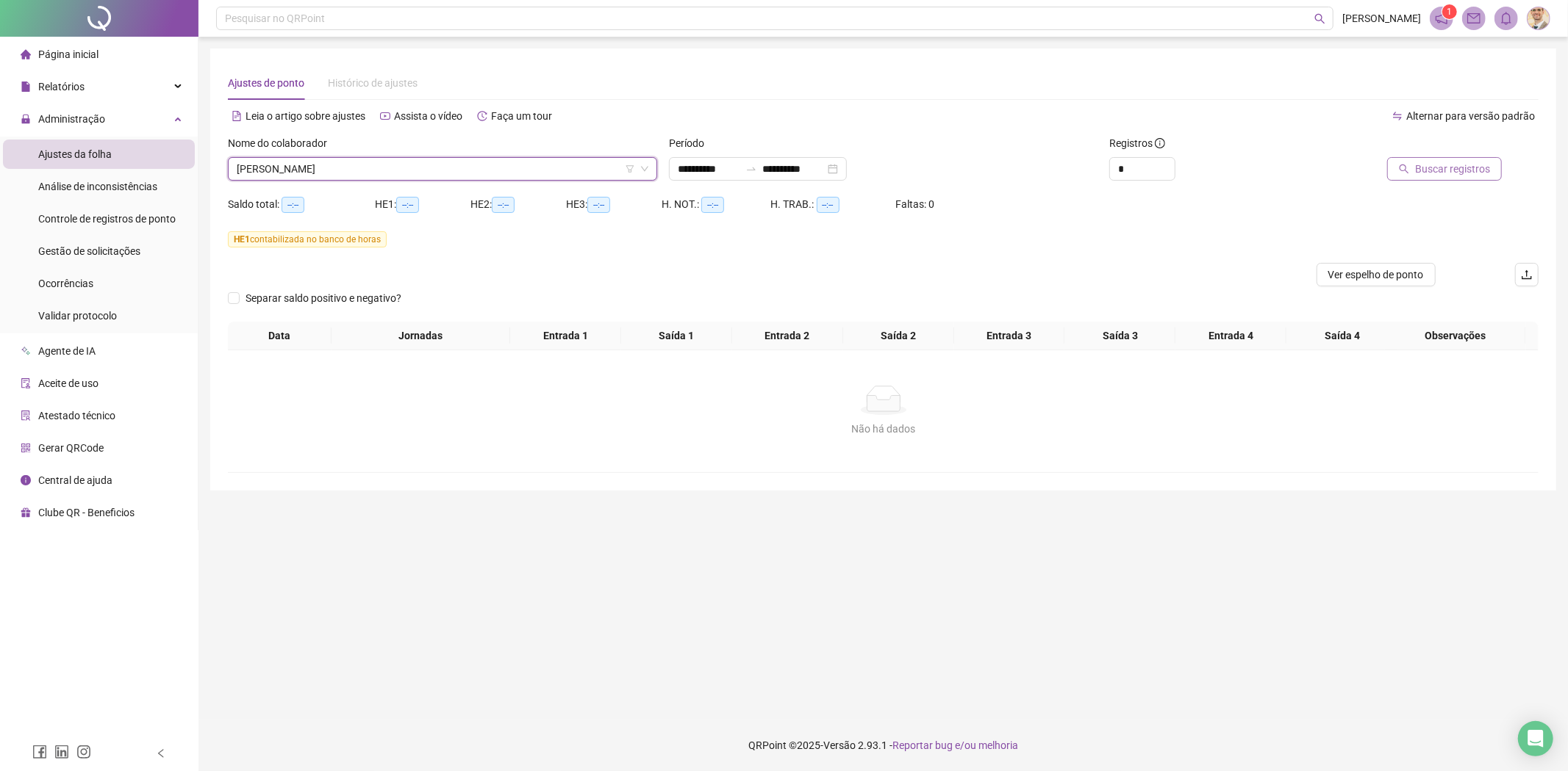
click at [1439, 171] on span "Buscar registros" at bounding box center [1453, 169] width 75 height 16
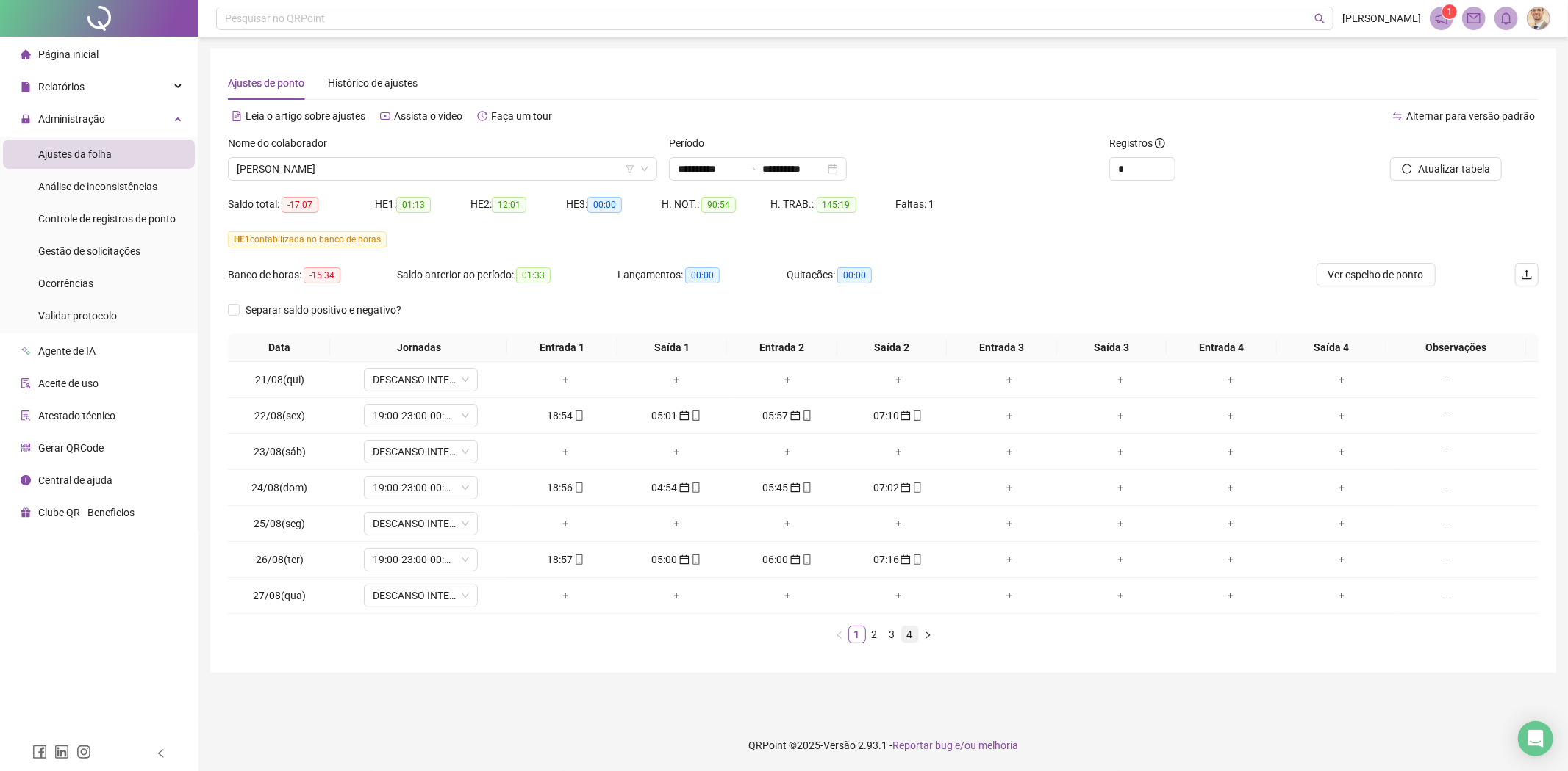
click at [917, 641] on li "4" at bounding box center [910, 634] width 18 height 18
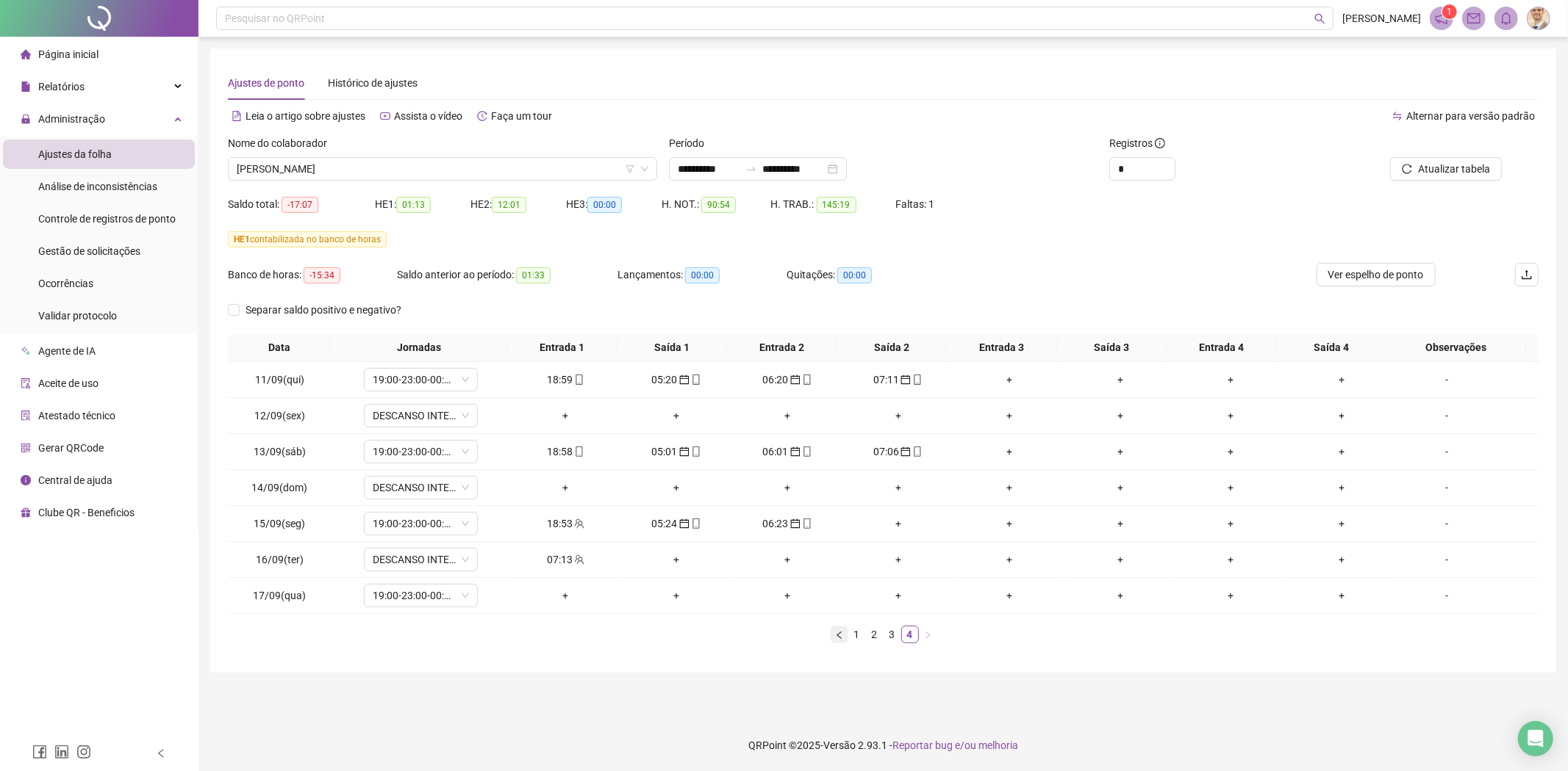
click at [844, 633] on button "button" at bounding box center [839, 634] width 18 height 18
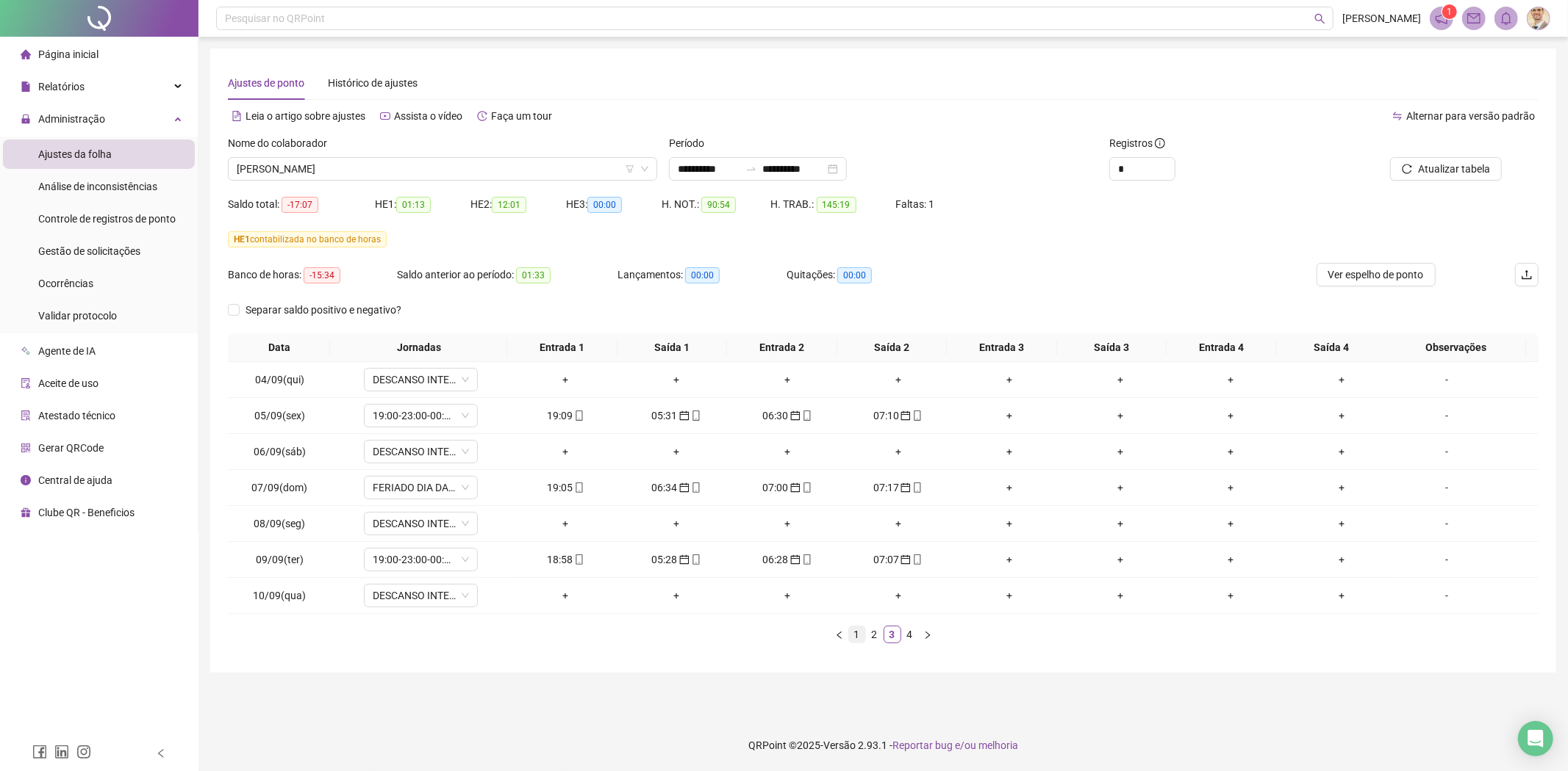
click at [858, 634] on link "1" at bounding box center [857, 634] width 16 height 16
click at [875, 632] on link "2" at bounding box center [875, 634] width 16 height 16
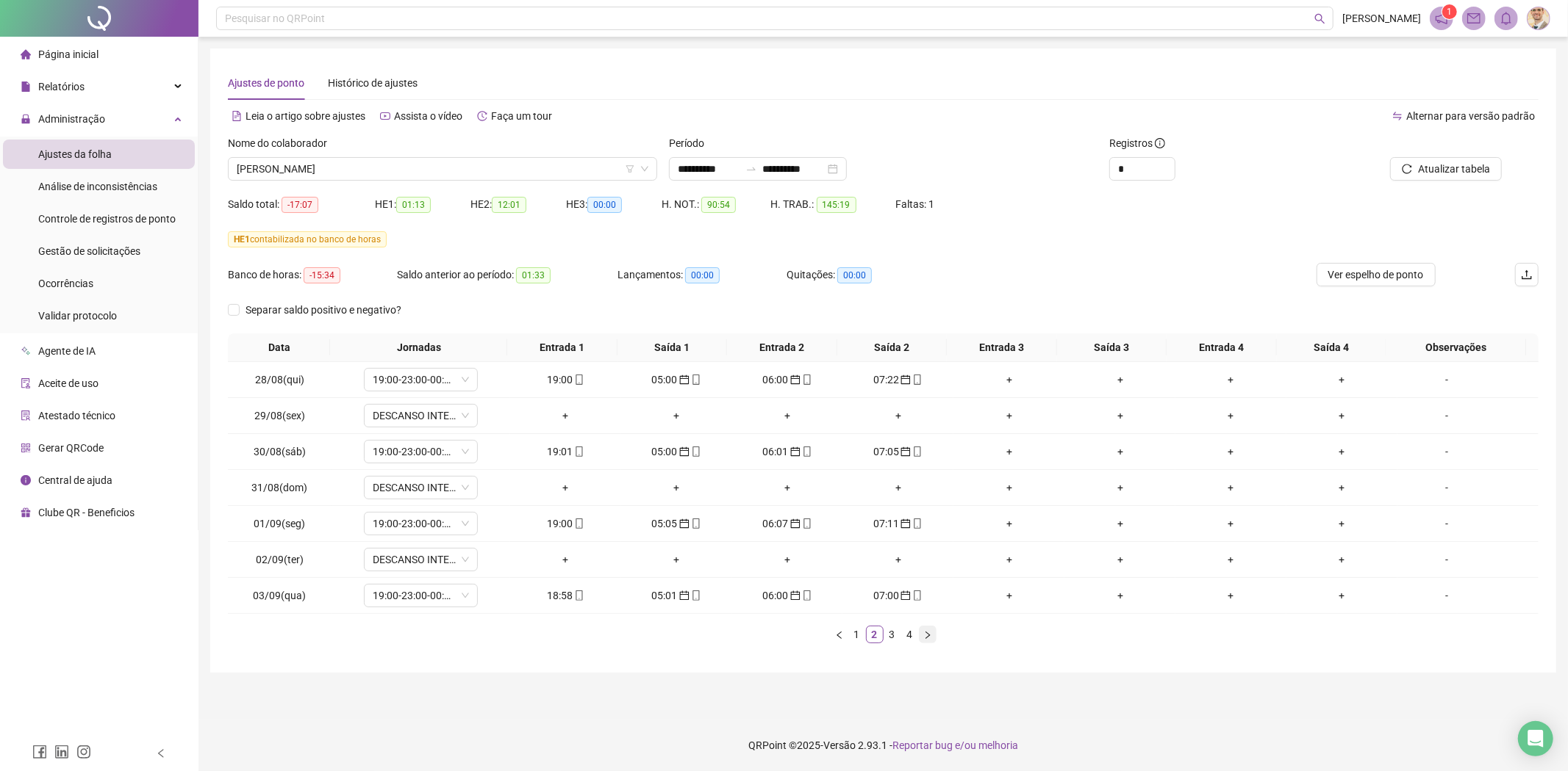
click at [931, 634] on button "button" at bounding box center [928, 634] width 18 height 18
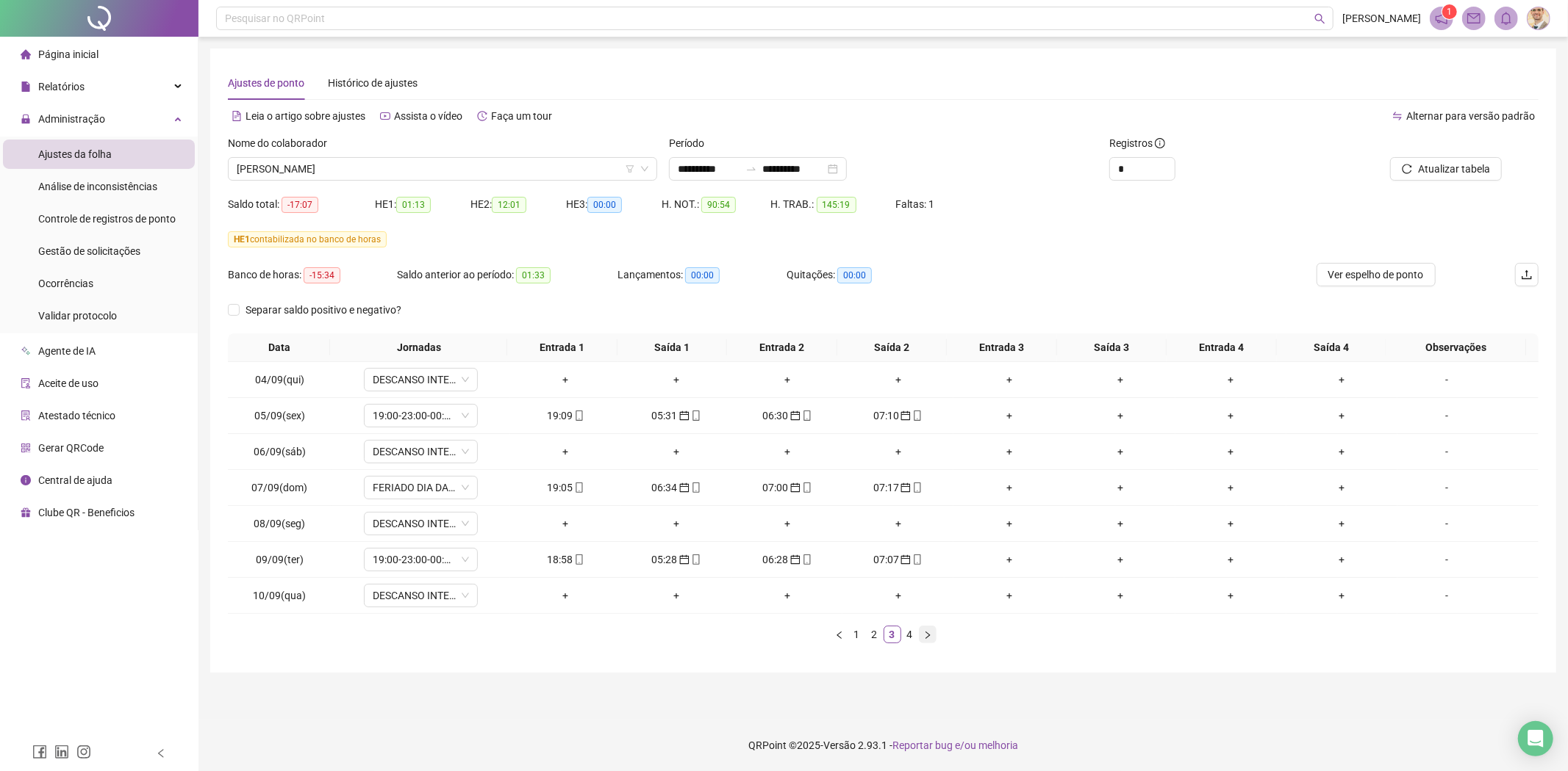
click at [931, 634] on button "button" at bounding box center [928, 634] width 18 height 18
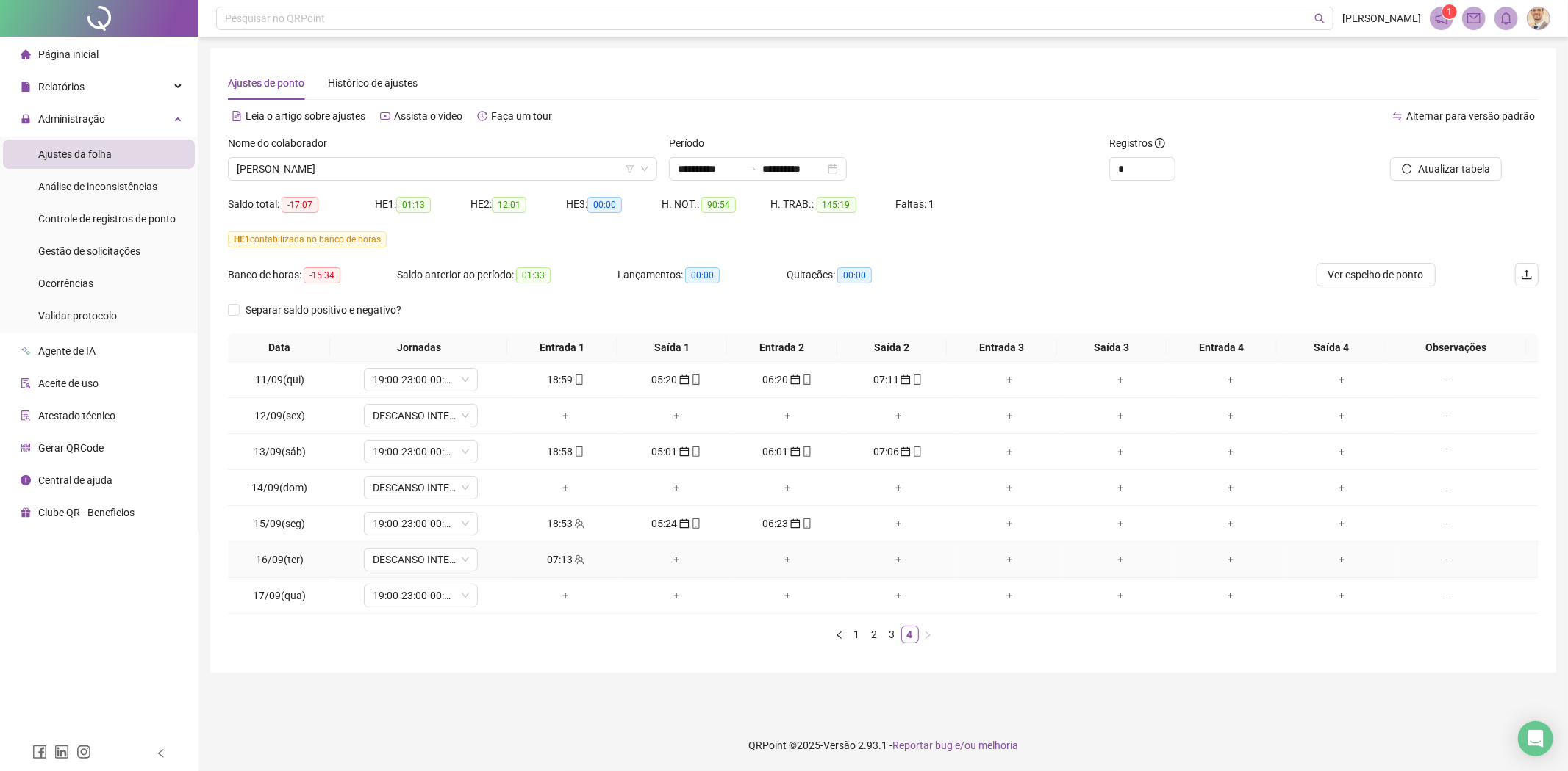
click at [555, 561] on div "07:13" at bounding box center [565, 560] width 99 height 16
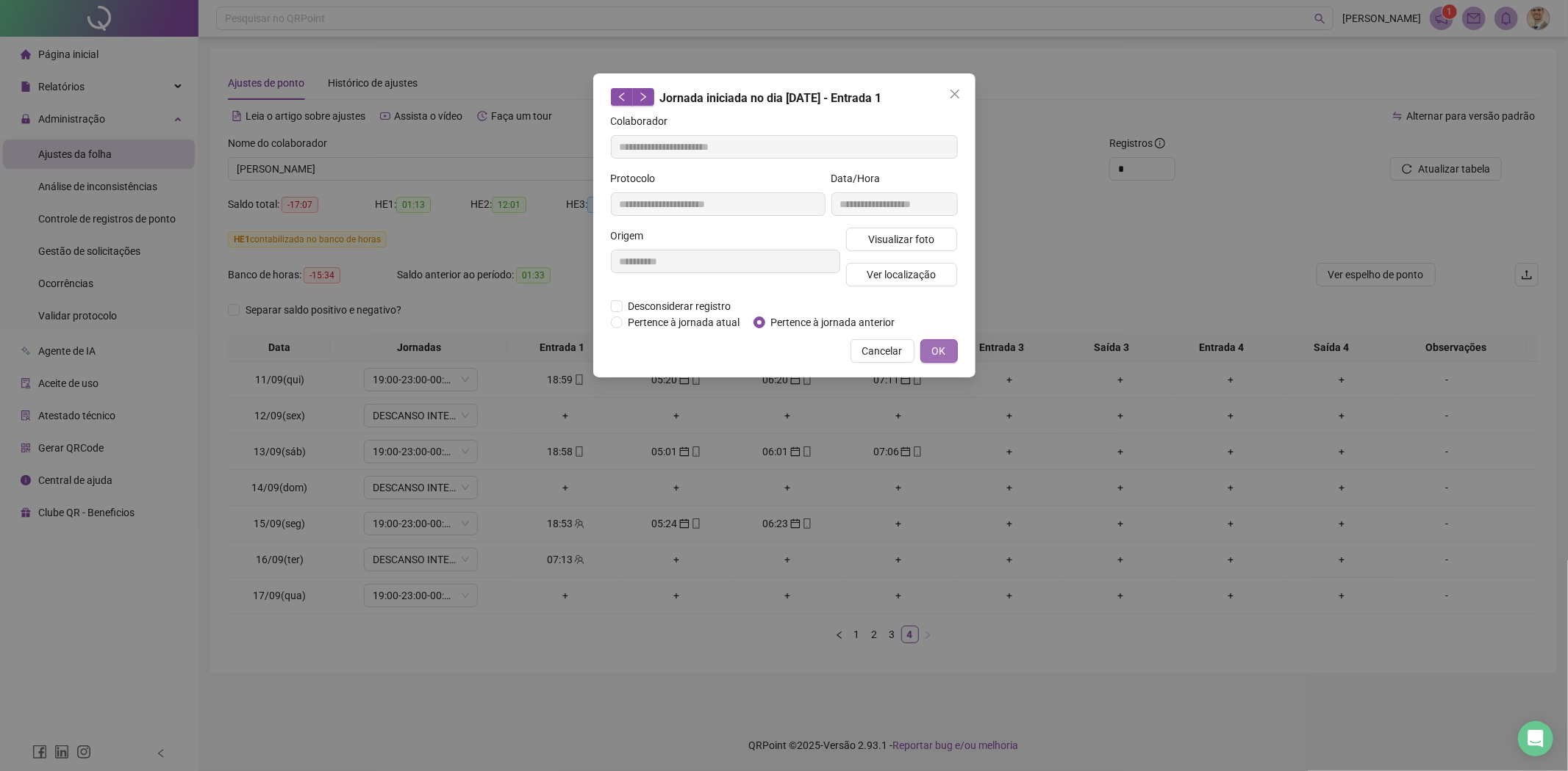
click at [945, 352] on span "OK" at bounding box center [939, 351] width 14 height 16
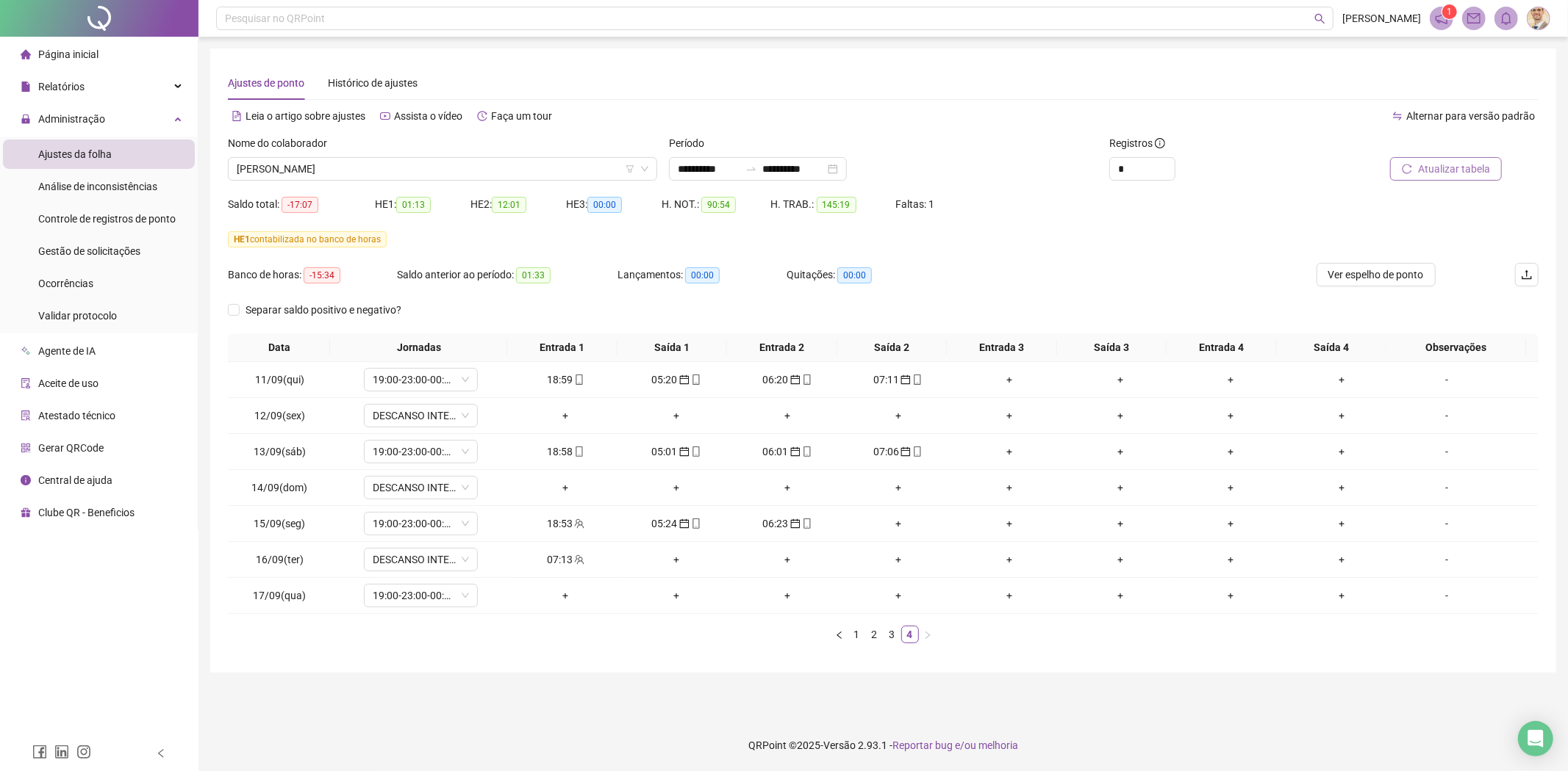
click at [1431, 162] on span "Atualizar tabela" at bounding box center [1454, 169] width 72 height 16
click at [1421, 172] on span "Atualizar tabela" at bounding box center [1454, 169] width 72 height 16
click at [562, 556] on div "07:13" at bounding box center [565, 560] width 99 height 16
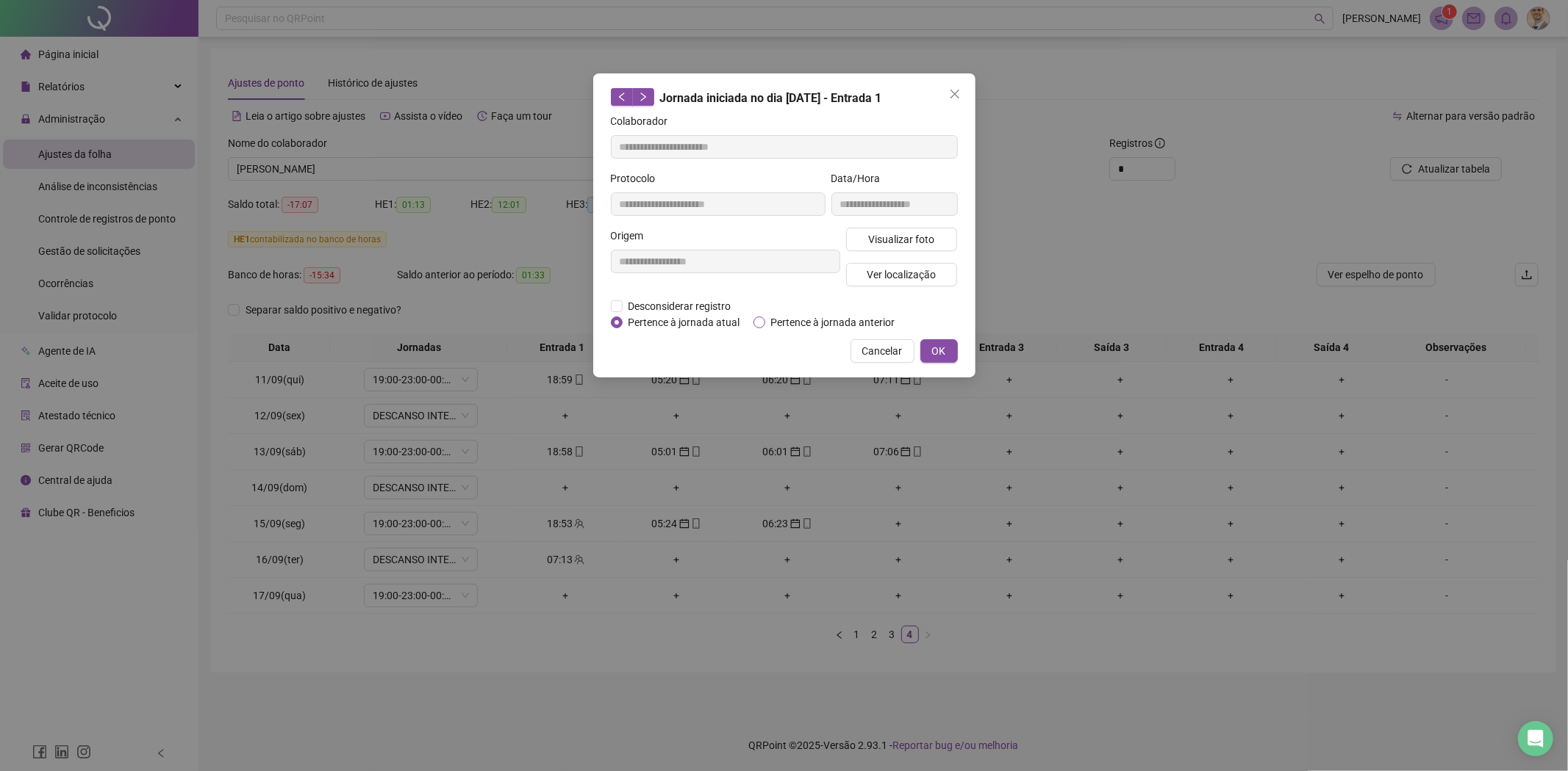
click at [813, 322] on span "Pertence à jornada anterior" at bounding box center [833, 322] width 136 height 16
click at [930, 339] on button "OK" at bounding box center [939, 351] width 38 height 23
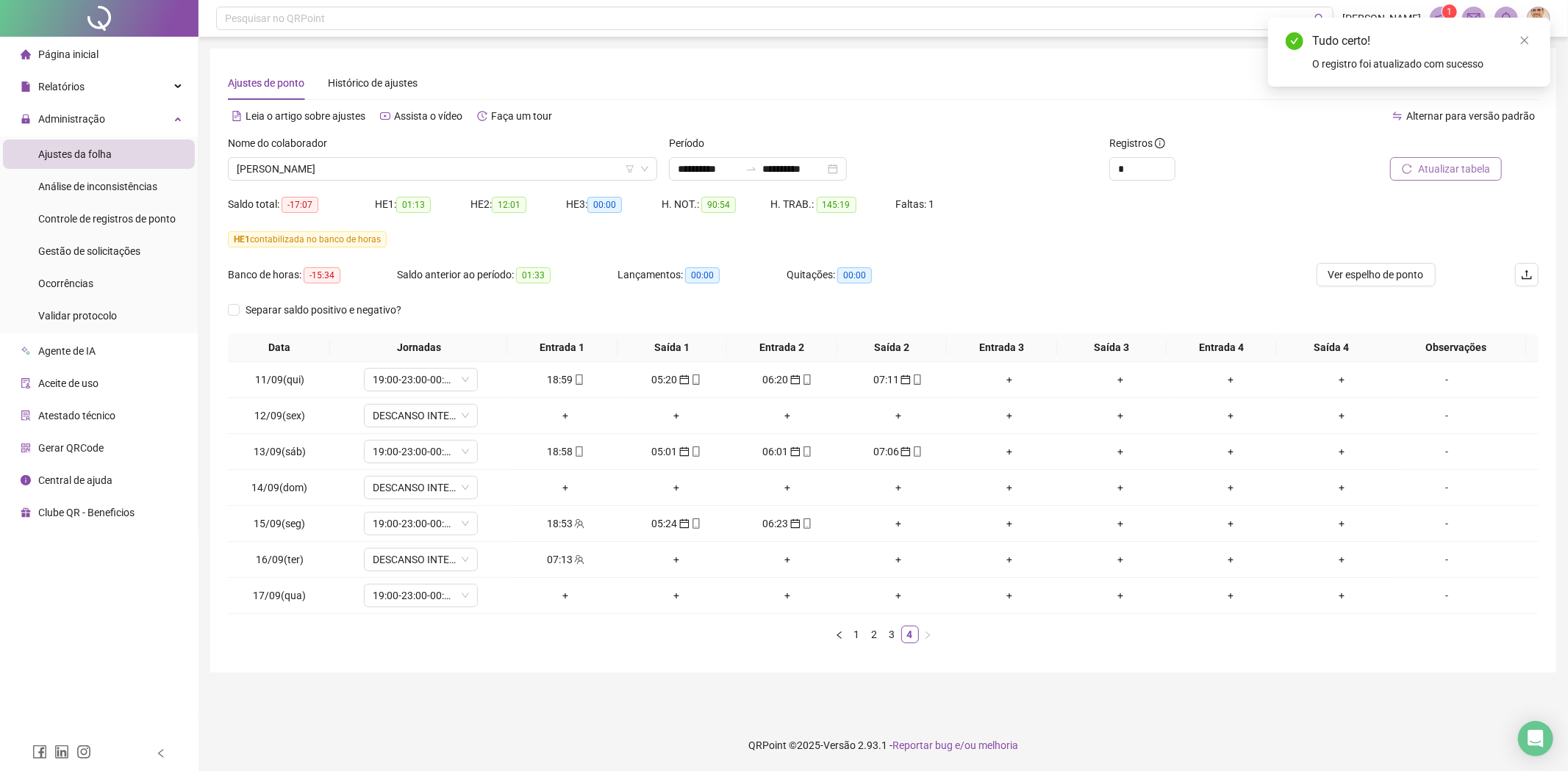
click at [1467, 168] on span "Atualizar tabela" at bounding box center [1454, 169] width 72 height 16
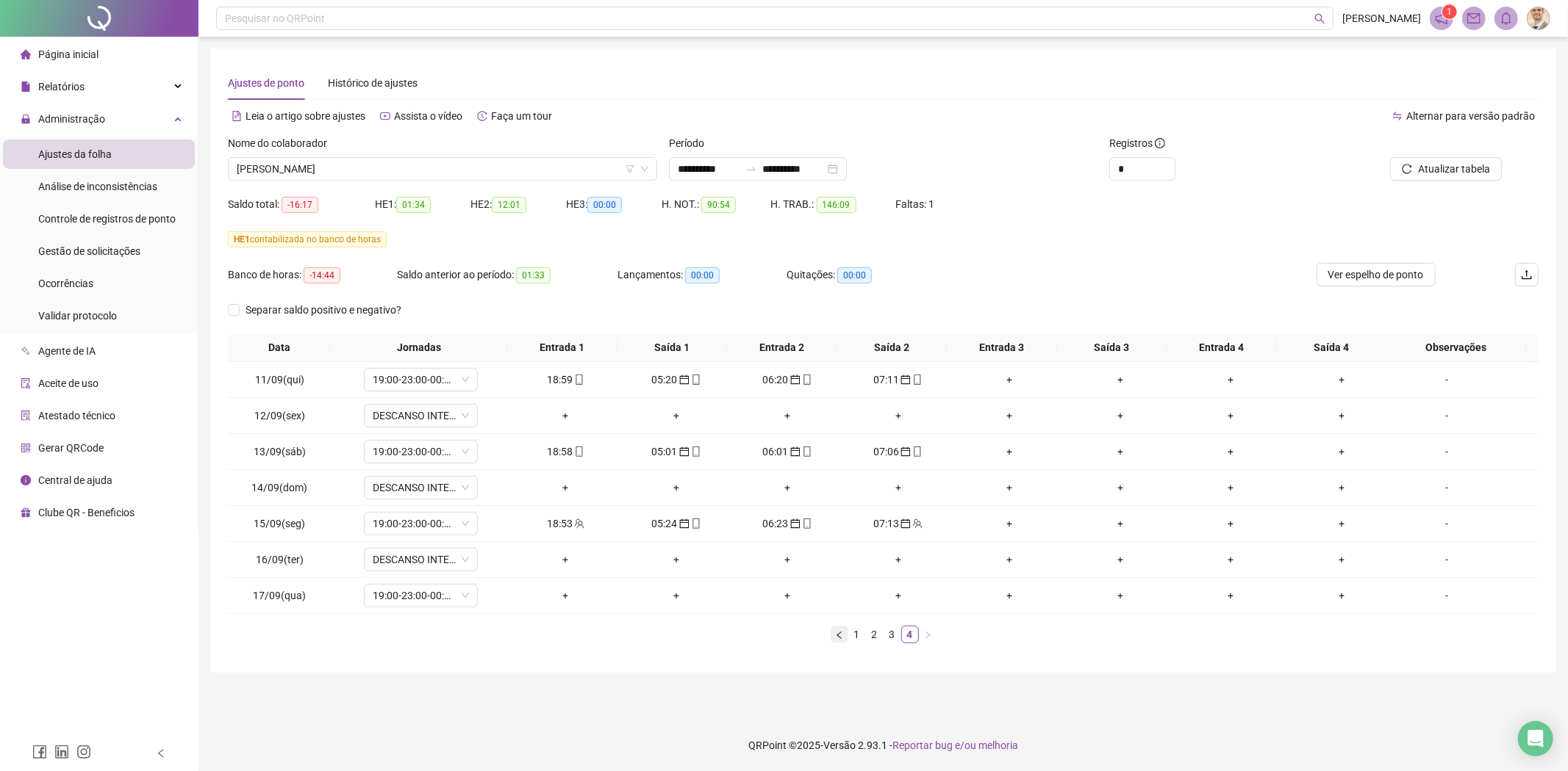
click at [838, 634] on icon "left" at bounding box center [839, 635] width 9 height 9
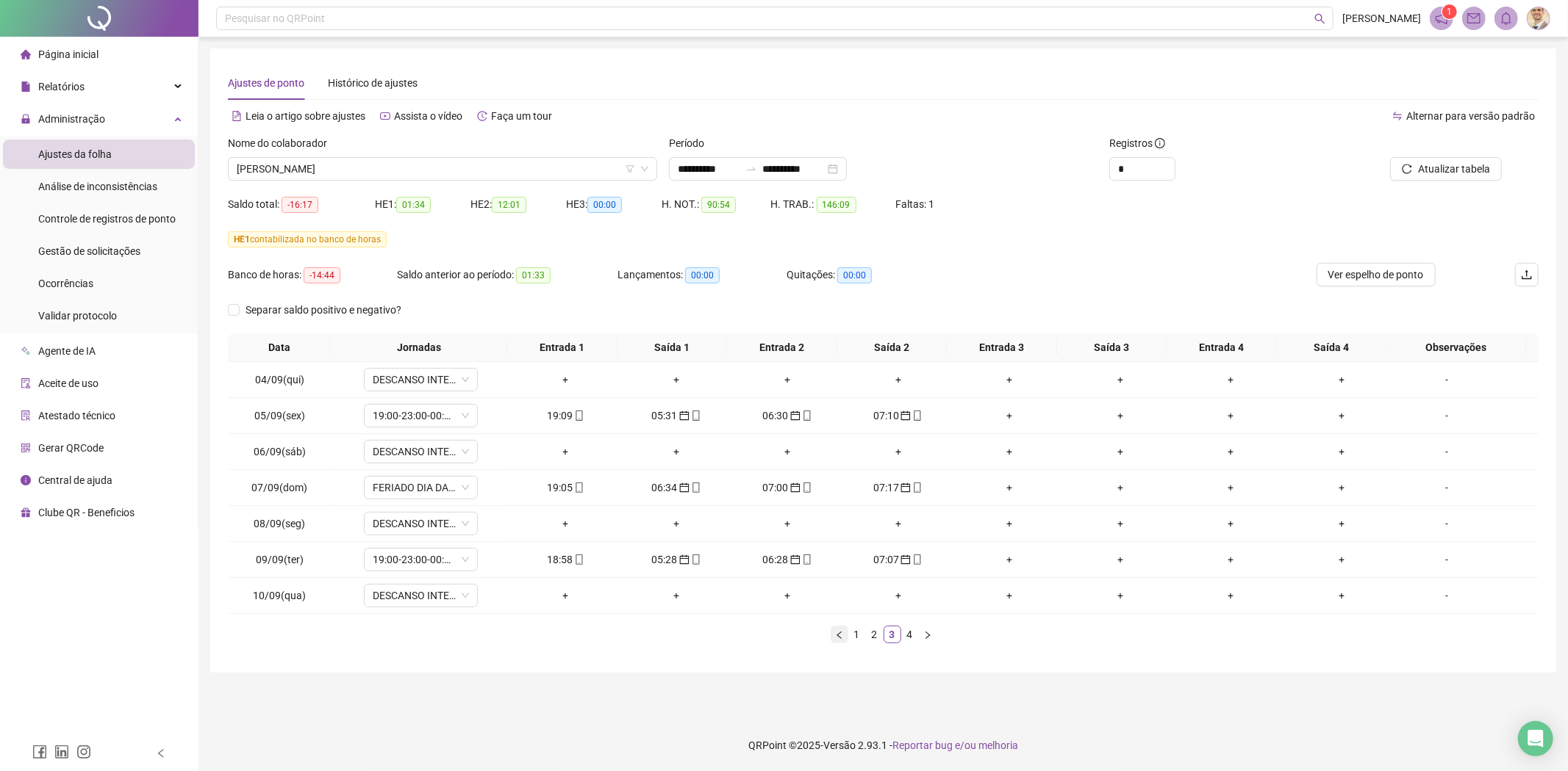
click at [838, 634] on icon "left" at bounding box center [839, 635] width 9 height 9
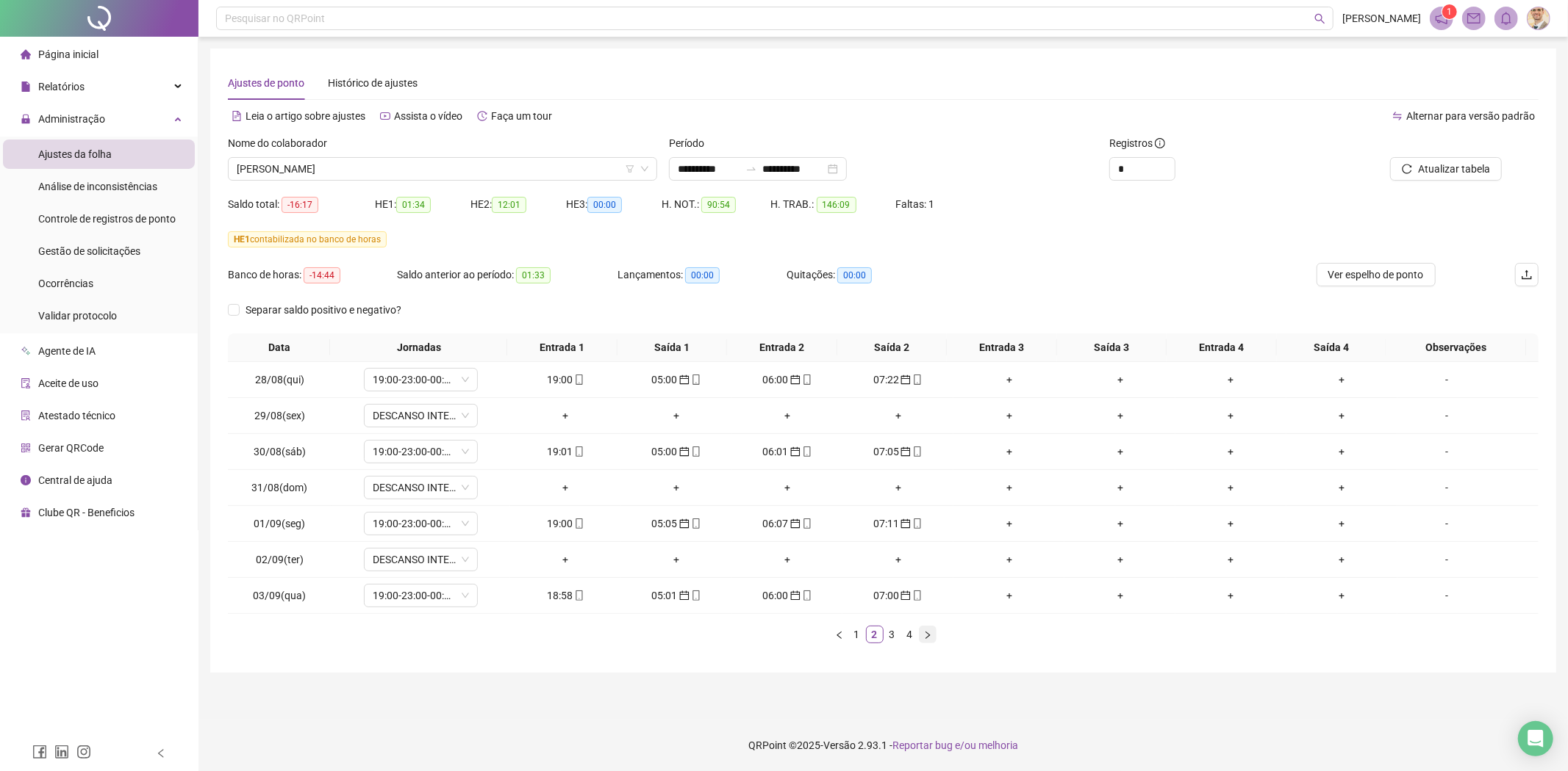
click at [925, 637] on icon "right" at bounding box center [928, 635] width 9 height 9
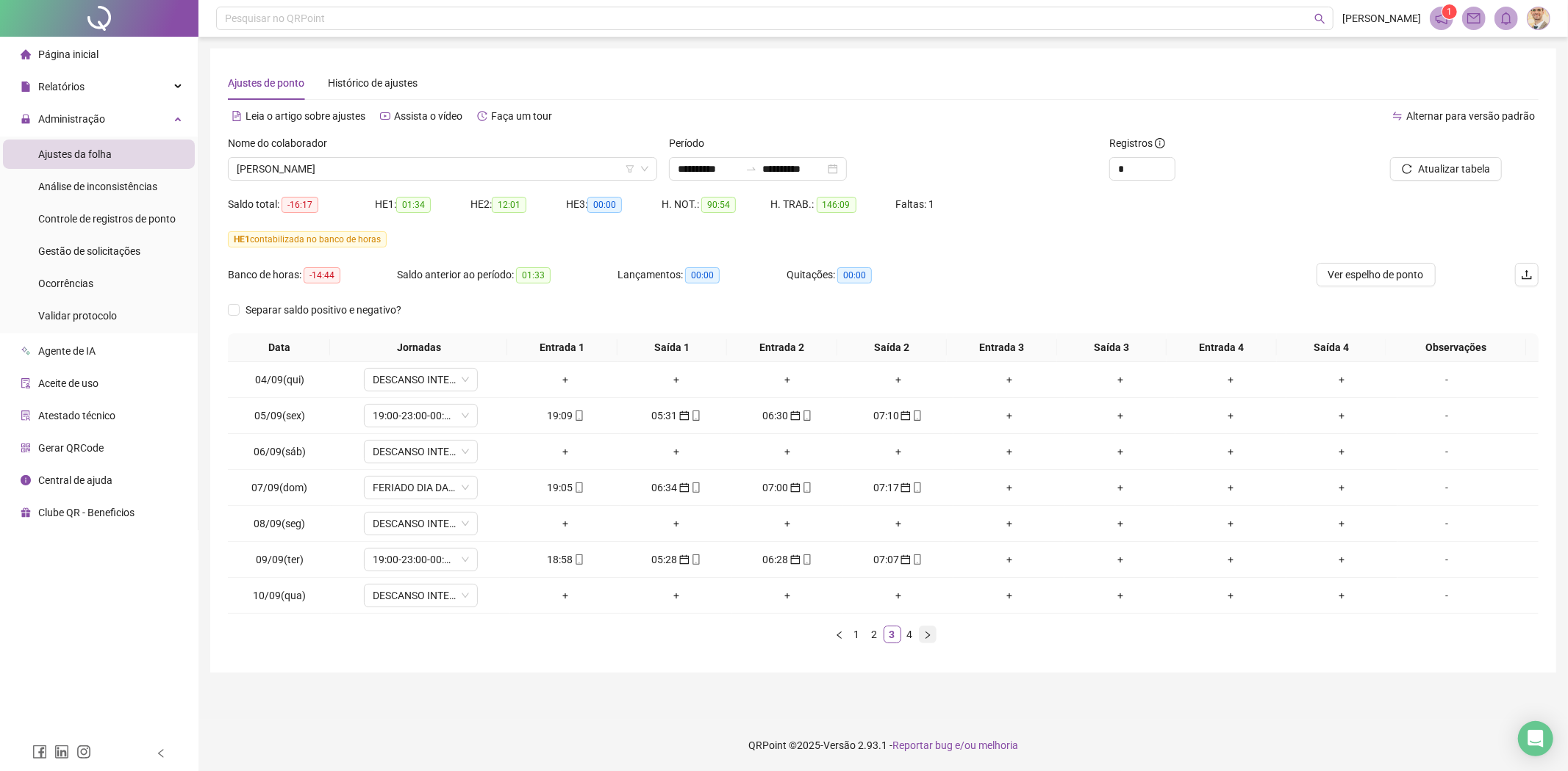
click at [925, 637] on icon "right" at bounding box center [928, 635] width 9 height 9
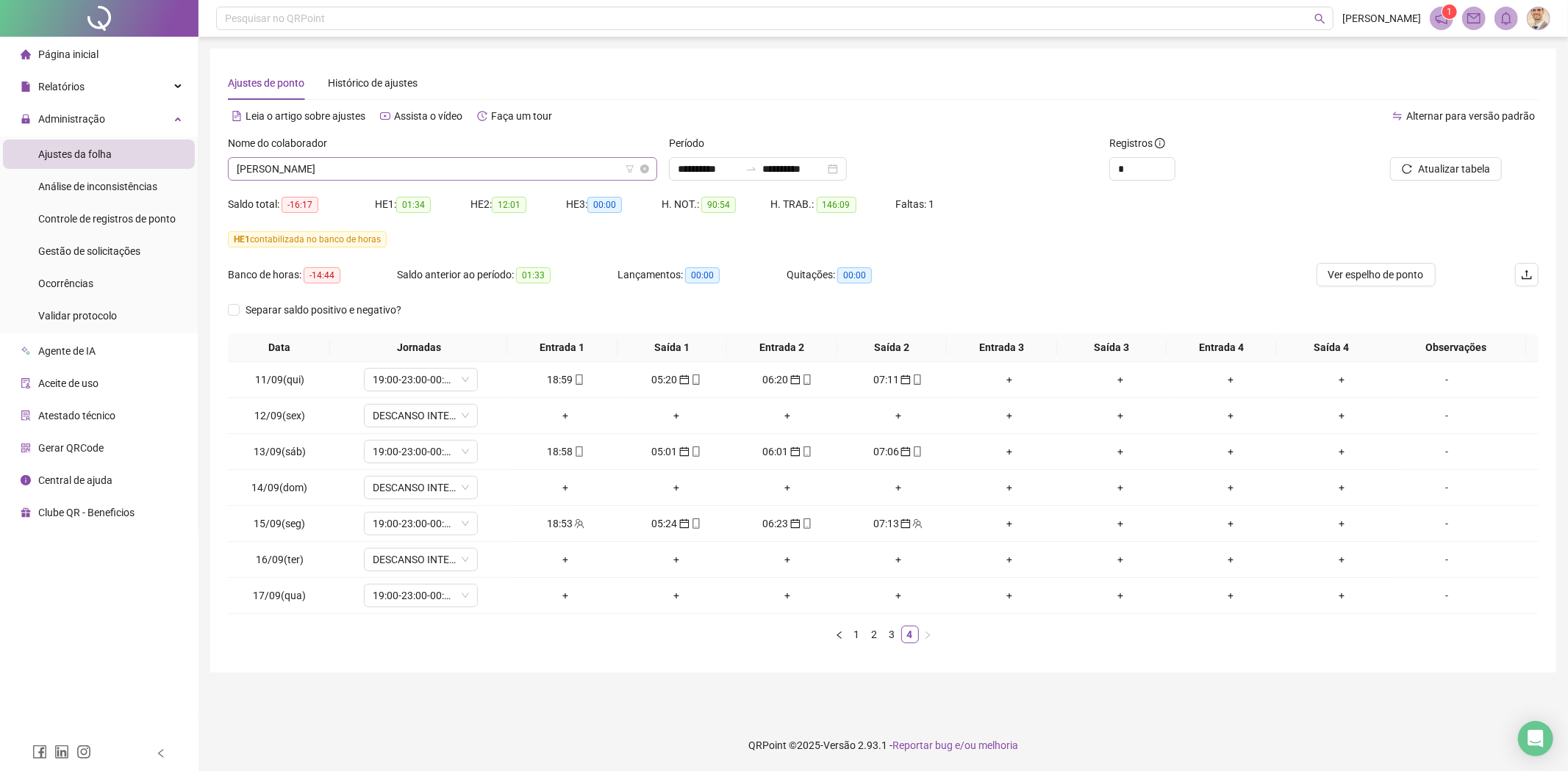
click at [443, 167] on span "JOAO VICTOR LOBO CARDOSO" at bounding box center [442, 169] width 412 height 22
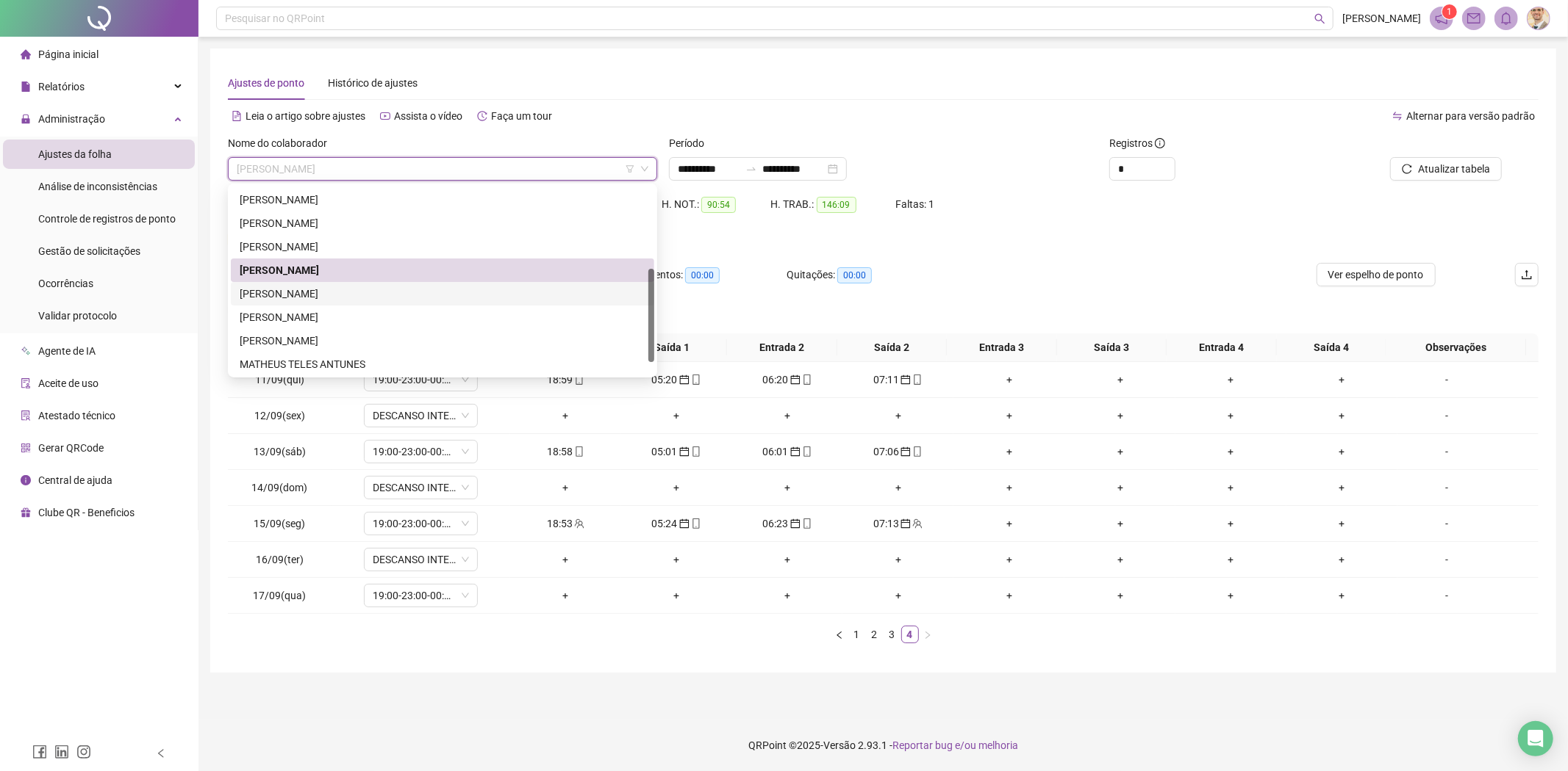
click at [299, 296] on div "JOSE EDUARDO DA SILVA PEREIRA" at bounding box center [442, 294] width 405 height 16
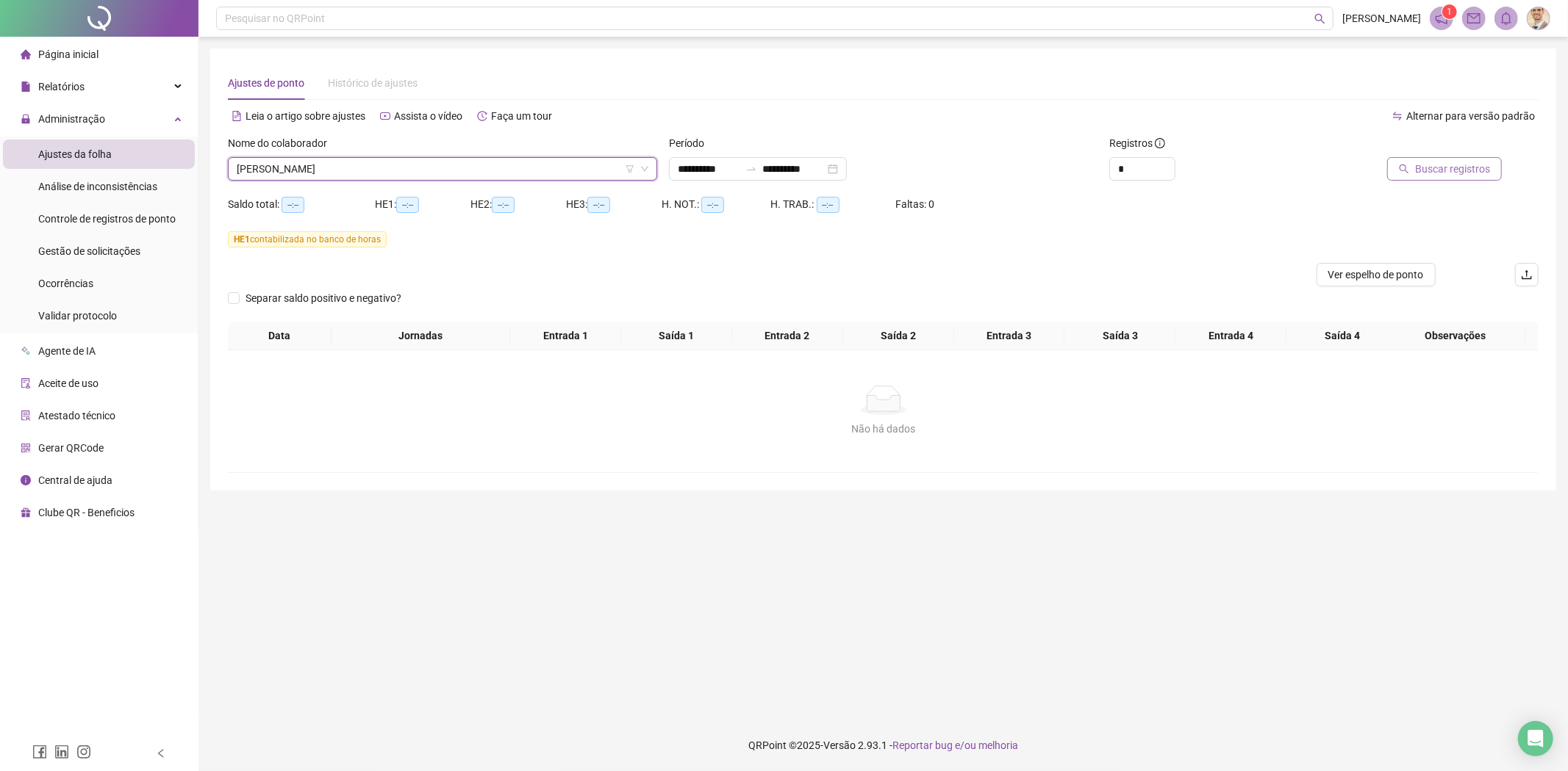
click at [1459, 170] on span "Buscar registros" at bounding box center [1453, 169] width 75 height 16
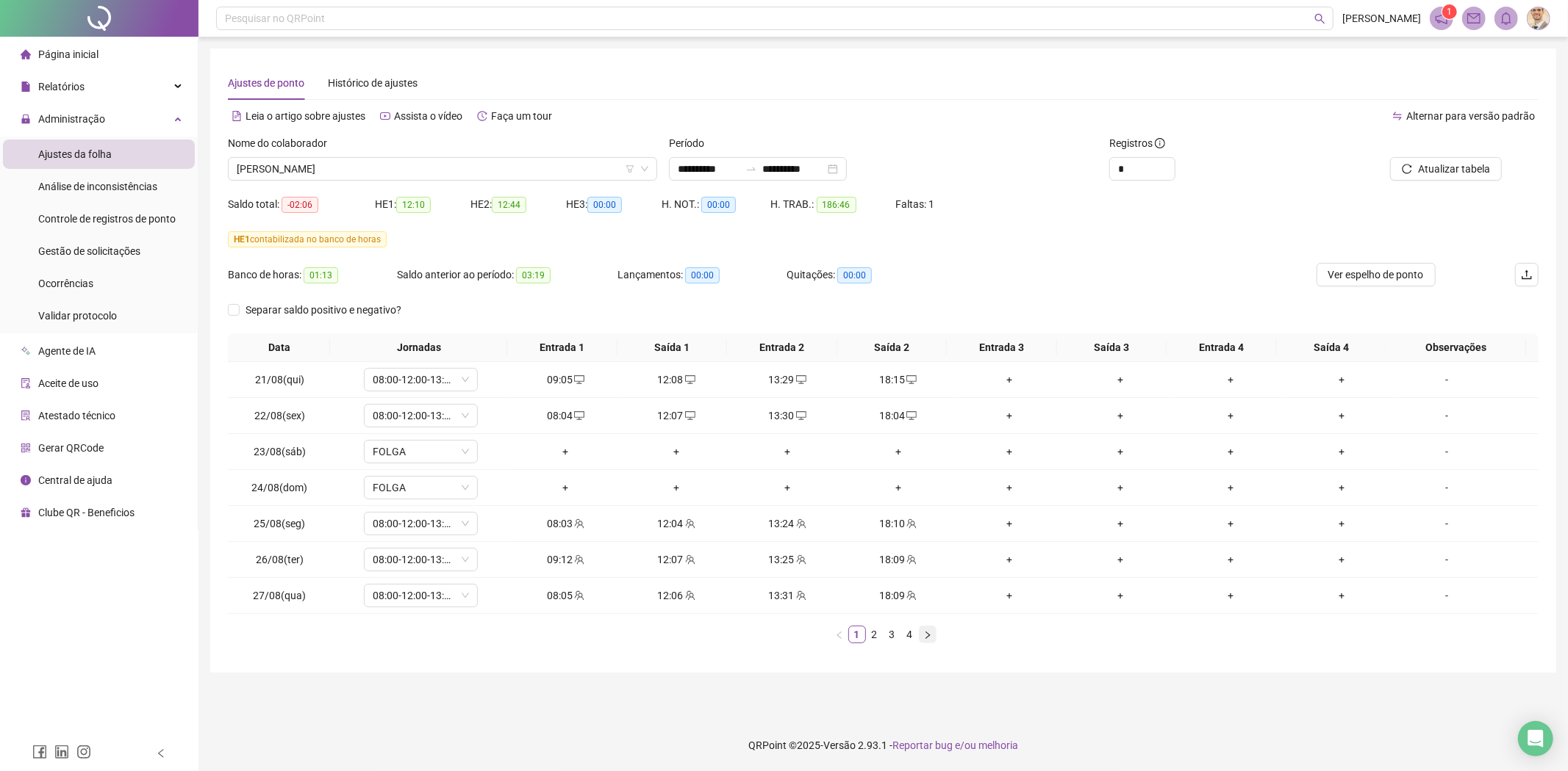
click at [927, 634] on icon "right" at bounding box center [927, 634] width 4 height 7
click at [931, 637] on button "button" at bounding box center [928, 634] width 18 height 18
click at [930, 635] on icon "right" at bounding box center [927, 634] width 4 height 7
click at [365, 173] on span "JOSE EDUARDO DA SILVA PEREIRA" at bounding box center [442, 169] width 412 height 22
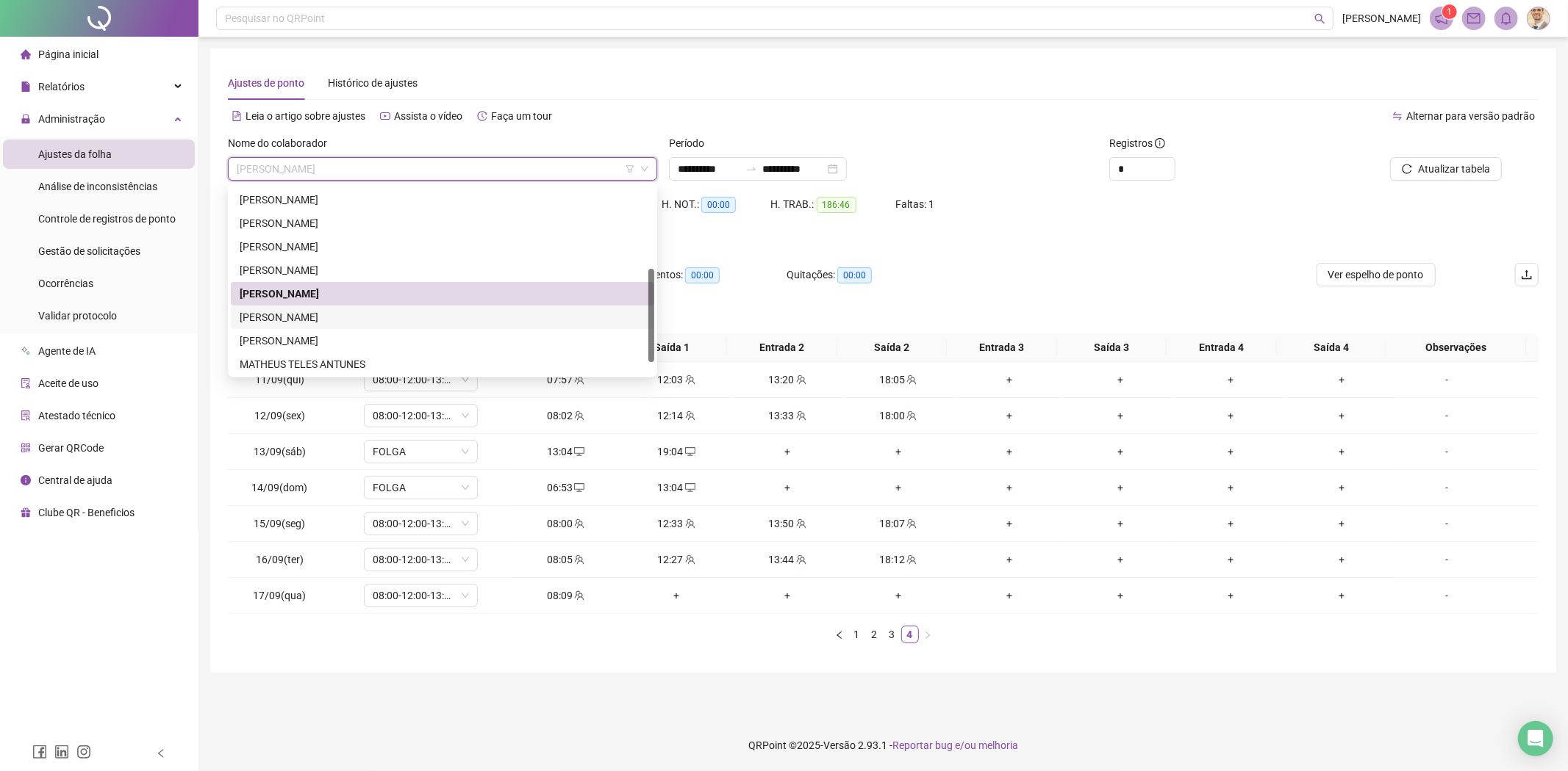
click at [299, 312] on div "JOSEMAR DA SILVA LIMA" at bounding box center [442, 318] width 405 height 16
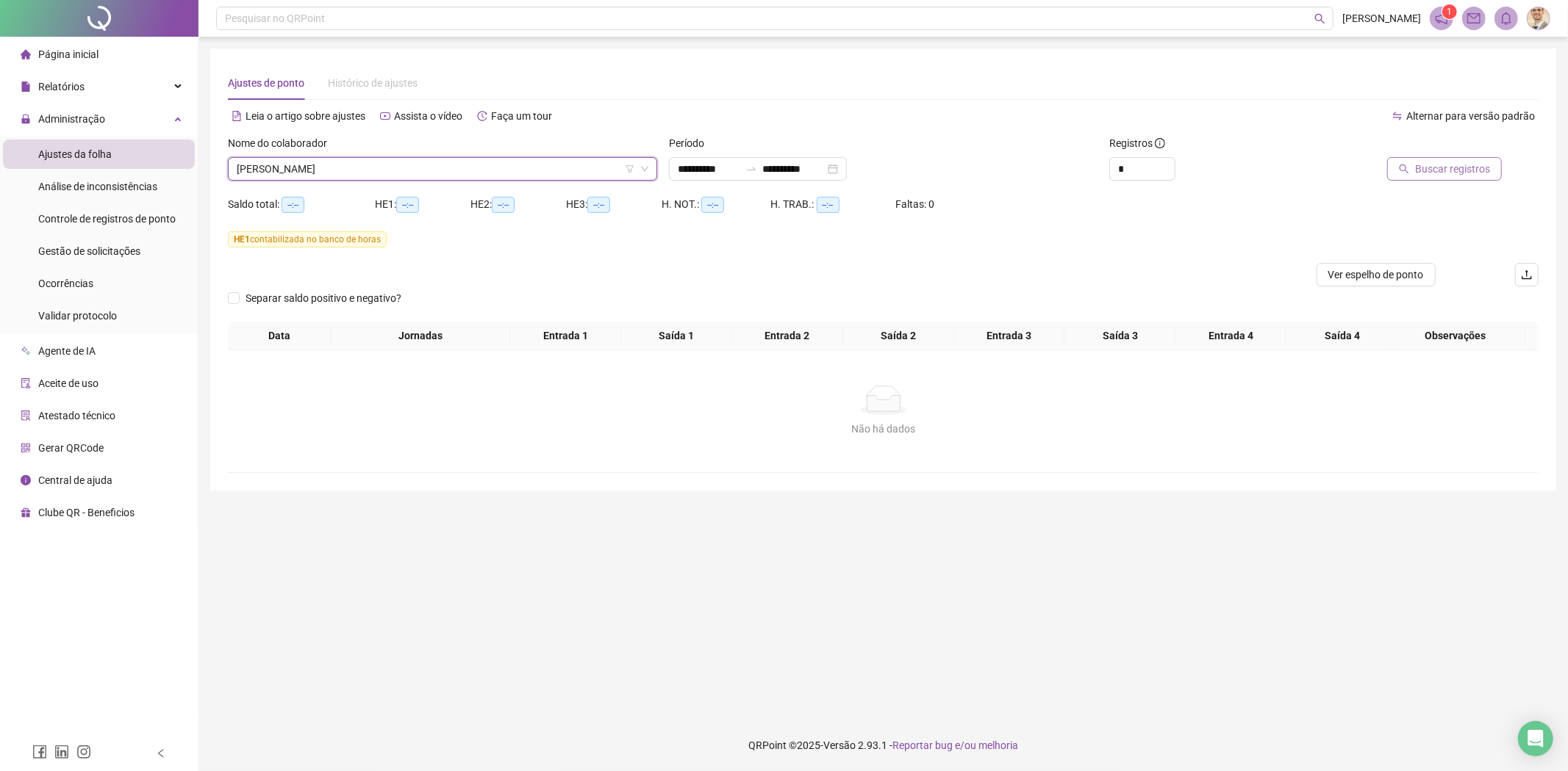
click at [1462, 172] on span "Buscar registros" at bounding box center [1453, 169] width 75 height 16
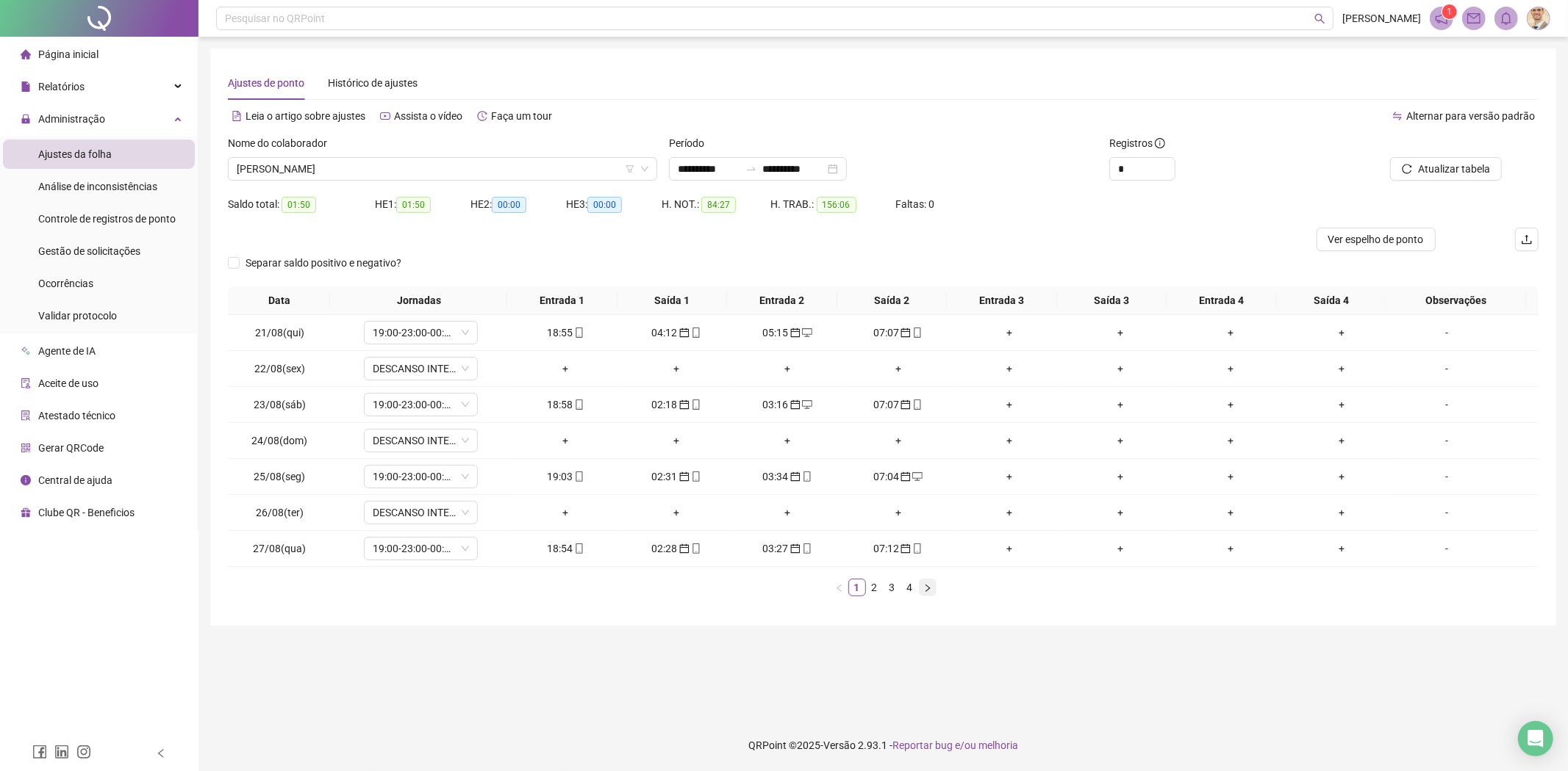
click at [928, 584] on icon "right" at bounding box center [928, 588] width 9 height 9
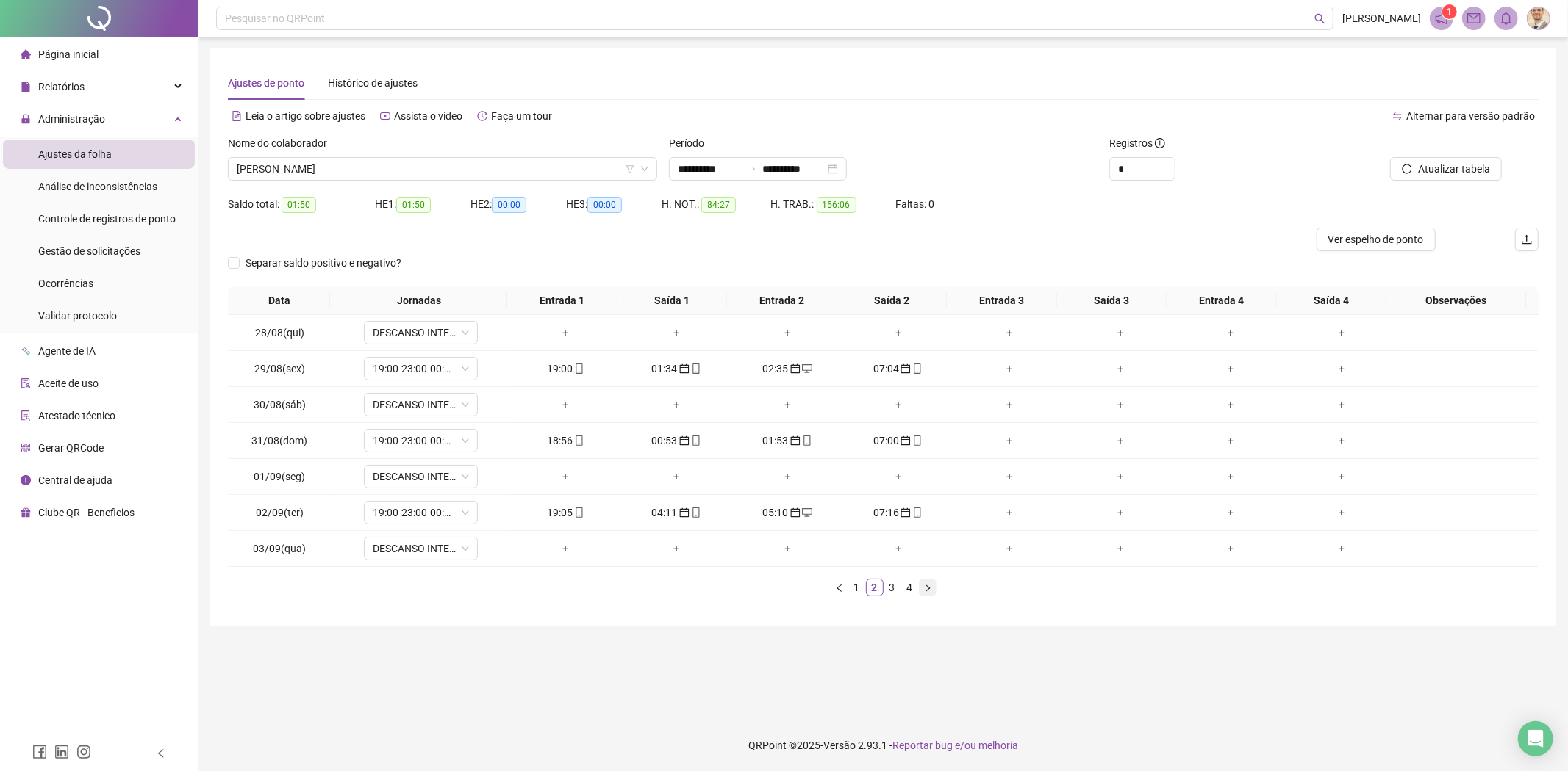
click at [928, 584] on icon "right" at bounding box center [928, 588] width 9 height 9
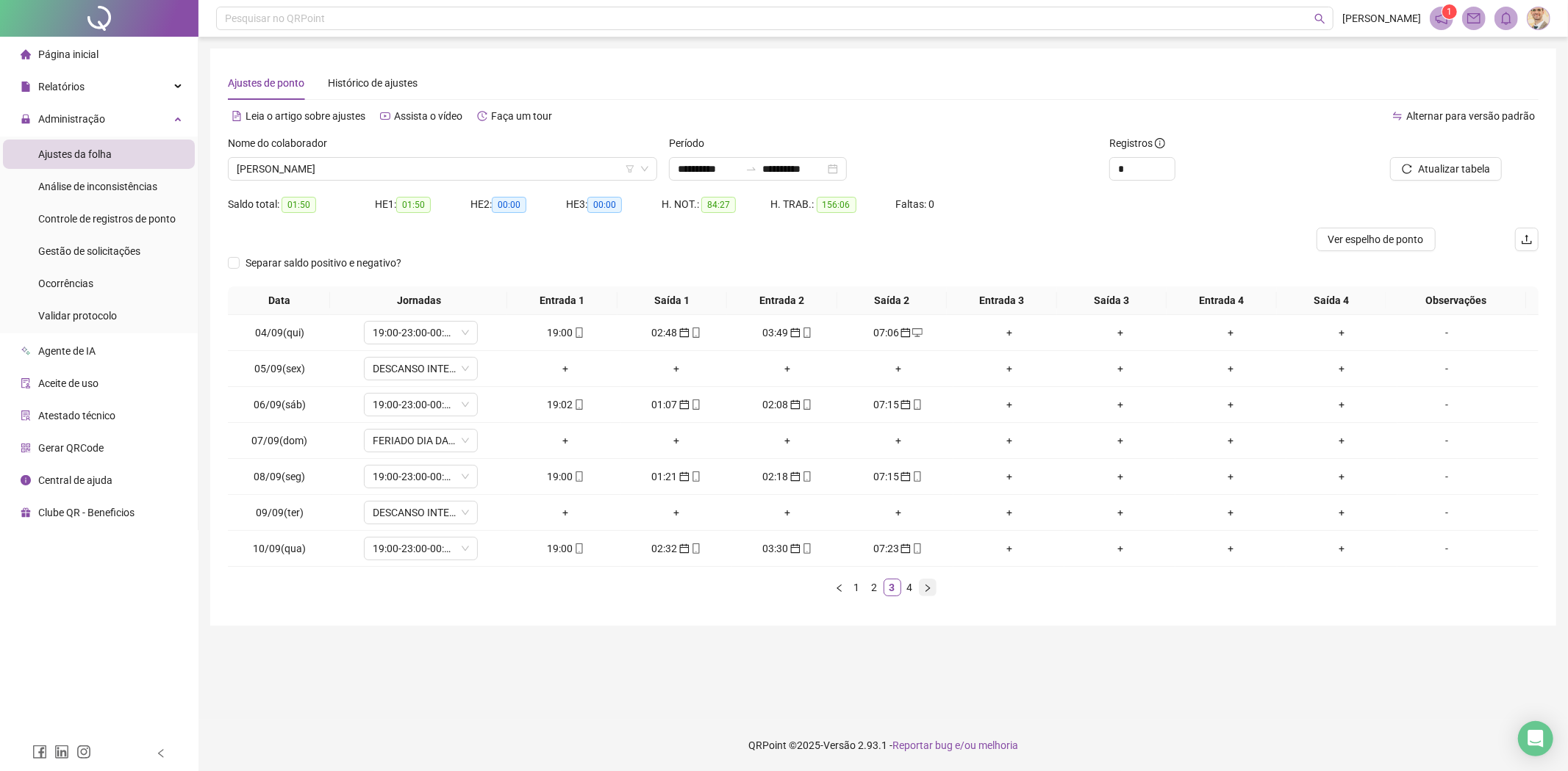
click at [928, 584] on icon "right" at bounding box center [928, 588] width 9 height 9
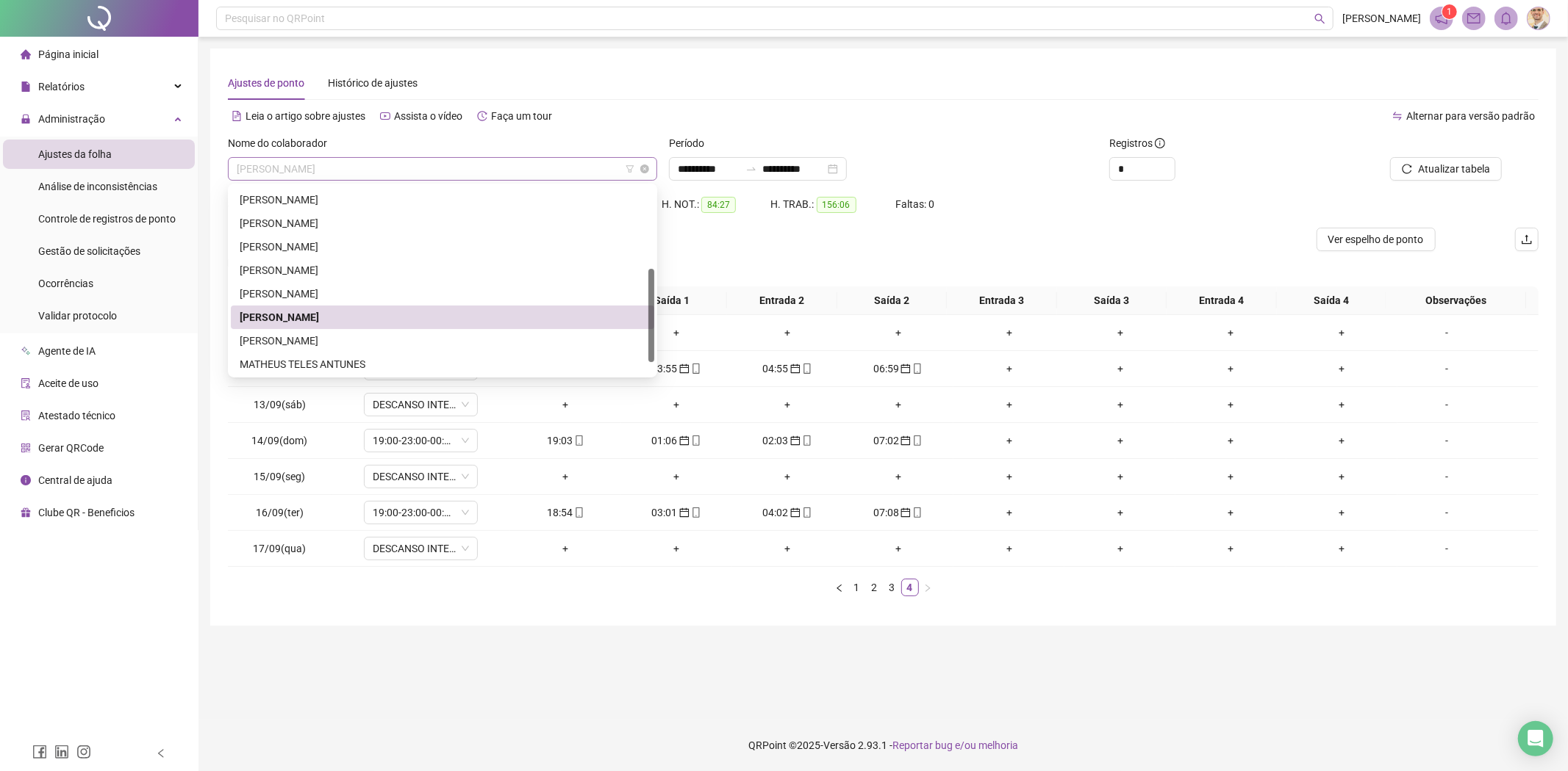
click at [469, 165] on span "JOSEMAR DA SILVA LIMA" at bounding box center [442, 169] width 412 height 22
click at [327, 345] on div "LARISSA PEREIRA DANTAS" at bounding box center [442, 341] width 405 height 16
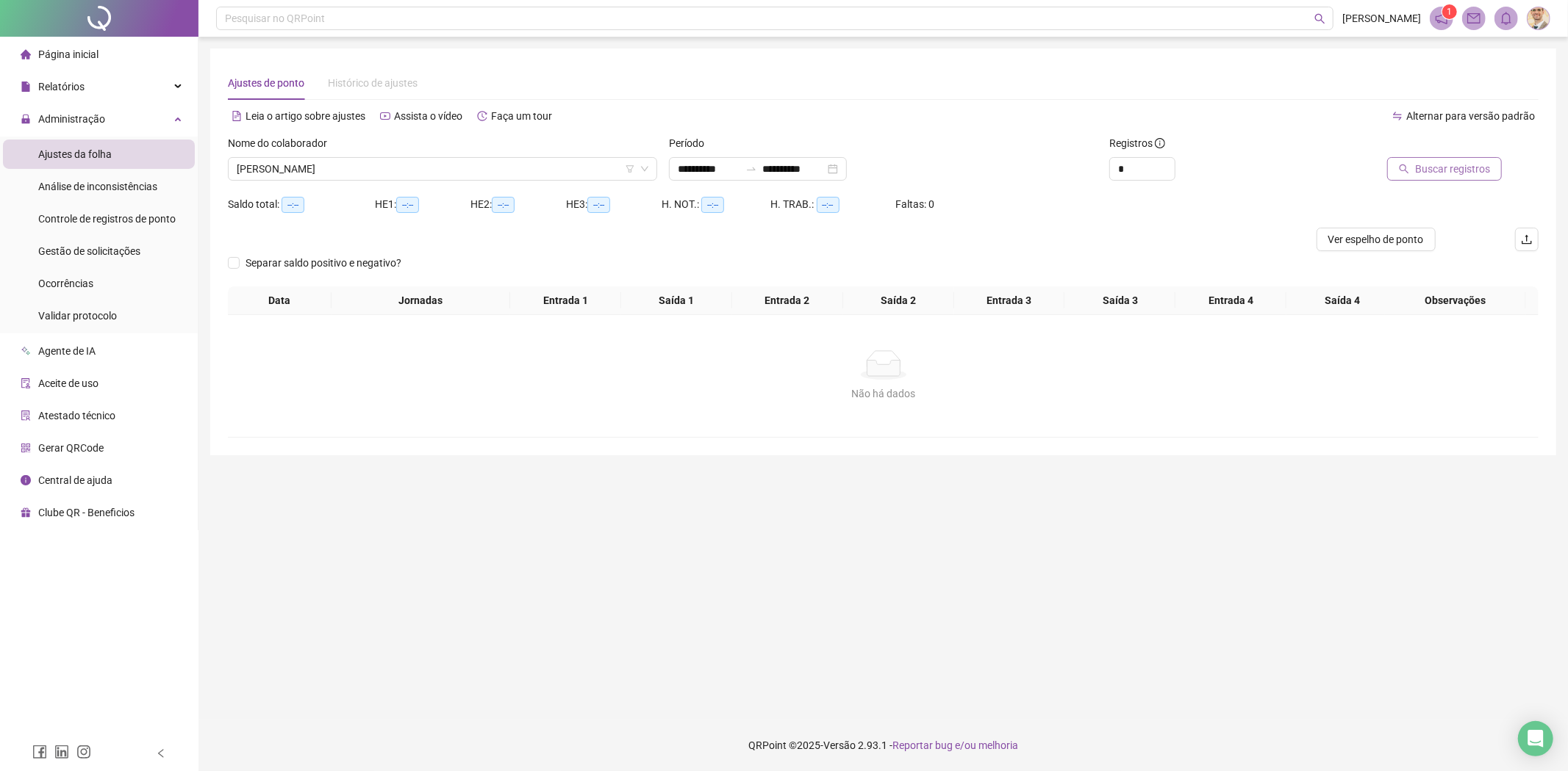
click at [1428, 160] on button "Buscar registros" at bounding box center [1444, 169] width 114 height 23
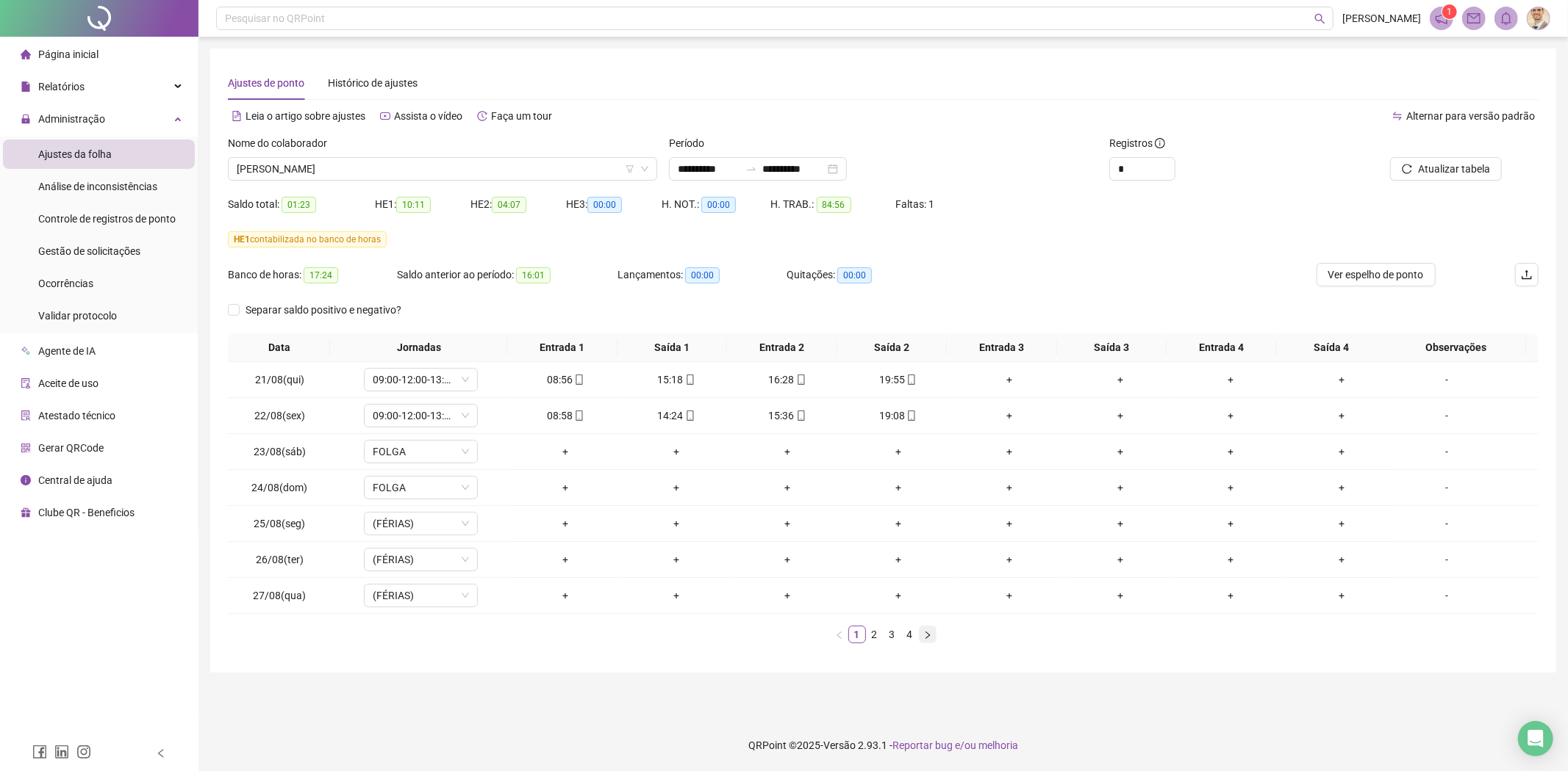
click at [926, 636] on icon "right" at bounding box center [928, 635] width 9 height 9
click at [435, 160] on span "LARISSA PEREIRA DANTAS" at bounding box center [442, 169] width 412 height 22
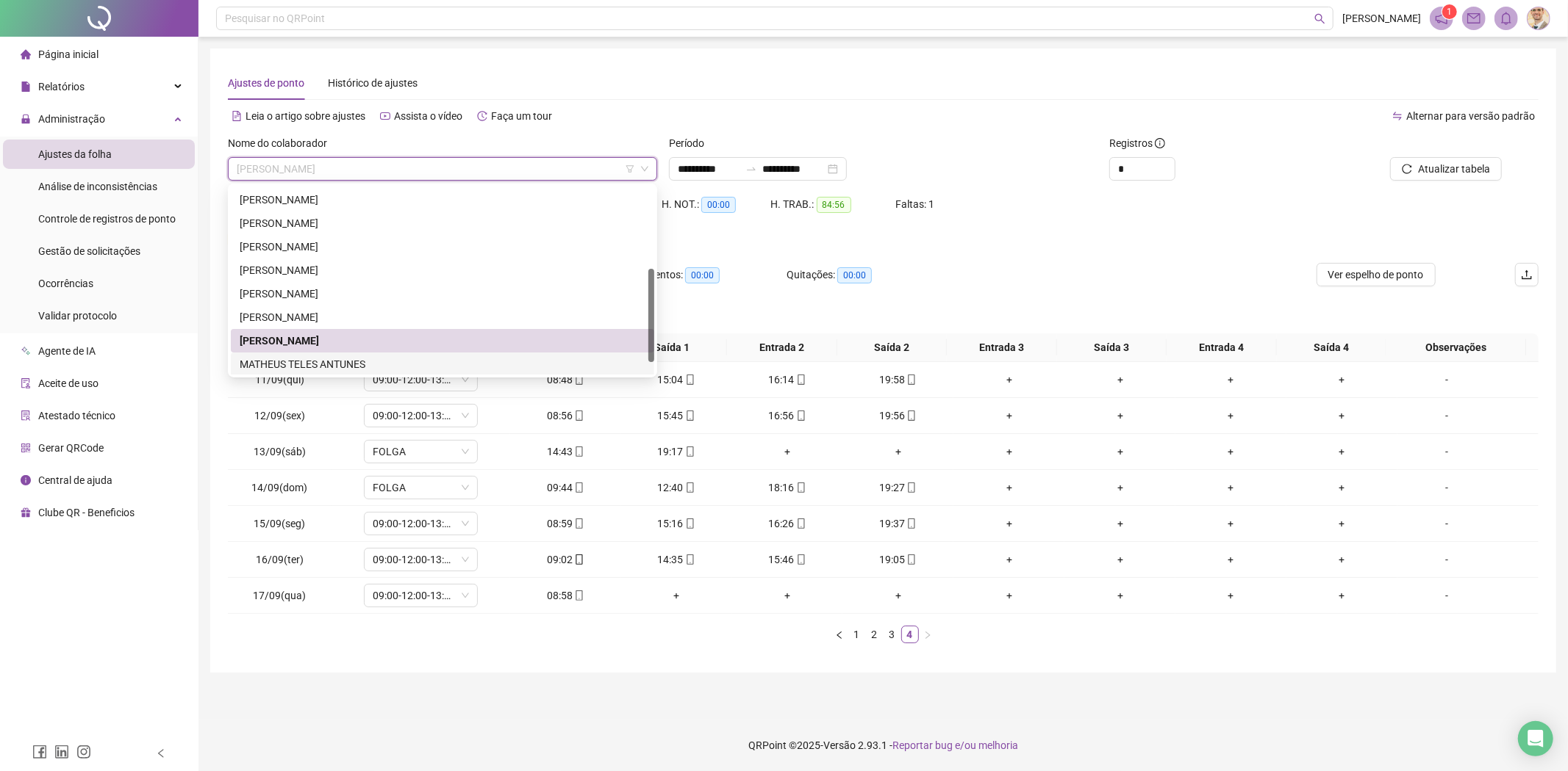
click at [314, 356] on div "MATHEUS TELES ANTUNES" at bounding box center [442, 364] width 405 height 16
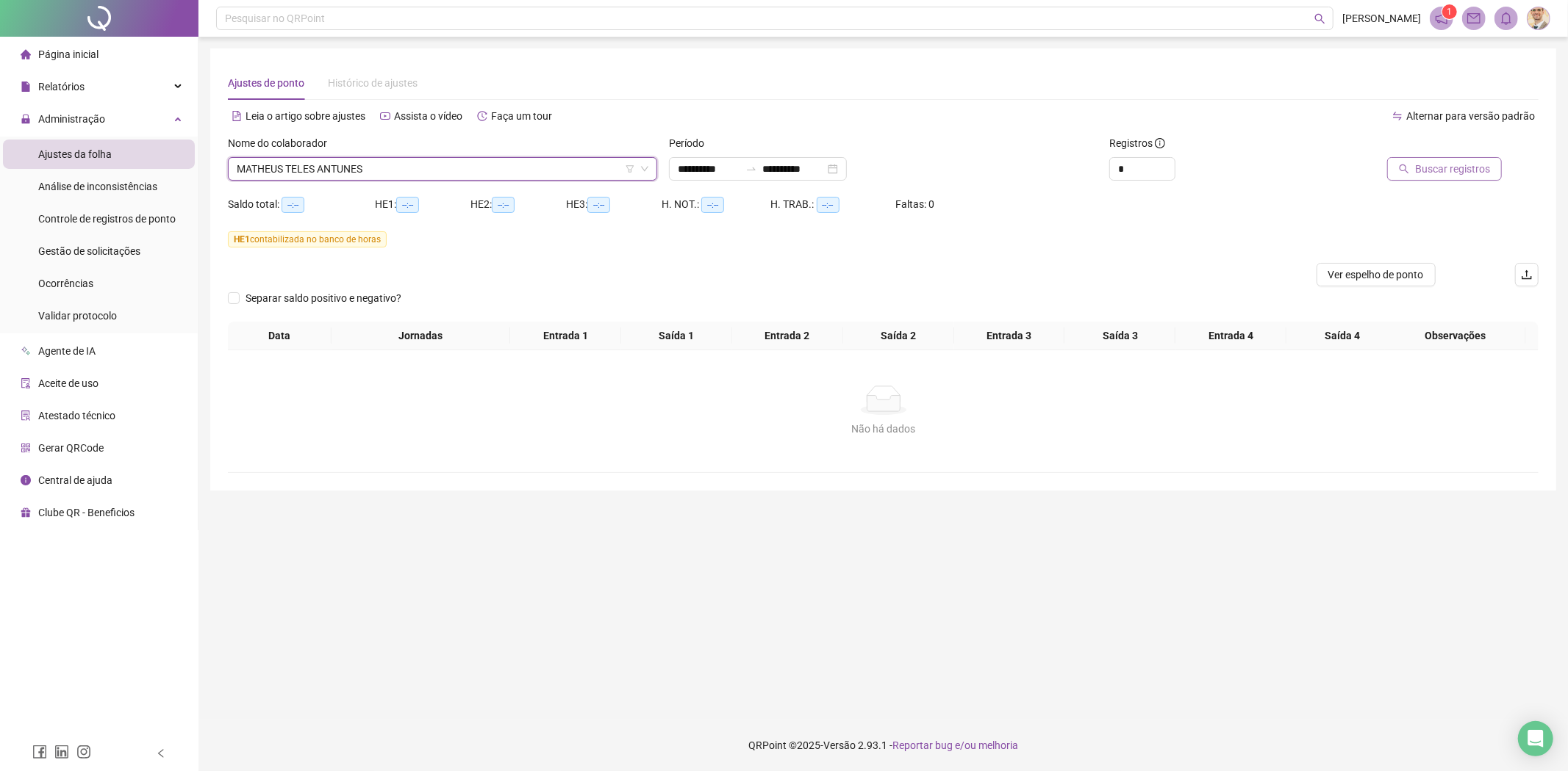
click at [1429, 165] on span "Buscar registros" at bounding box center [1453, 169] width 75 height 16
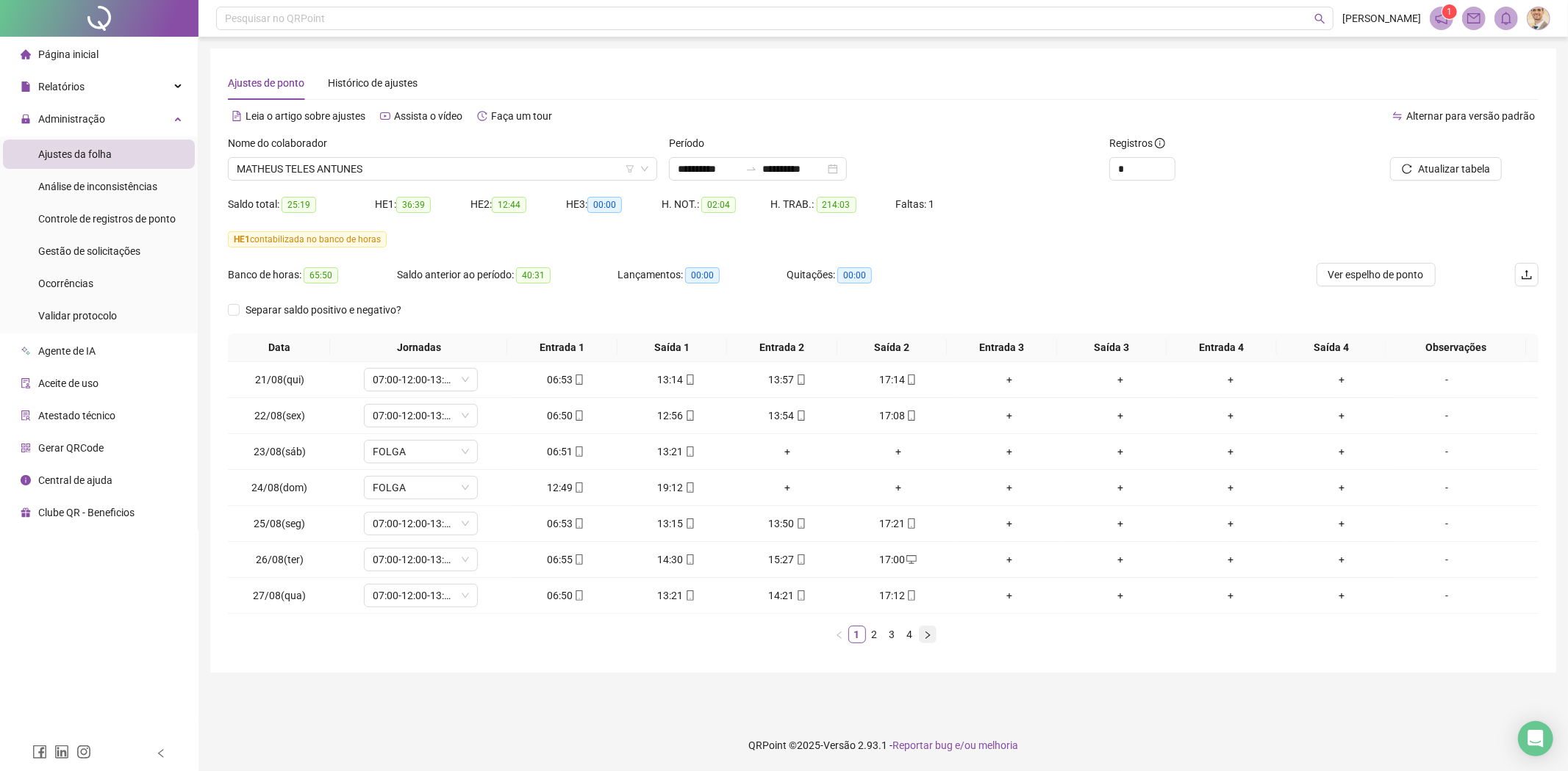
click at [930, 636] on icon "right" at bounding box center [927, 634] width 4 height 7
drag, startPoint x: 313, startPoint y: 555, endPoint x: 255, endPoint y: 555, distance: 58.0
click at [255, 555] on td "16/09(ter)" at bounding box center [279, 560] width 104 height 36
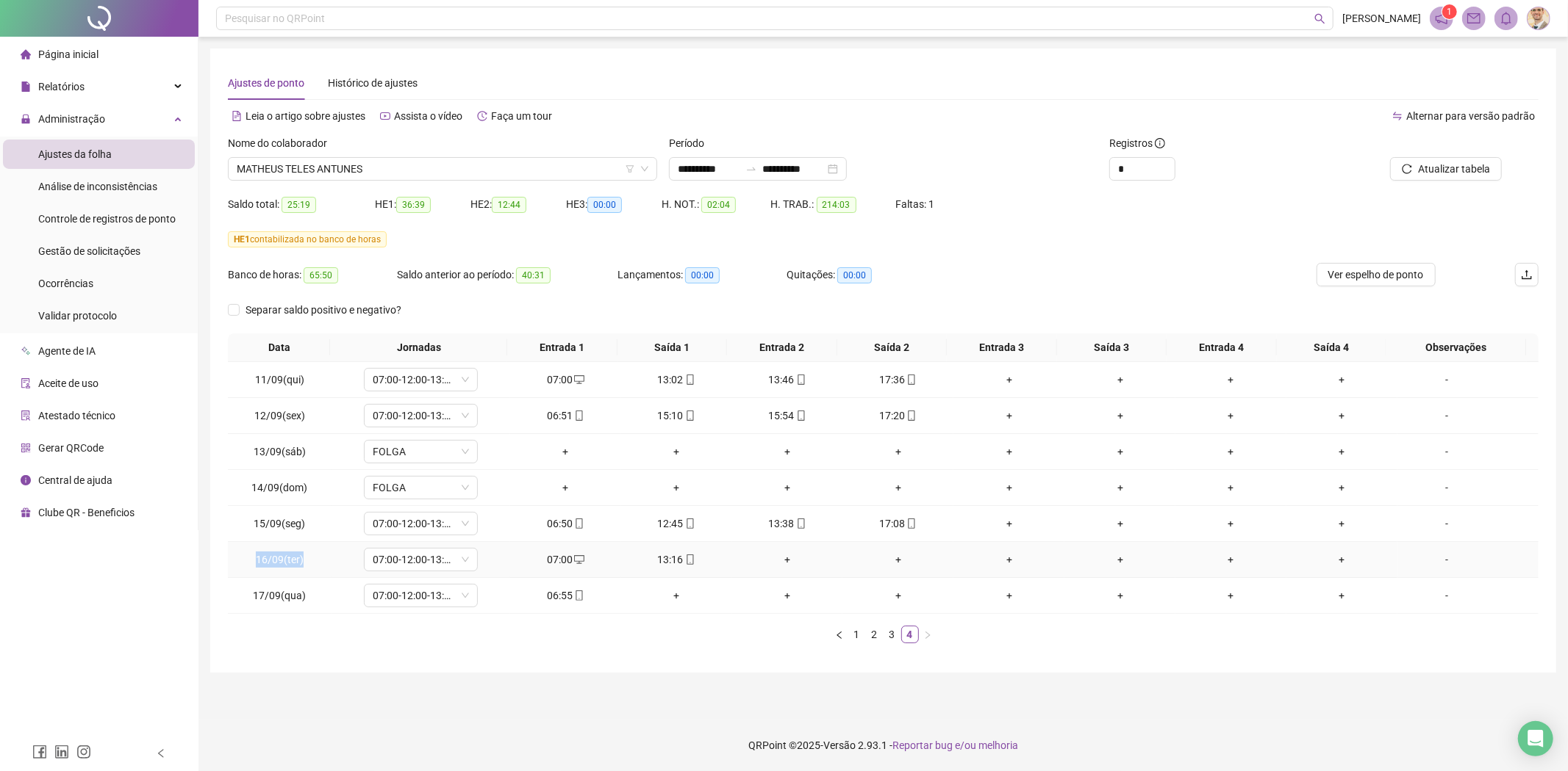
copy span "16/09(ter)"
click at [406, 173] on span "MATHEUS TELES ANTUNES" at bounding box center [442, 169] width 412 height 22
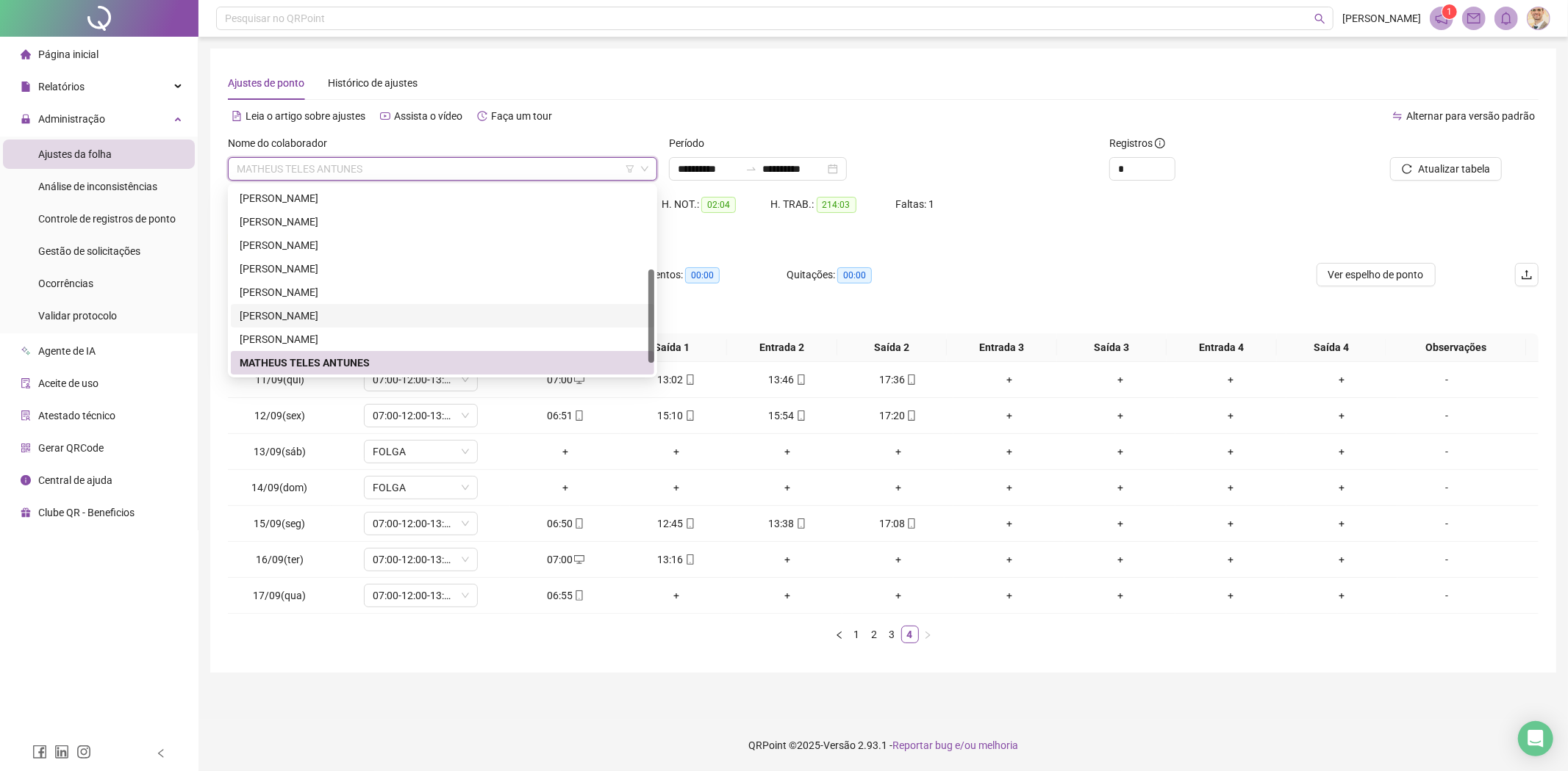
scroll to position [187, 0]
click at [330, 360] on div "NATHALIA FERREIRA PADILHA" at bounding box center [442, 363] width 405 height 16
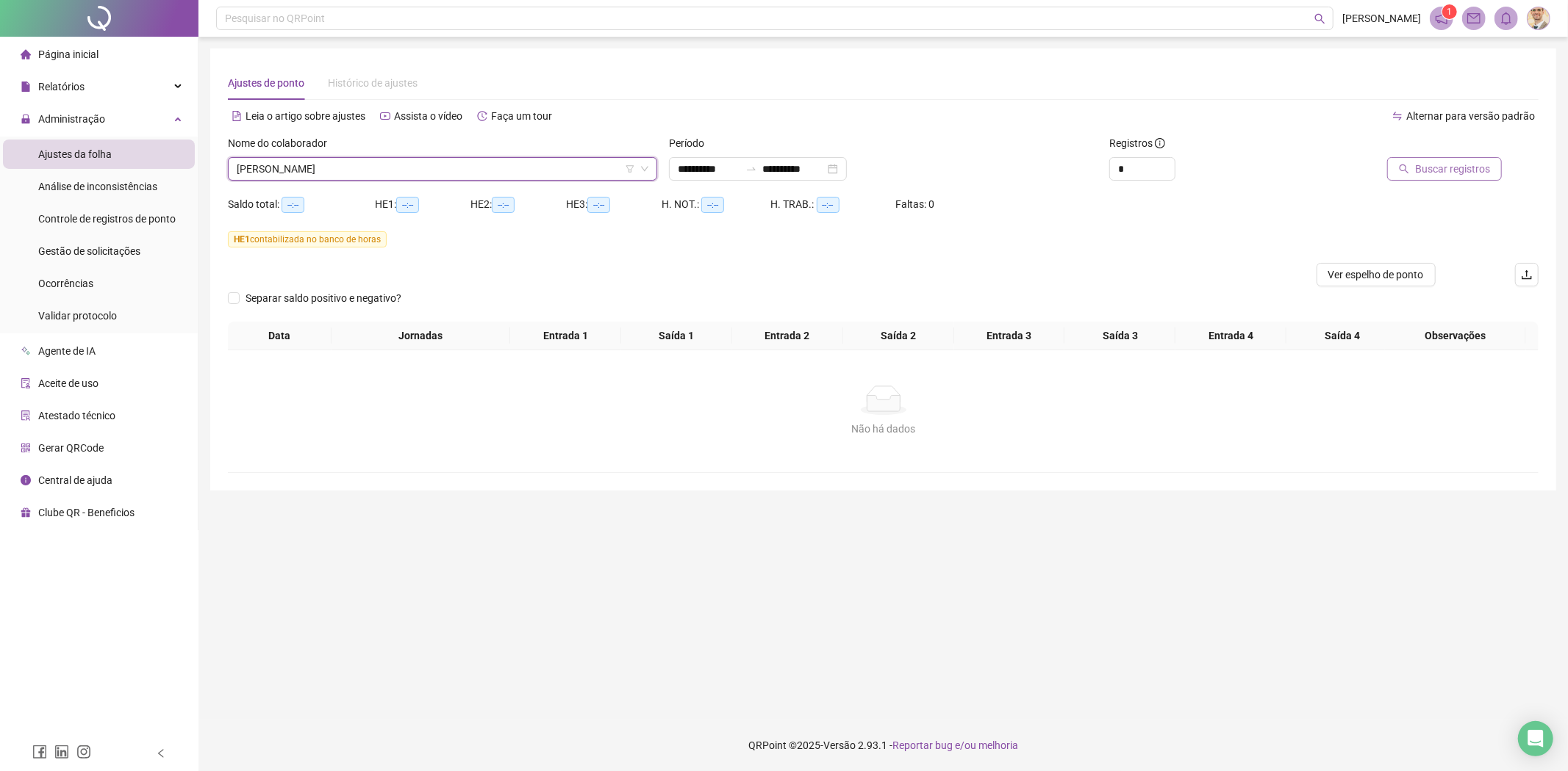
click at [1464, 173] on span "Buscar registros" at bounding box center [1453, 169] width 75 height 16
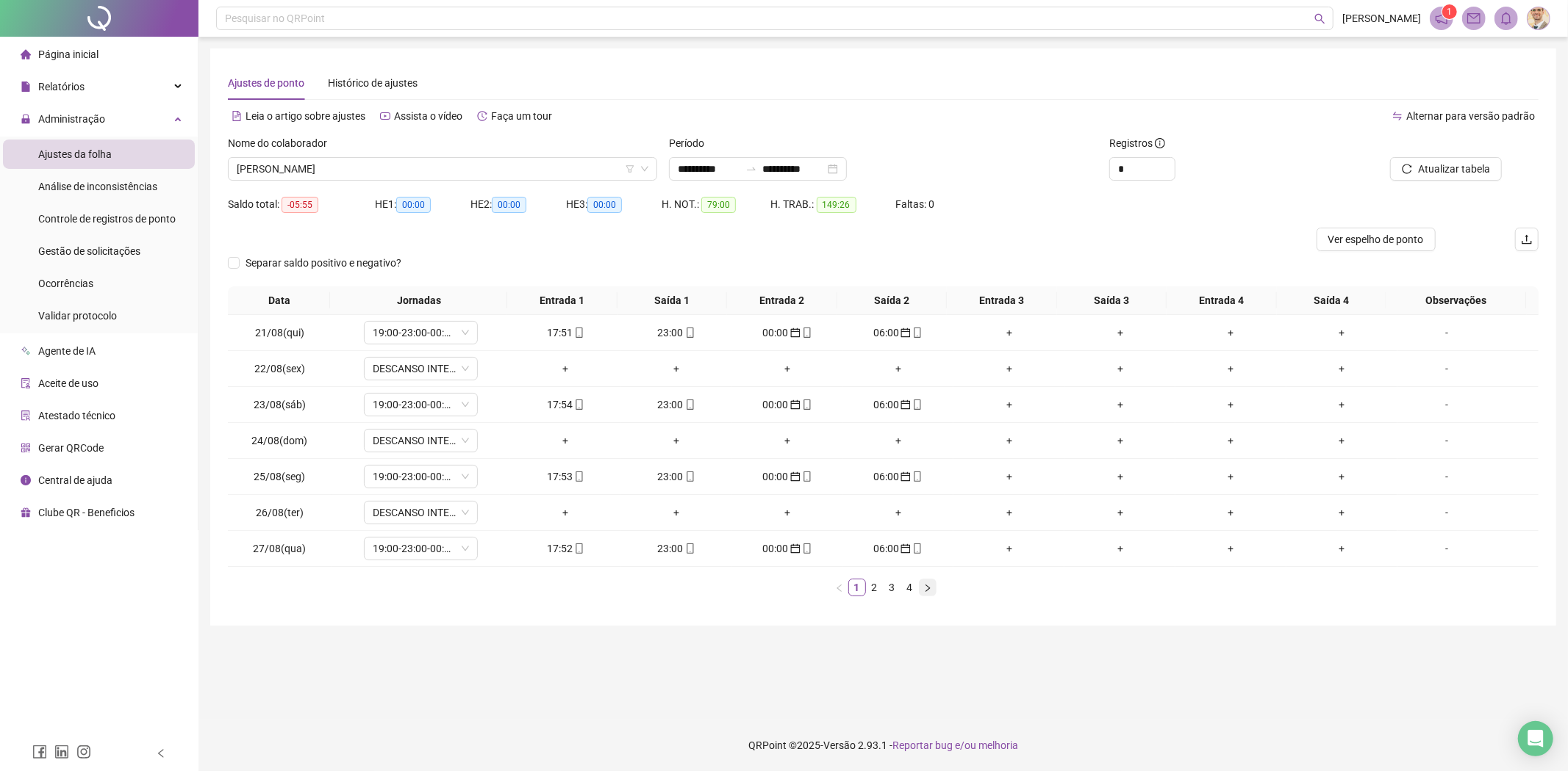
click at [928, 589] on icon "right" at bounding box center [928, 588] width 9 height 9
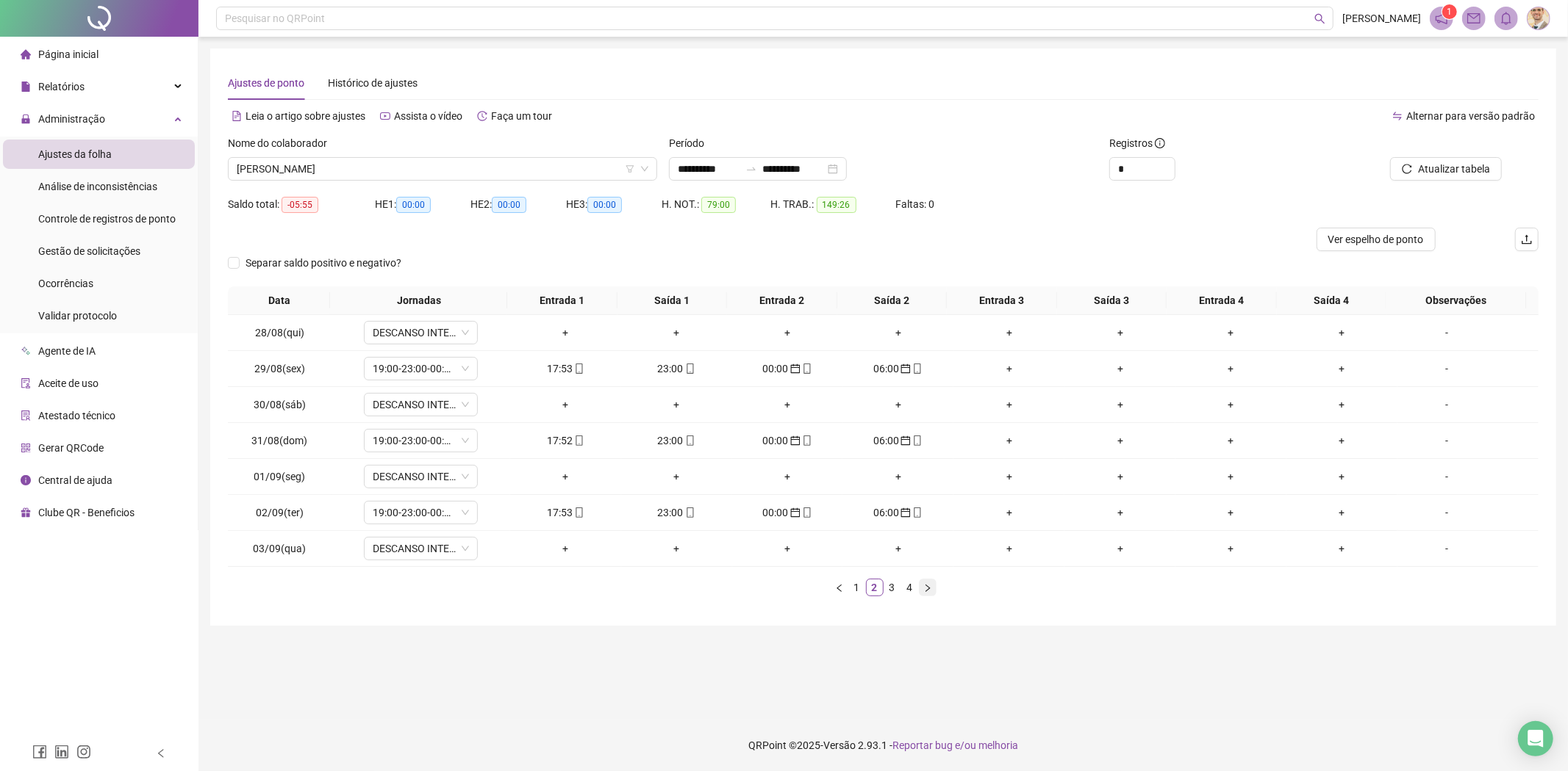
click at [928, 589] on icon "right" at bounding box center [928, 588] width 9 height 9
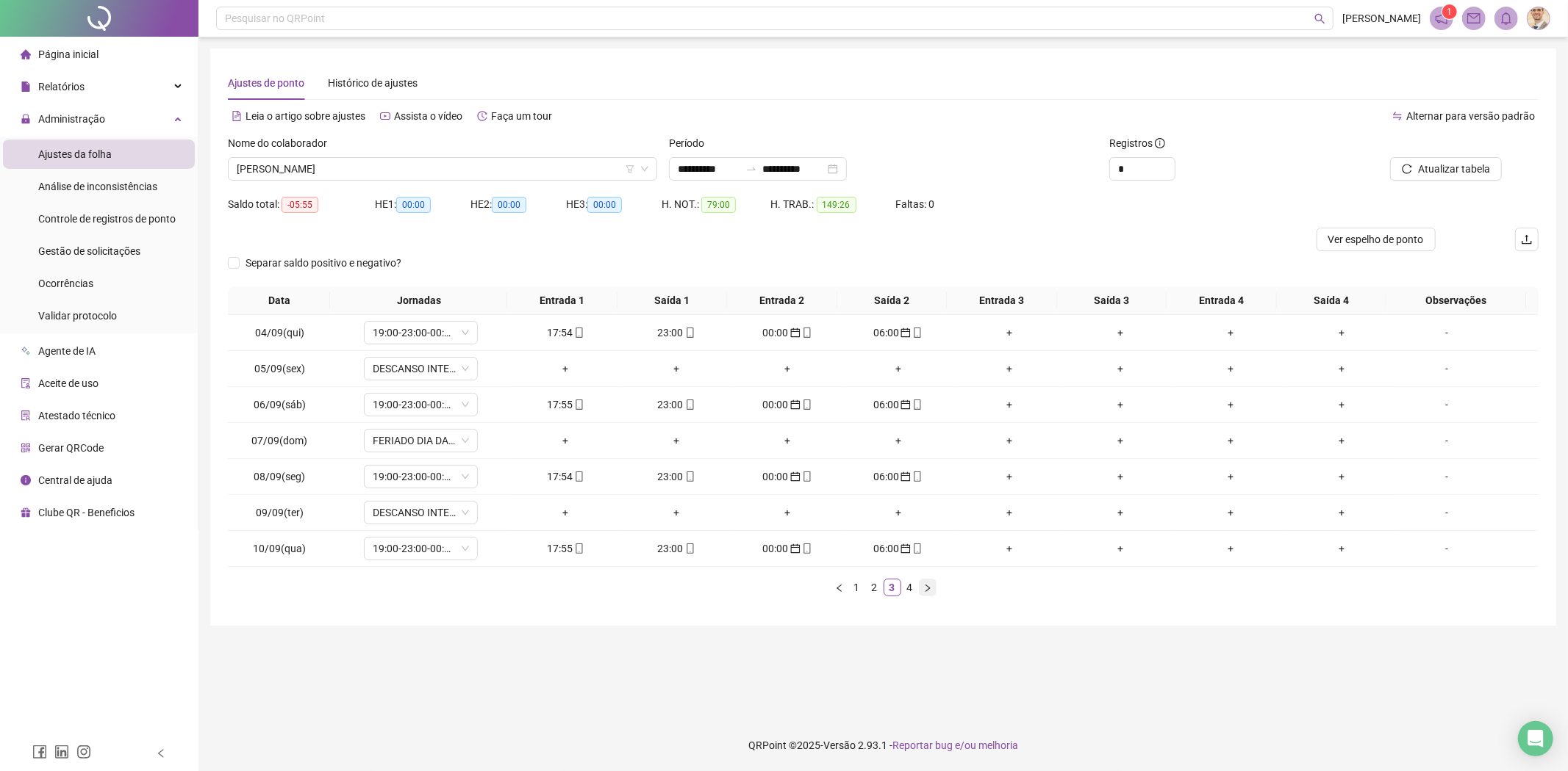
click at [928, 589] on icon "right" at bounding box center [928, 588] width 9 height 9
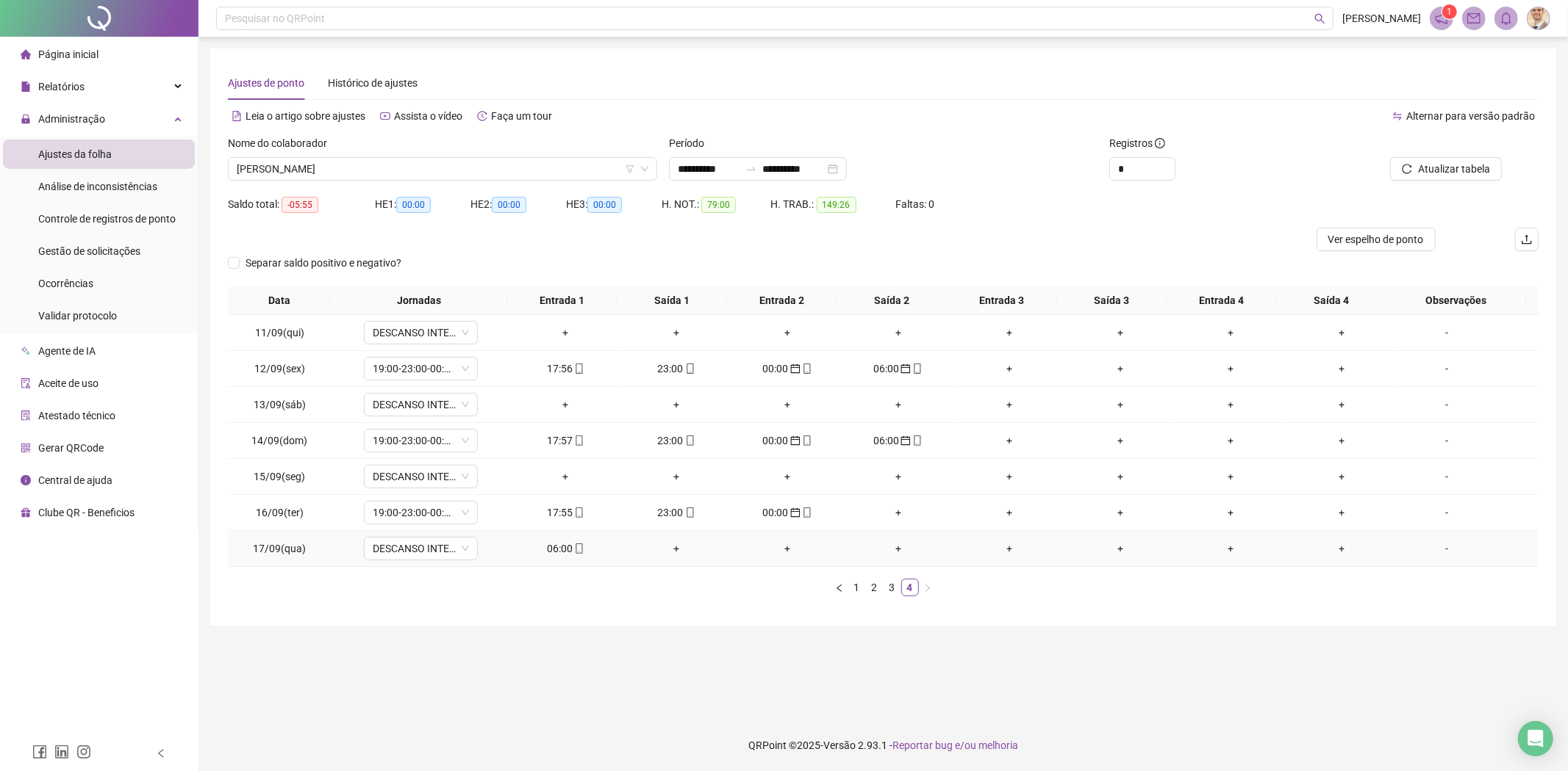
click at [560, 554] on div "06:00" at bounding box center [565, 549] width 99 height 16
type input "**********"
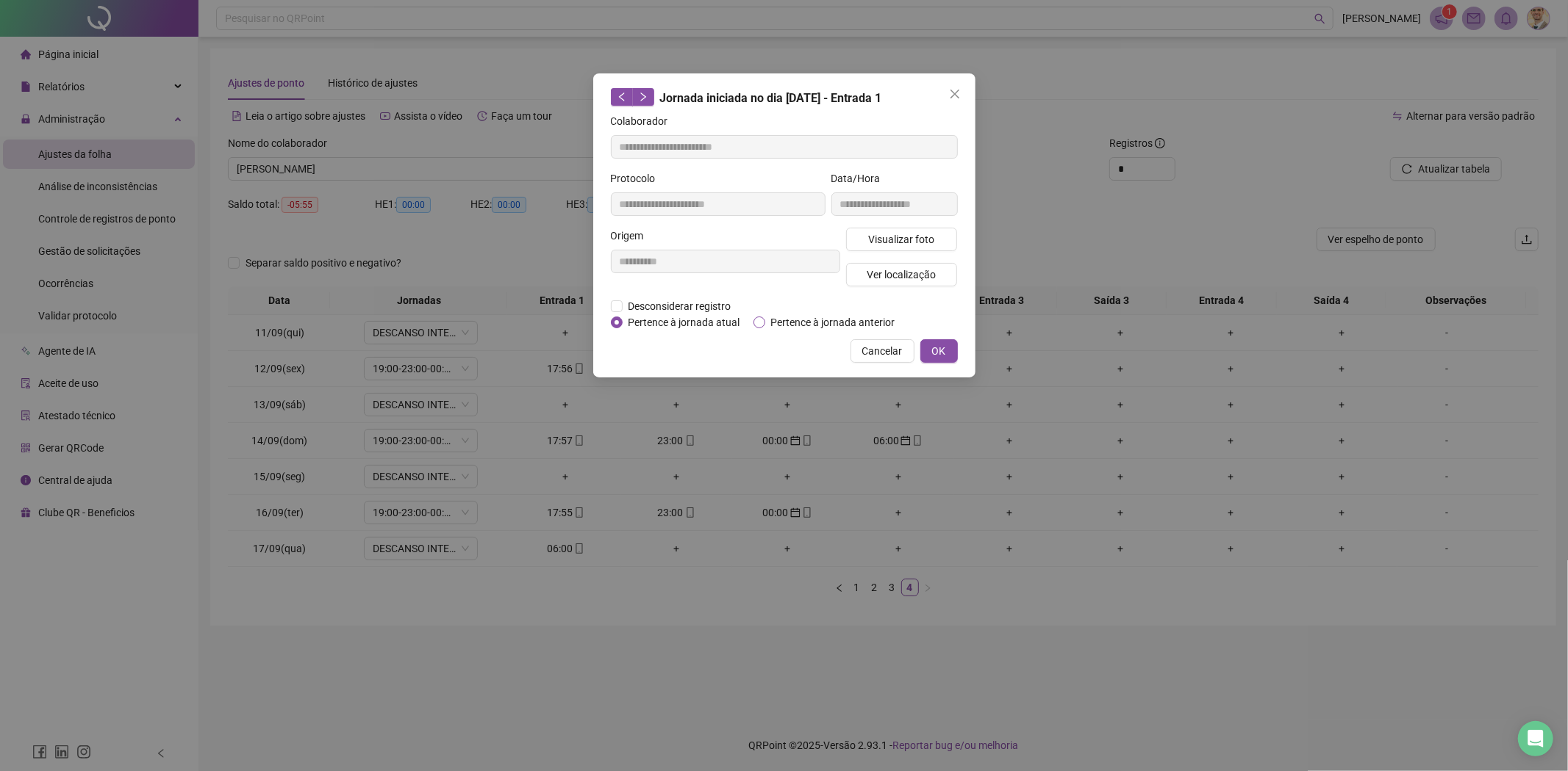
click at [826, 319] on span "Pertence à jornada anterior" at bounding box center [833, 322] width 136 height 16
click at [934, 346] on span "OK" at bounding box center [939, 351] width 14 height 16
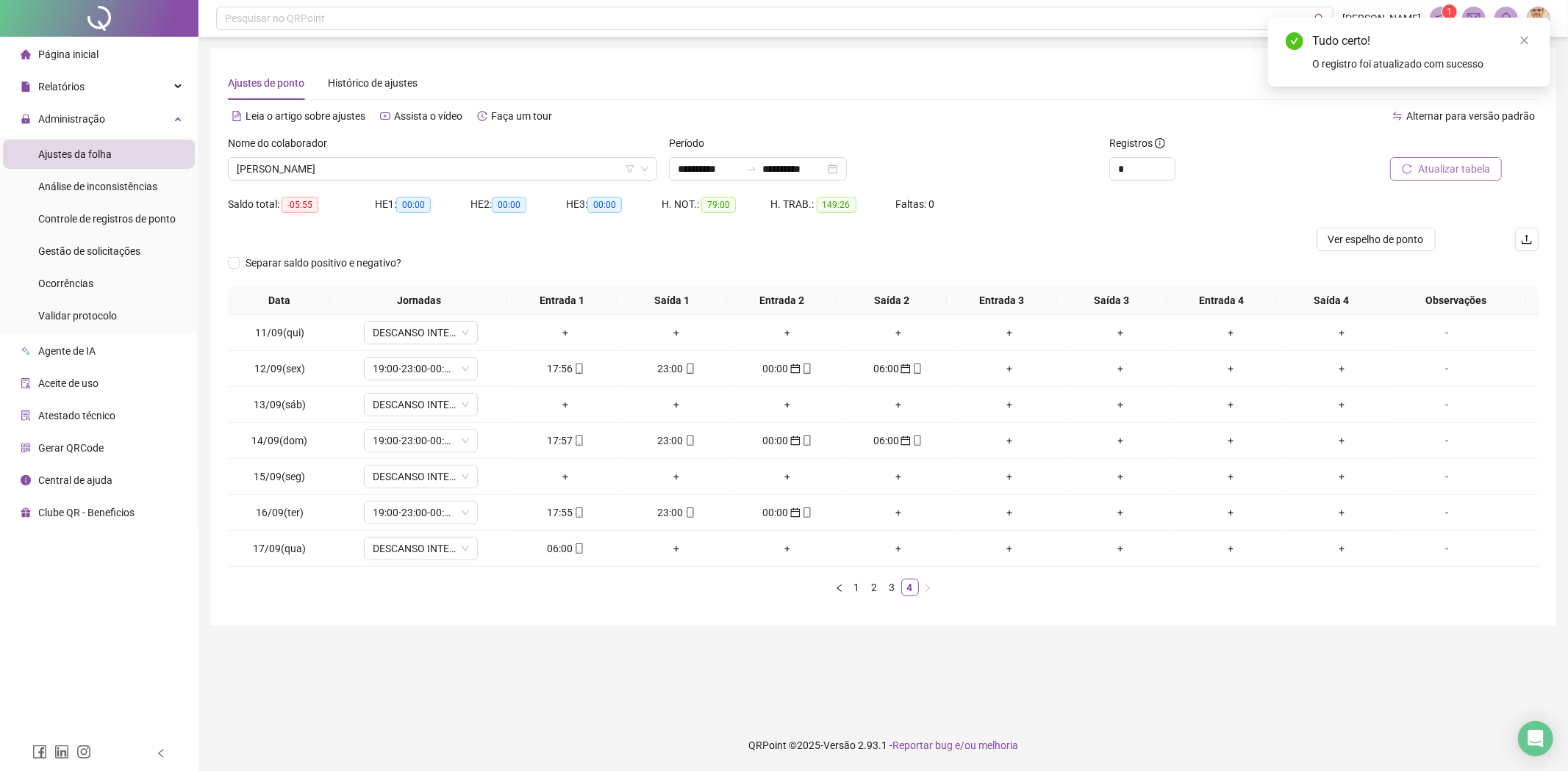
click at [1432, 172] on span "Atualizar tabela" at bounding box center [1454, 169] width 72 height 16
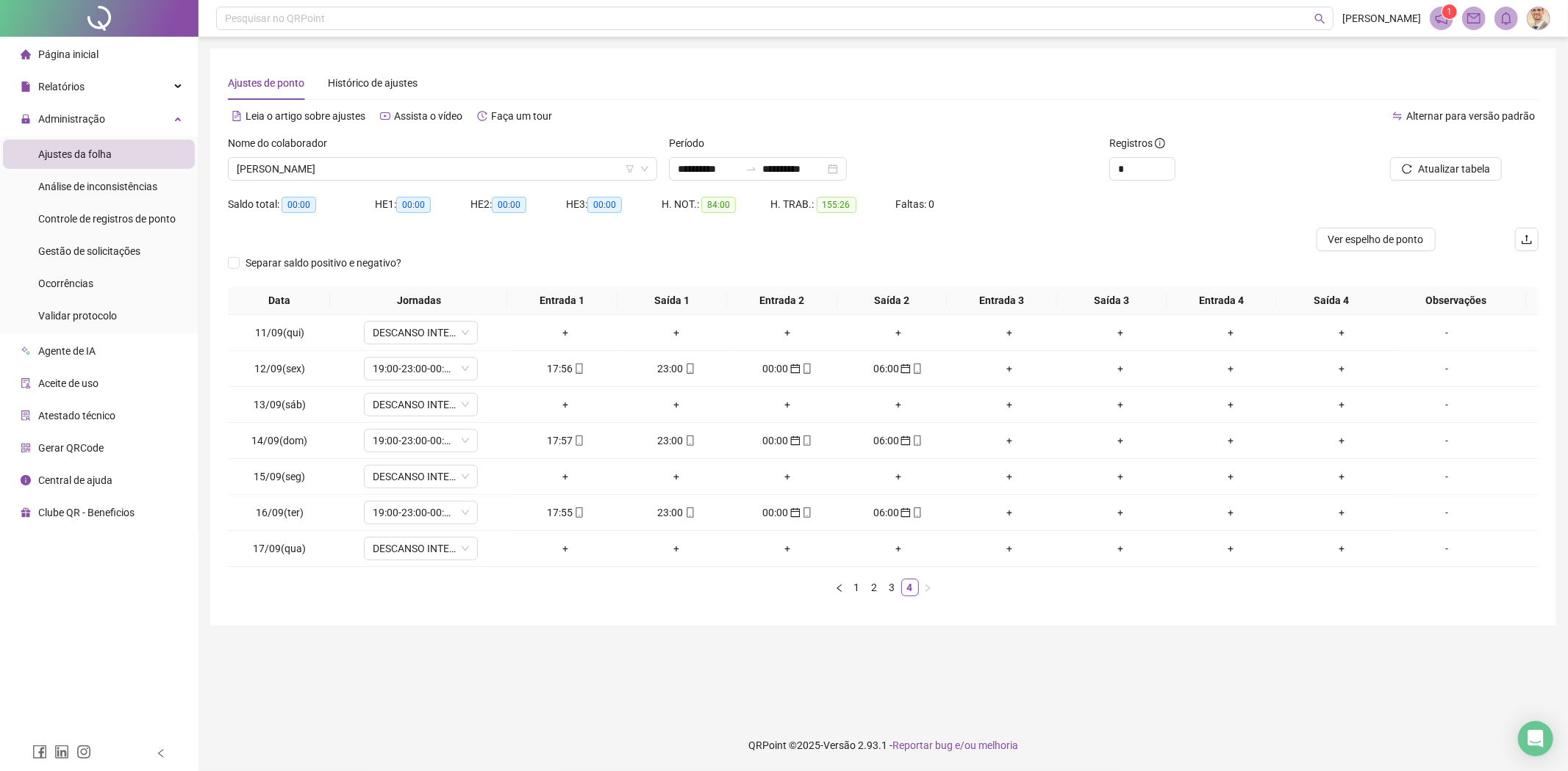
click at [1545, 7] on span at bounding box center [1539, 18] width 23 height 23
click at [1462, 162] on span "Sair" at bounding box center [1483, 165] width 110 height 16
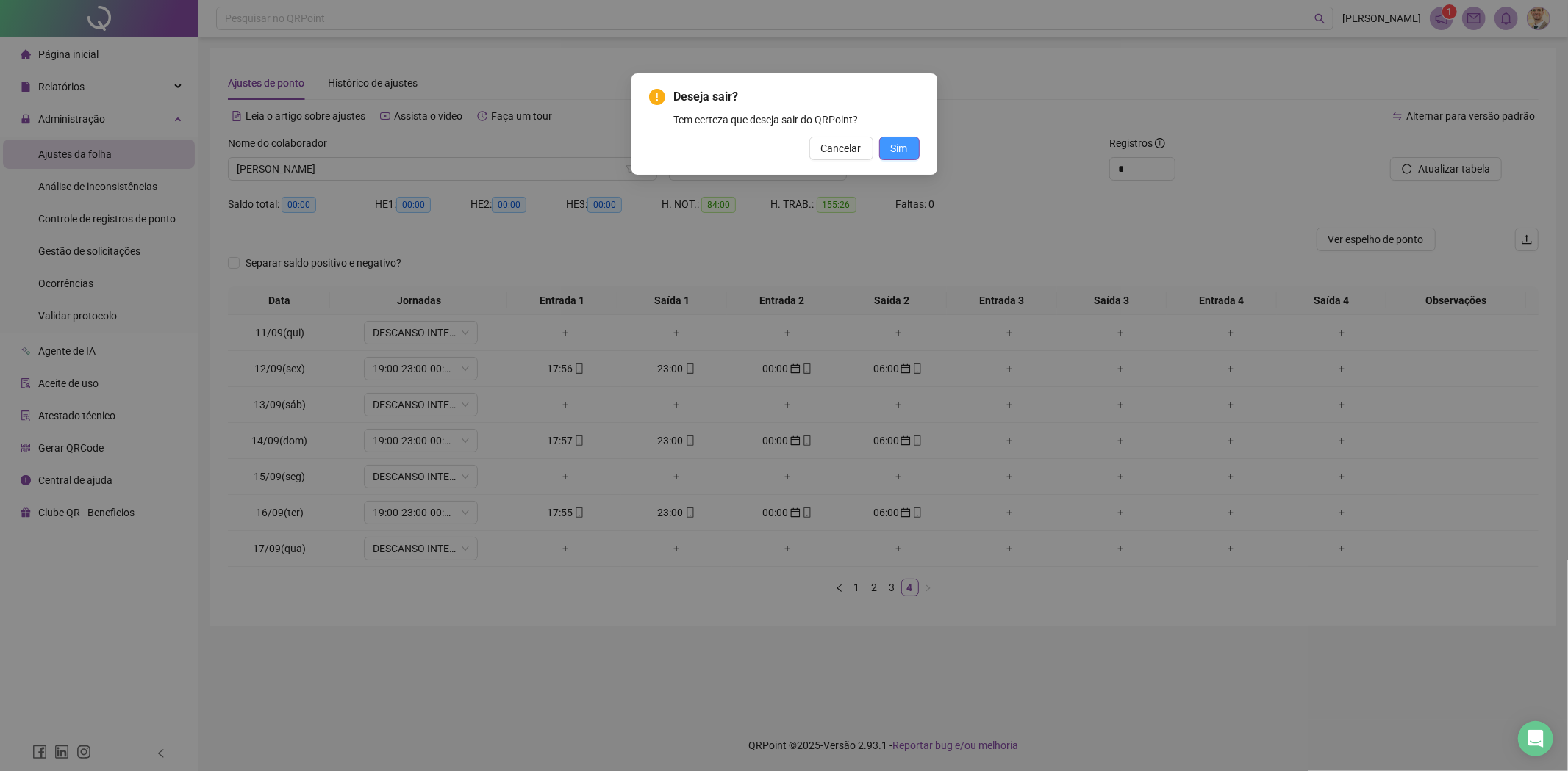
click at [895, 148] on span "Sim" at bounding box center [899, 148] width 17 height 16
